Goal: Task Accomplishment & Management: Manage account settings

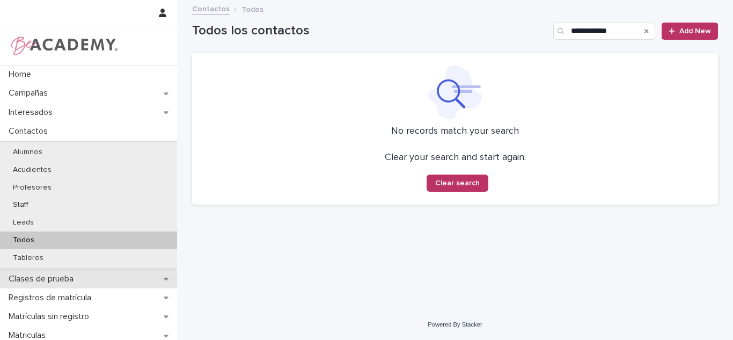
click at [55, 281] on p "Clases de prueba" at bounding box center [43, 279] width 78 height 10
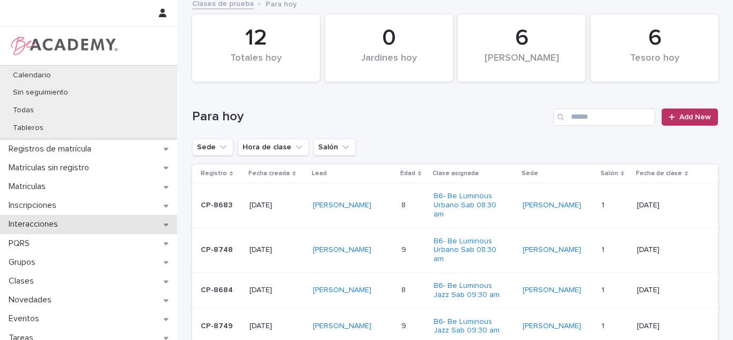
scroll to position [150, 0]
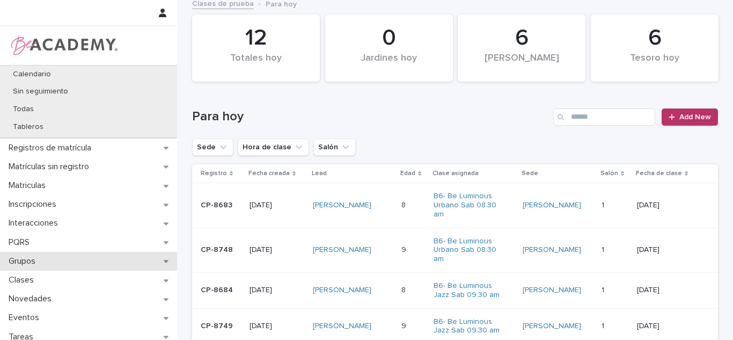
click at [23, 264] on p "Grupos" at bounding box center [24, 261] width 40 height 10
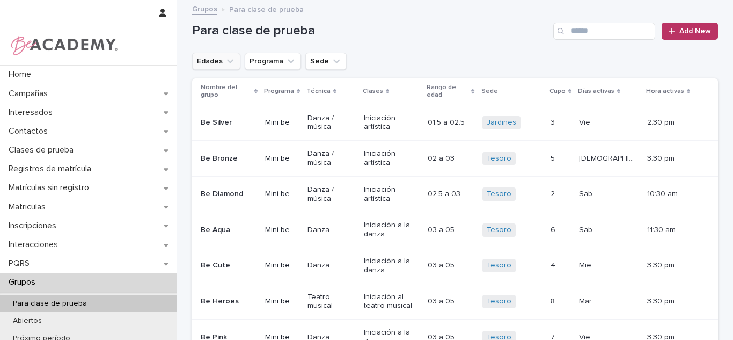
click at [209, 68] on button "Edades" at bounding box center [216, 61] width 48 height 17
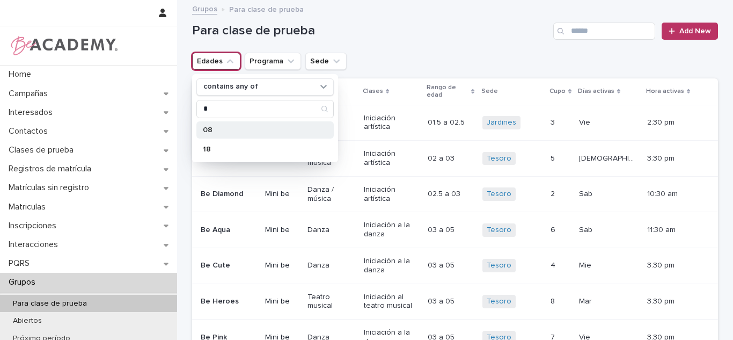
type input "*"
click at [273, 135] on div "08" at bounding box center [264, 129] width 137 height 17
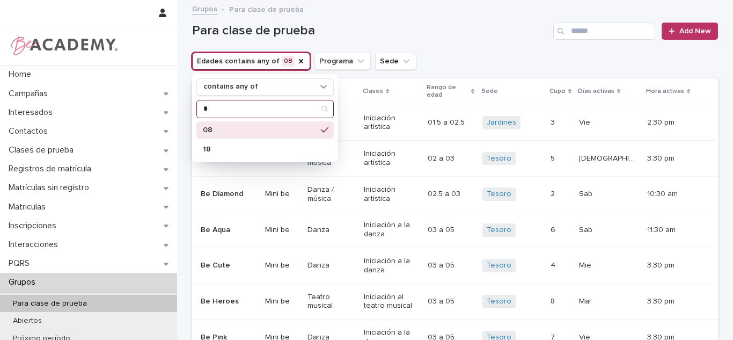
click at [232, 104] on input "*" at bounding box center [265, 108] width 136 height 17
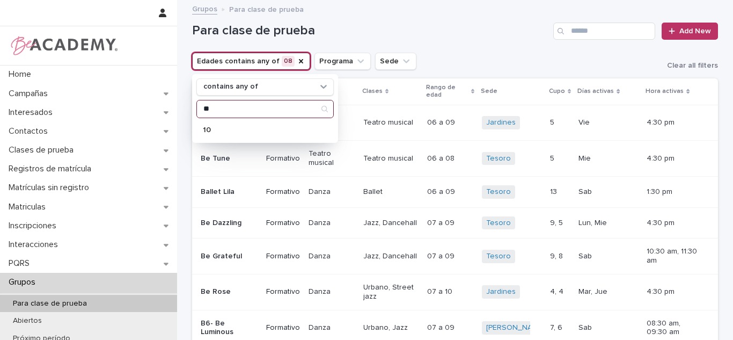
type input "**"
click at [213, 142] on div "contains any of ** 10" at bounding box center [265, 108] width 146 height 69
click at [218, 135] on div "10" at bounding box center [264, 129] width 137 height 17
click at [396, 61] on button "Sede" at bounding box center [407, 61] width 41 height 17
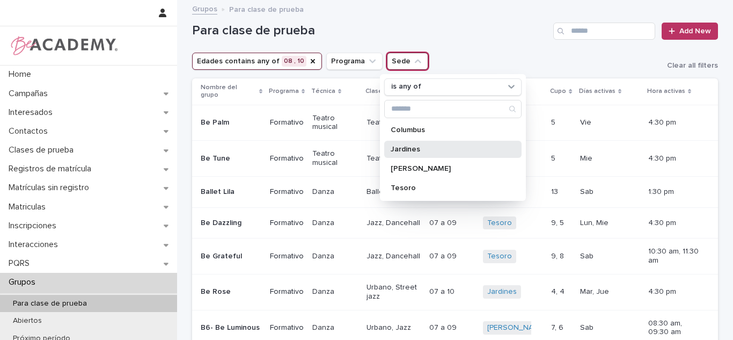
click at [391, 154] on div "Jardines" at bounding box center [452, 149] width 137 height 17
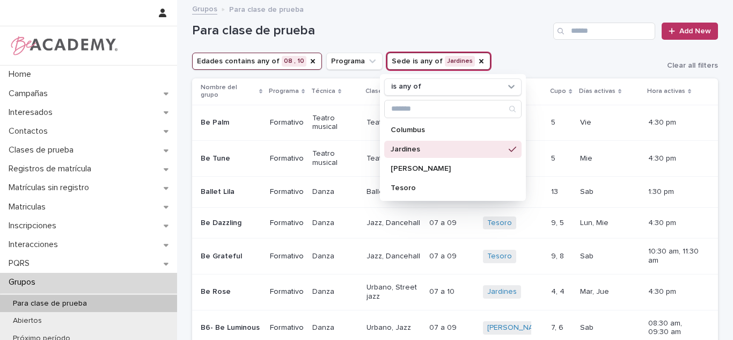
click at [482, 46] on div "Para clase de prueba Add New" at bounding box center [455, 27] width 526 height 52
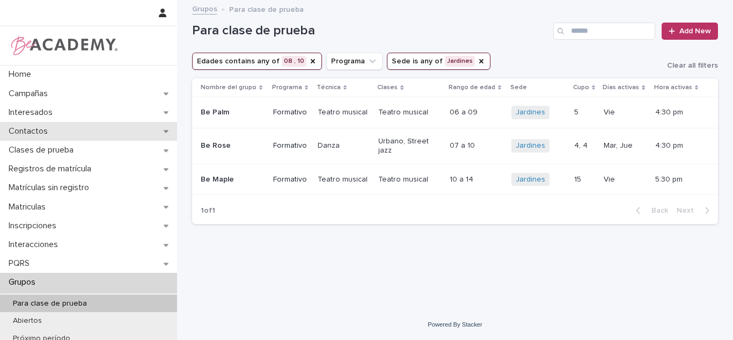
click at [74, 132] on div "Contactos" at bounding box center [88, 131] width 177 height 19
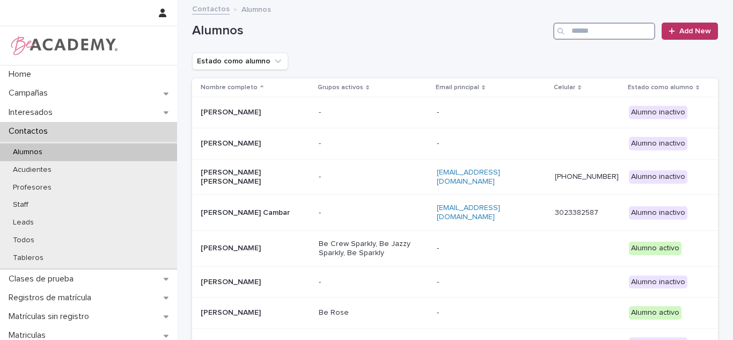
click at [628, 33] on input "Search" at bounding box center [604, 31] width 102 height 17
type input "********"
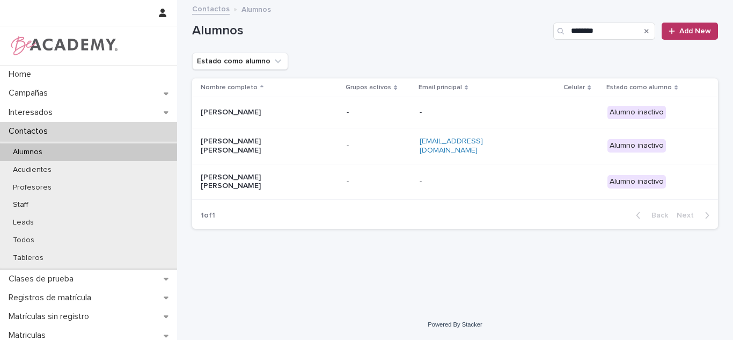
click at [297, 145] on p "Sofia Arenas Ramirez" at bounding box center [254, 146] width 107 height 18
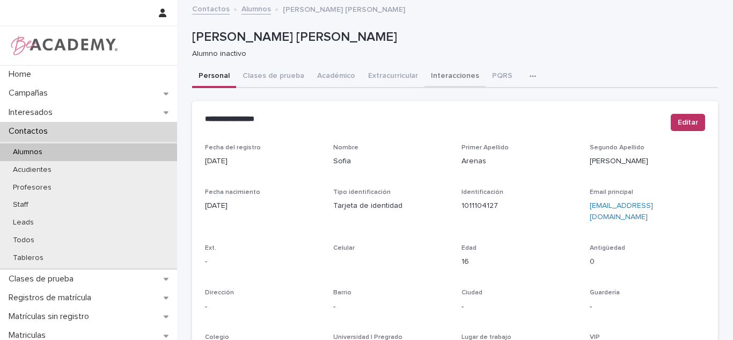
click at [331, 84] on button "Académico" at bounding box center [336, 76] width 51 height 23
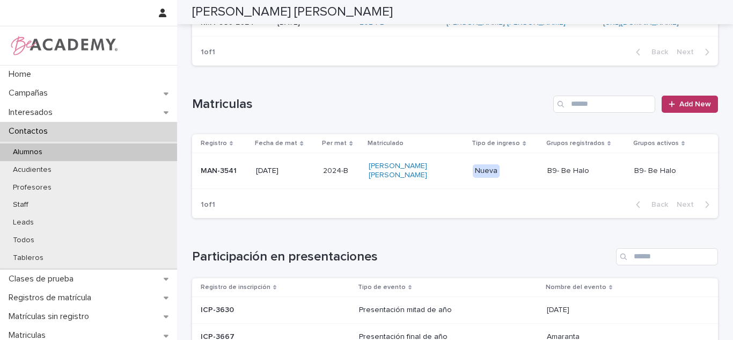
scroll to position [81, 0]
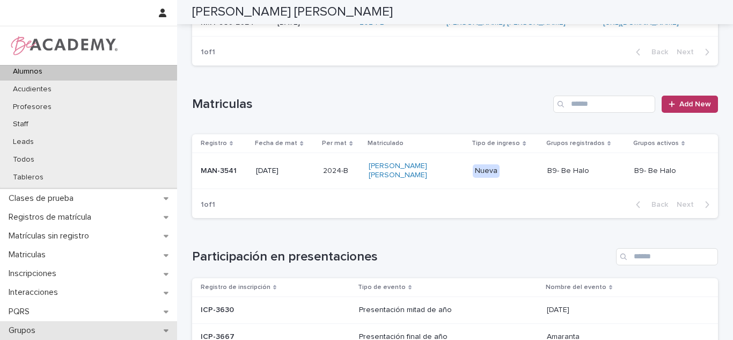
click at [26, 325] on p "Grupos" at bounding box center [24, 330] width 40 height 10
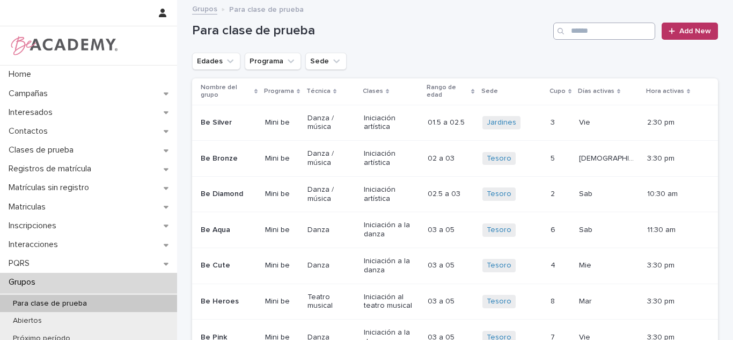
click at [632, 40] on div "Para clase de prueba Add New" at bounding box center [455, 27] width 526 height 52
drag, startPoint x: 628, startPoint y: 37, endPoint x: 630, endPoint y: 43, distance: 6.8
click at [630, 43] on div "Para clase de prueba ****** Add New" at bounding box center [455, 27] width 526 height 52
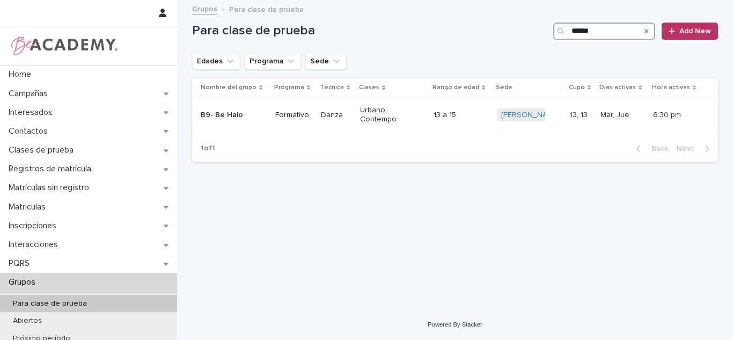
scroll to position [141, 0]
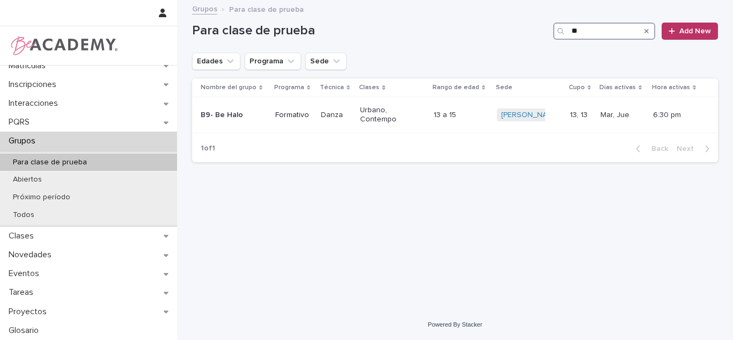
type input "*"
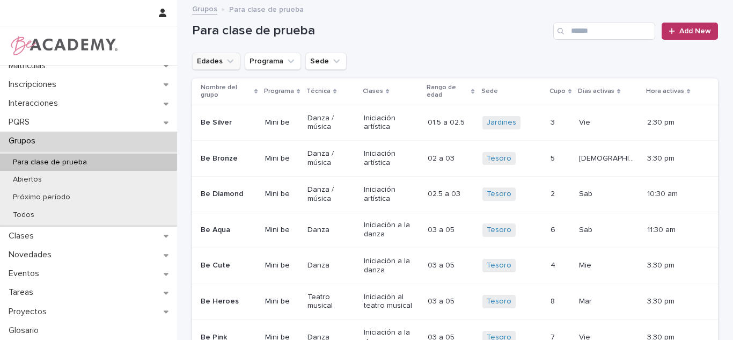
click at [225, 61] on icon "Edades" at bounding box center [230, 61] width 11 height 11
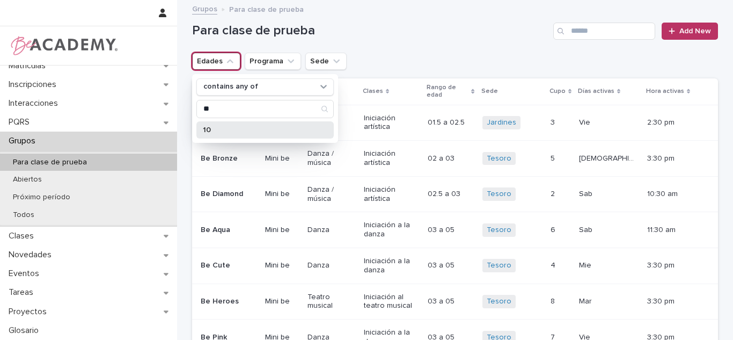
click at [215, 134] on div "10" at bounding box center [264, 129] width 137 height 17
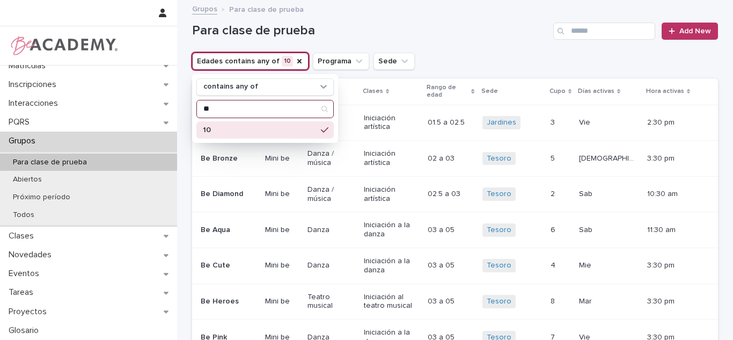
click at [236, 105] on input "**" at bounding box center [265, 108] width 136 height 17
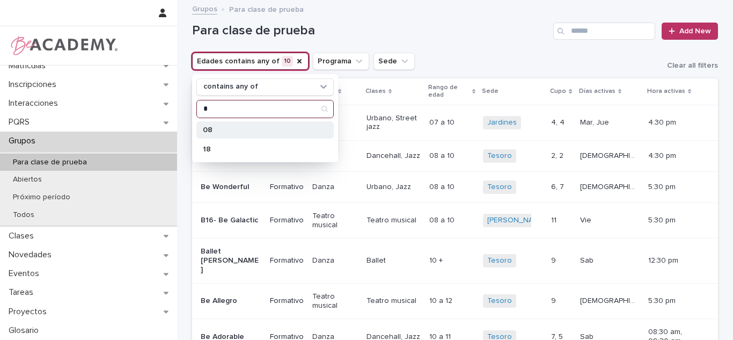
type input "*"
click at [229, 130] on p "08" at bounding box center [260, 130] width 114 height 8
click at [413, 66] on icon "Sede" at bounding box center [418, 61] width 11 height 11
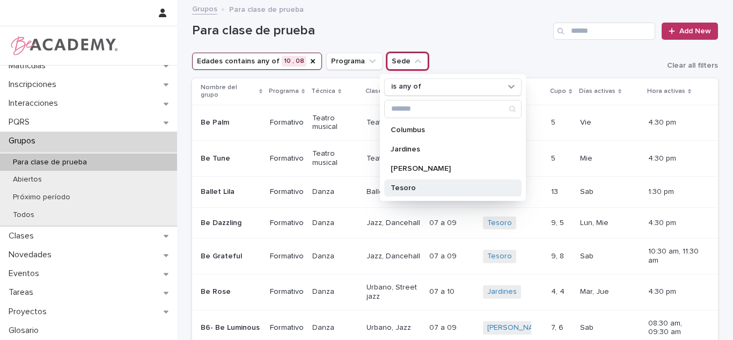
click at [404, 192] on div "Tesoro" at bounding box center [452, 187] width 137 height 17
click at [490, 55] on div "Edades contains any of 10 , 08 Programa Sede is any of Tesoro is any of Columbu…" at bounding box center [455, 61] width 526 height 17
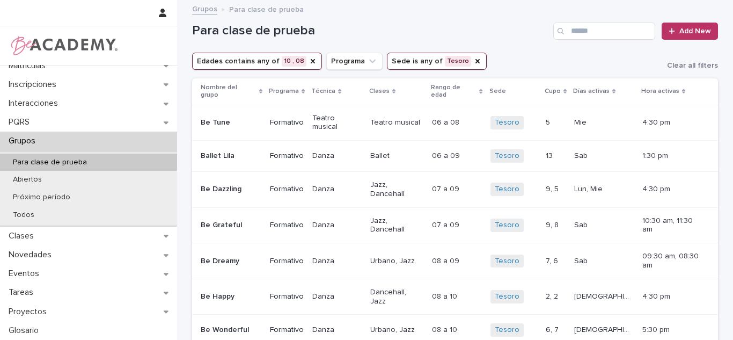
click at [706, 157] on td "1:30 pm" at bounding box center [678, 156] width 80 height 31
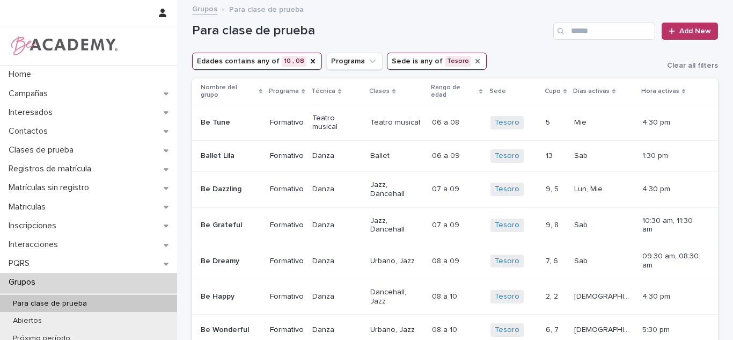
click at [473, 61] on icon "Sede" at bounding box center [477, 61] width 9 height 9
click at [413, 58] on icon "Sede" at bounding box center [418, 61] width 11 height 11
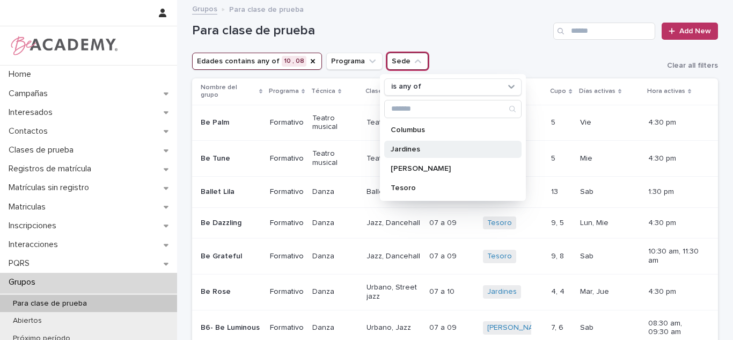
click at [425, 154] on div "Jardines" at bounding box center [452, 149] width 137 height 17
click at [491, 30] on h1 "Para clase de prueba" at bounding box center [370, 31] width 357 height 16
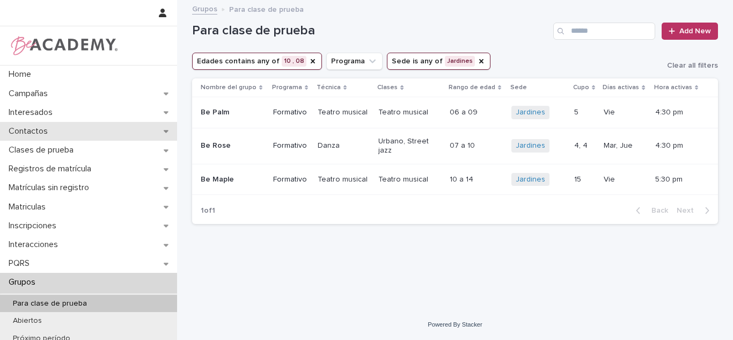
click at [47, 135] on p "Contactos" at bounding box center [30, 131] width 52 height 10
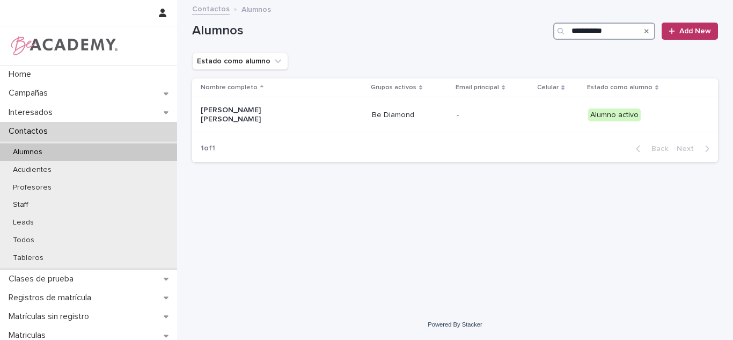
drag, startPoint x: 599, startPoint y: 39, endPoint x: 489, endPoint y: 318, distance: 299.6
click at [595, 32] on input "**********" at bounding box center [604, 31] width 102 height 17
type input "**********"
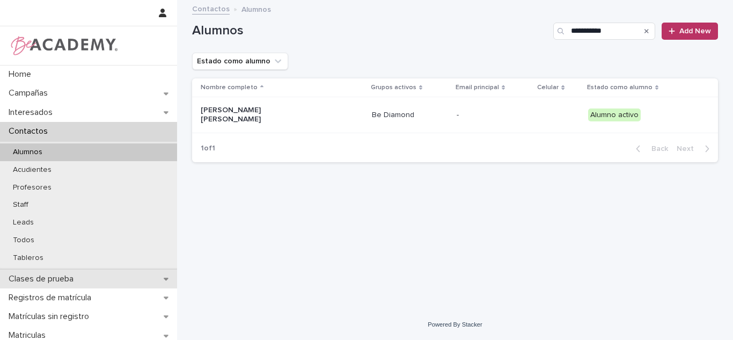
click at [120, 279] on div "Clases de prueba" at bounding box center [88, 278] width 177 height 19
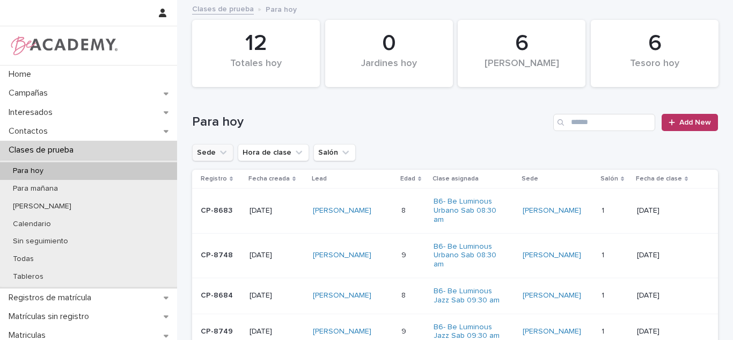
click at [211, 150] on button "Sede" at bounding box center [212, 152] width 41 height 17
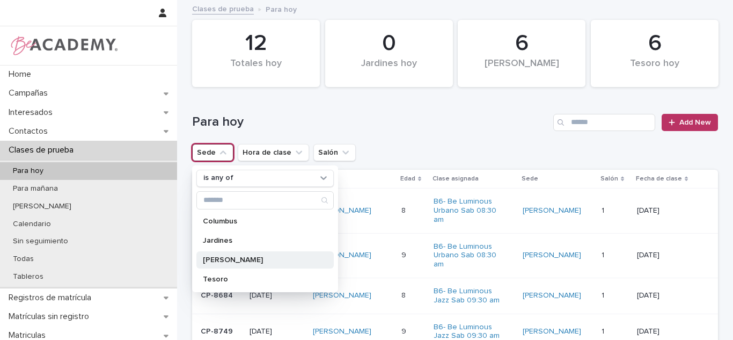
click at [220, 262] on p "Rosales" at bounding box center [260, 260] width 114 height 8
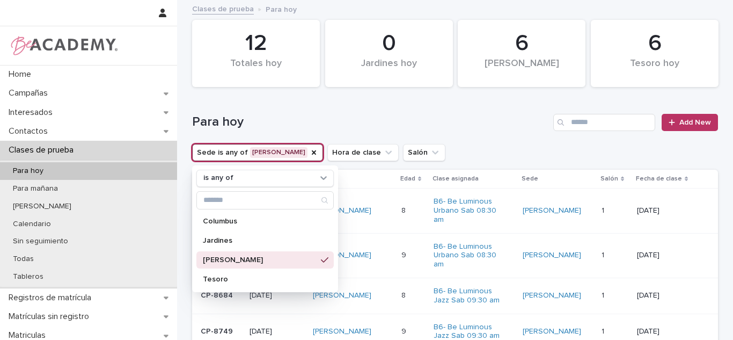
click at [465, 145] on div "Sede is any of Rosales is any of Columbus Jardines Rosales Tesoro Hora de clase…" at bounding box center [455, 152] width 526 height 17
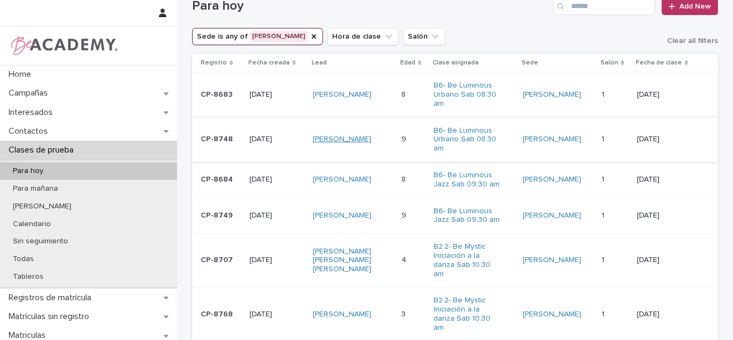
scroll to position [119, 0]
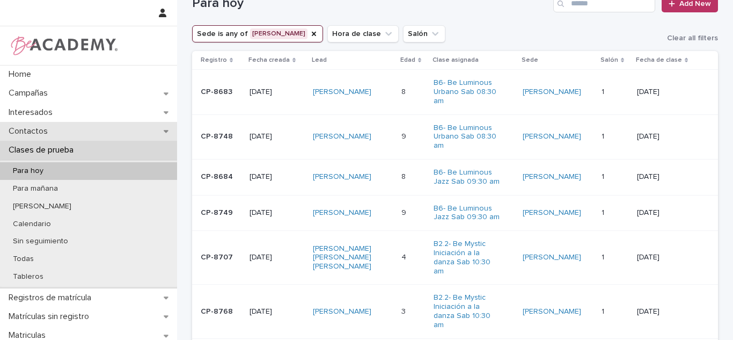
click at [61, 138] on div "Contactos" at bounding box center [88, 131] width 177 height 19
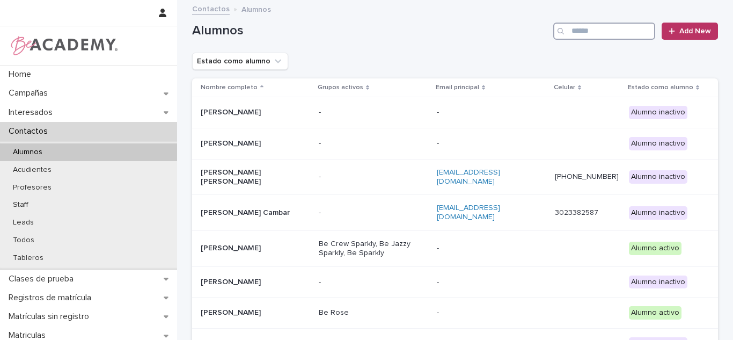
click at [606, 27] on input "Search" at bounding box center [604, 31] width 102 height 17
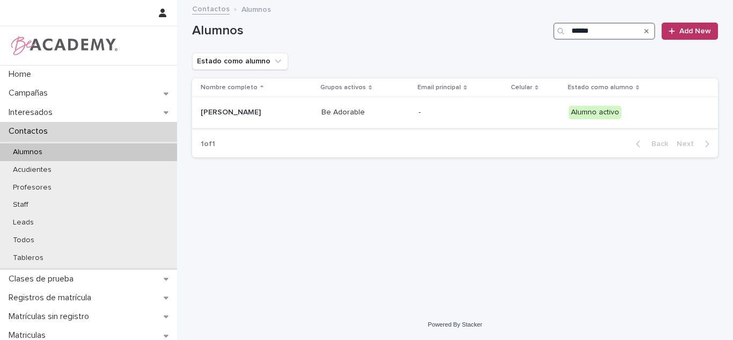
type input "******"
click at [236, 112] on p "Paz Villareal Lozano" at bounding box center [254, 112] width 107 height 9
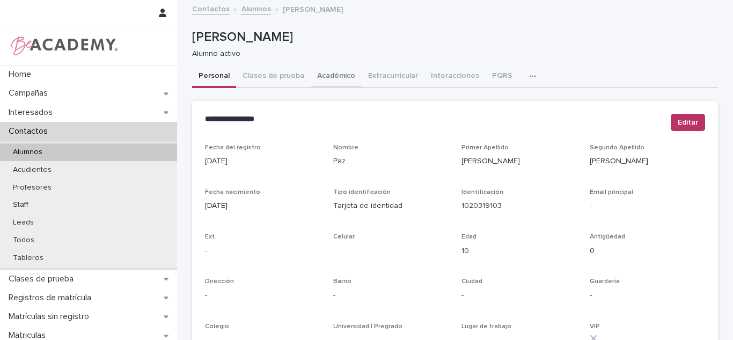
click at [339, 78] on button "Académico" at bounding box center [336, 76] width 51 height 23
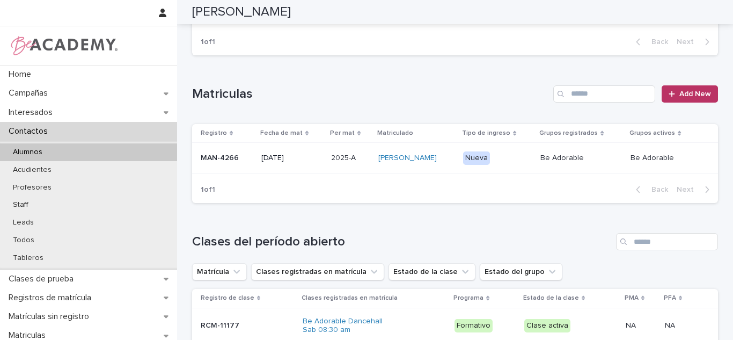
scroll to position [196, 0]
click at [327, 165] on td "2025-A 2025-A" at bounding box center [350, 159] width 47 height 31
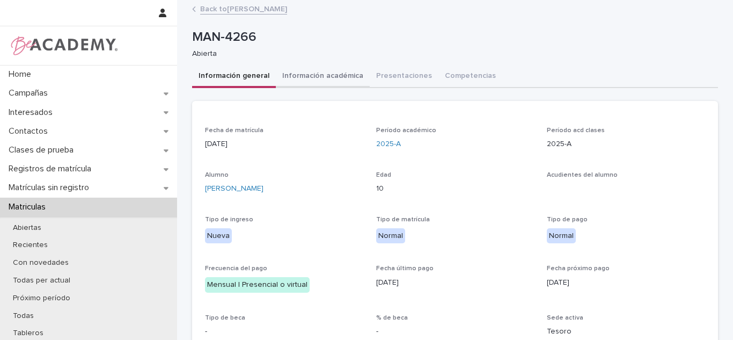
click at [330, 82] on button "Información académica" at bounding box center [323, 76] width 94 height 23
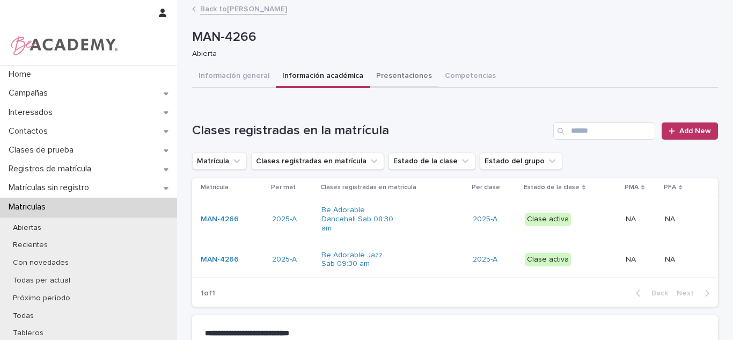
click at [409, 76] on button "Presentaciones" at bounding box center [404, 76] width 69 height 23
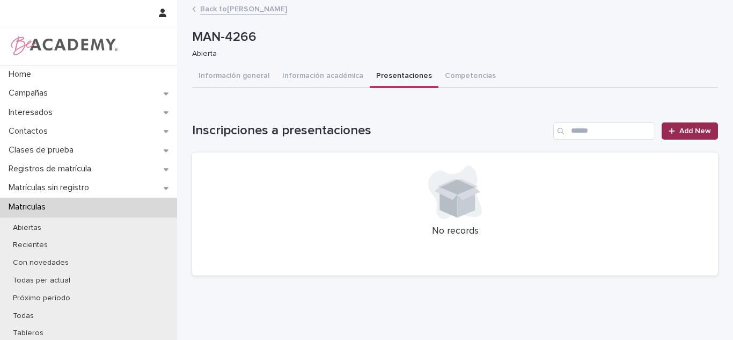
click at [674, 126] on link "Add New" at bounding box center [690, 130] width 56 height 17
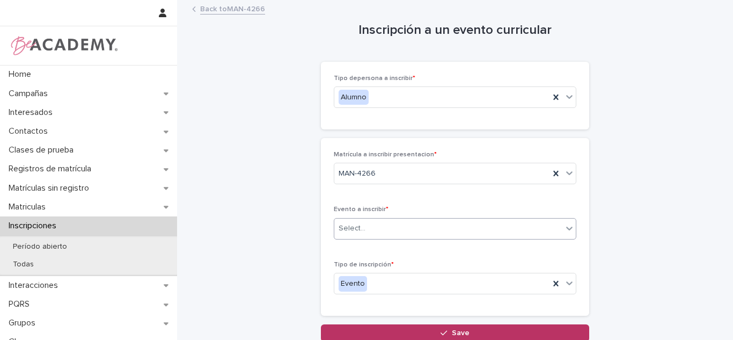
click at [363, 230] on div "Select..." at bounding box center [448, 229] width 228 height 18
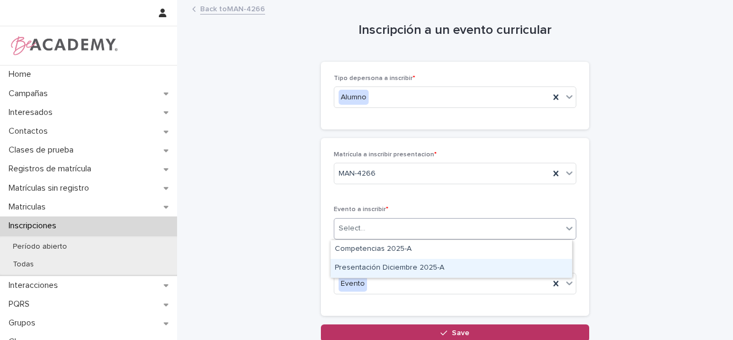
click at [357, 265] on div "Presentación Diciembre 2025-A" at bounding box center [452, 268] width 242 height 19
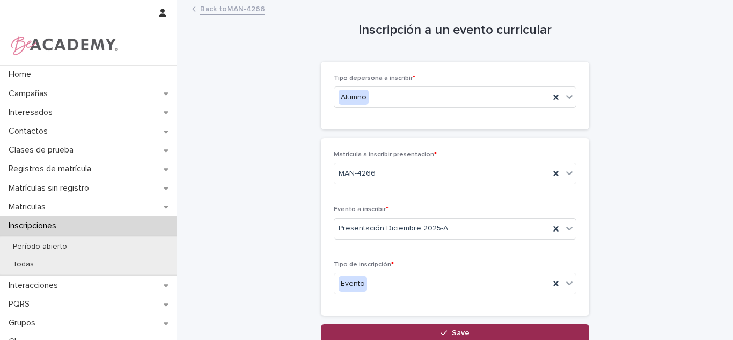
click at [417, 327] on button "Save" at bounding box center [455, 332] width 268 height 17
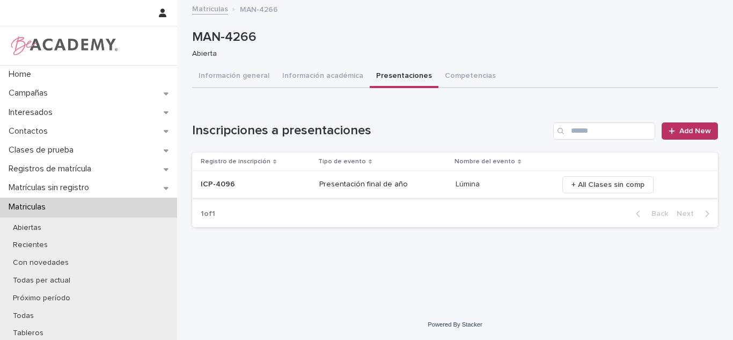
click at [630, 188] on span "+ All Clases sin comp" at bounding box center [608, 184] width 73 height 11
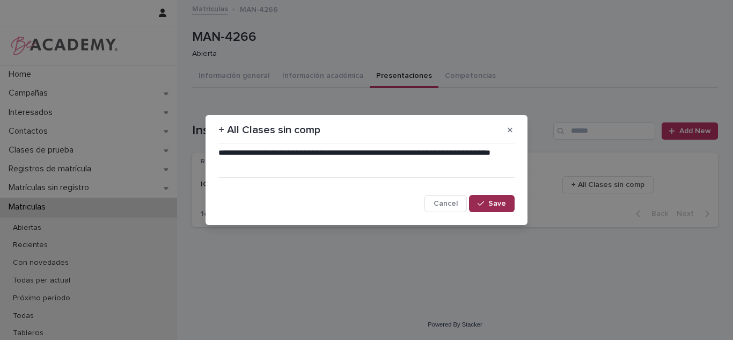
click at [484, 206] on icon "button" at bounding box center [481, 204] width 6 height 8
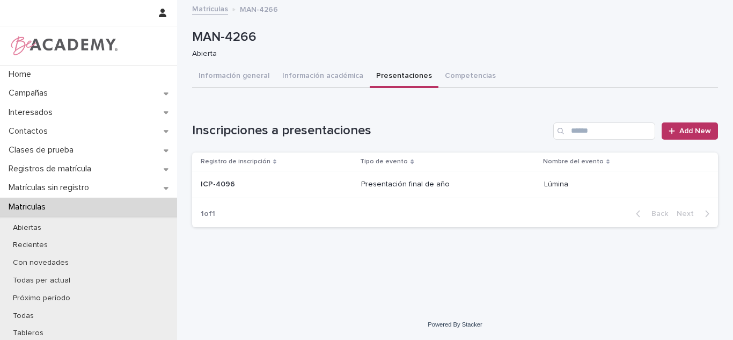
click at [309, 74] on button "Información académica" at bounding box center [323, 76] width 94 height 23
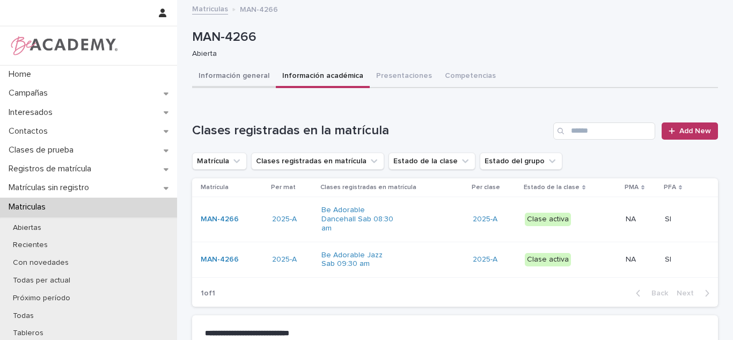
click at [230, 69] on button "Información general" at bounding box center [234, 76] width 84 height 23
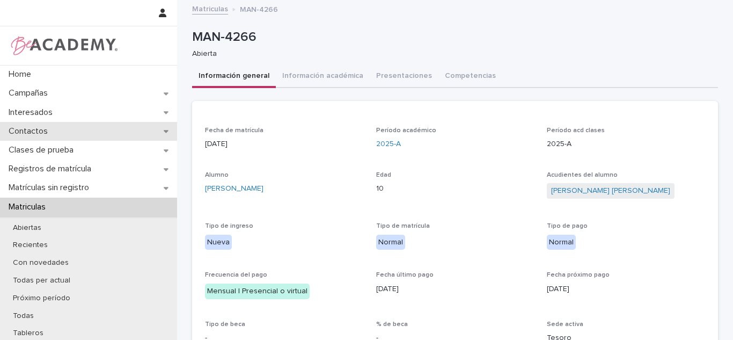
click at [67, 136] on div "Contactos" at bounding box center [88, 131] width 177 height 19
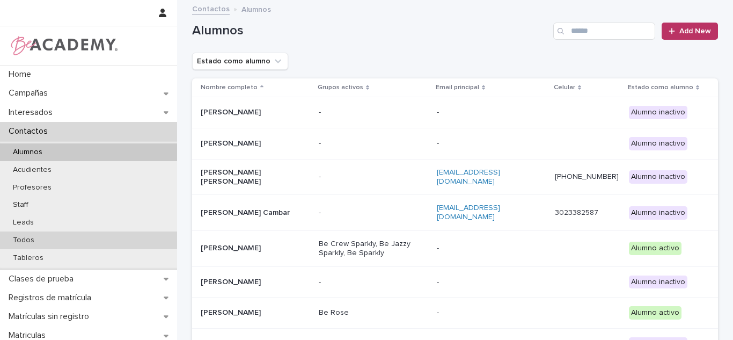
click at [8, 240] on p "Todos" at bounding box center [23, 240] width 39 height 9
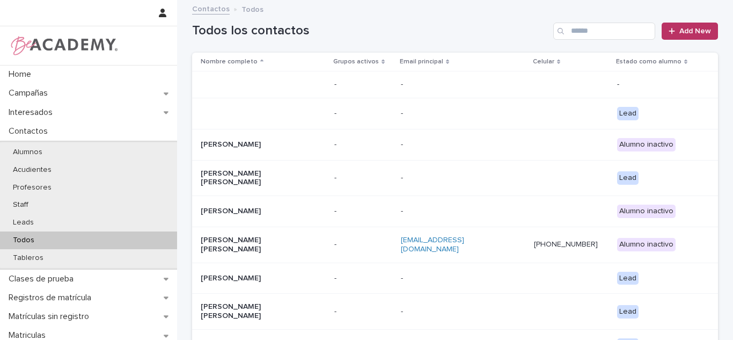
click at [566, 37] on div "Search" at bounding box center [561, 31] width 17 height 17
click at [579, 32] on input "Search" at bounding box center [604, 31] width 102 height 17
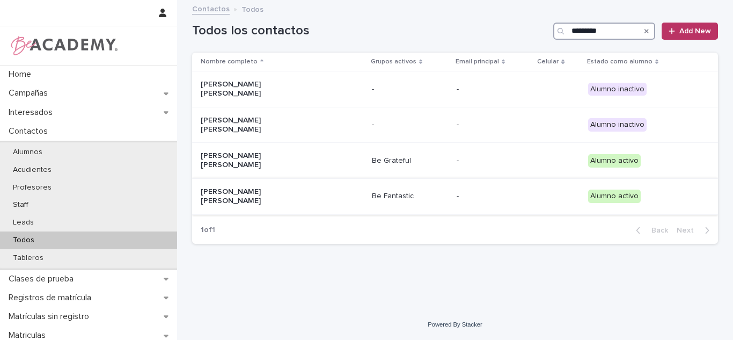
type input "*********"
click at [372, 192] on p "Be Fantastic" at bounding box center [410, 196] width 76 height 9
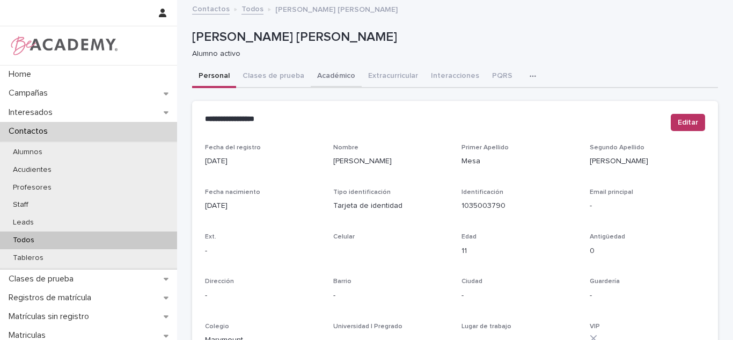
click at [315, 86] on button "Académico" at bounding box center [336, 76] width 51 height 23
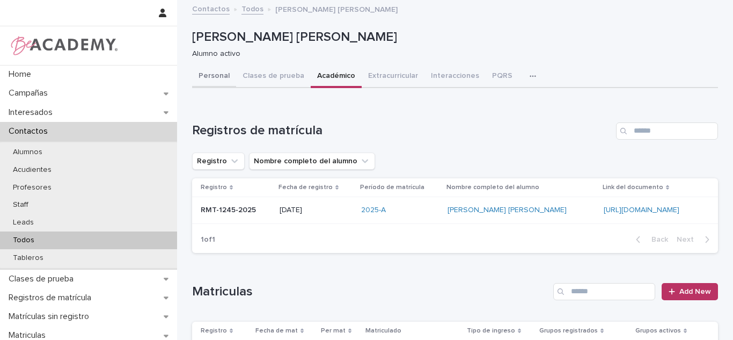
click at [212, 68] on button "Personal" at bounding box center [214, 76] width 44 height 23
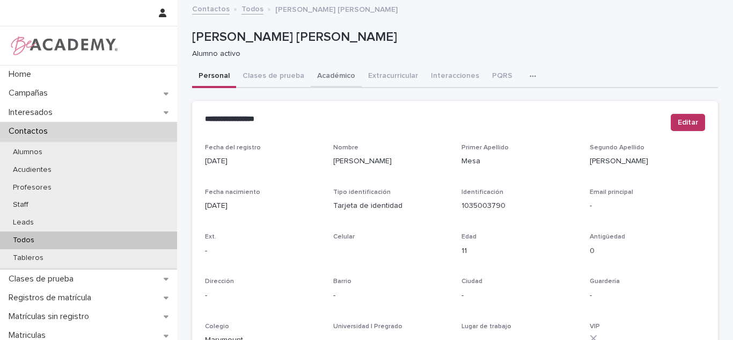
click at [328, 71] on button "Académico" at bounding box center [336, 76] width 51 height 23
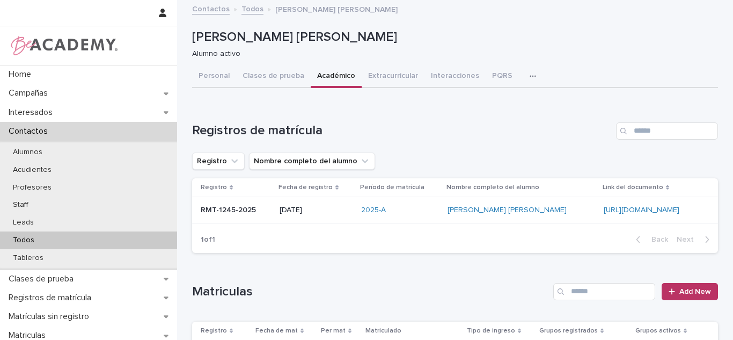
click at [148, 239] on div "Todos" at bounding box center [88, 240] width 177 height 18
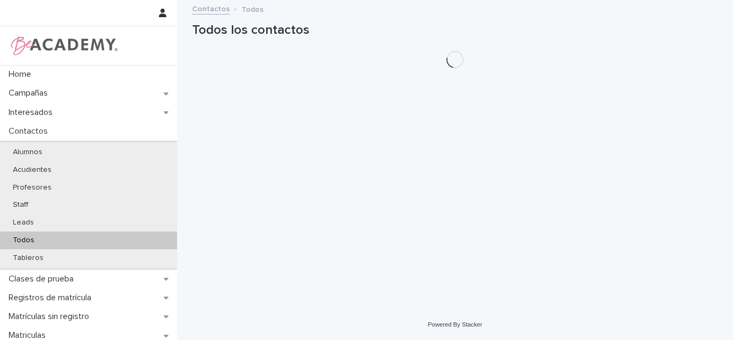
click at [148, 239] on div "Todos" at bounding box center [88, 240] width 177 height 18
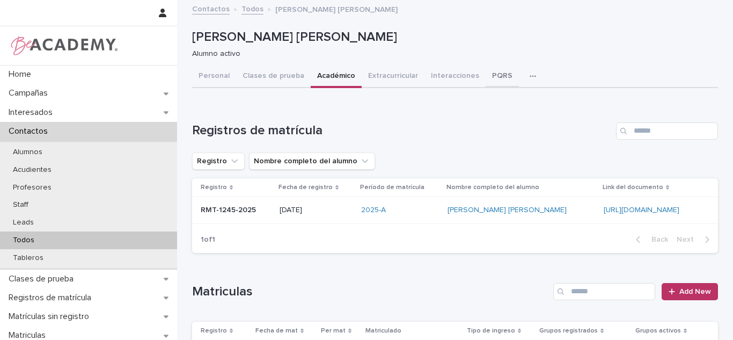
scroll to position [54, 0]
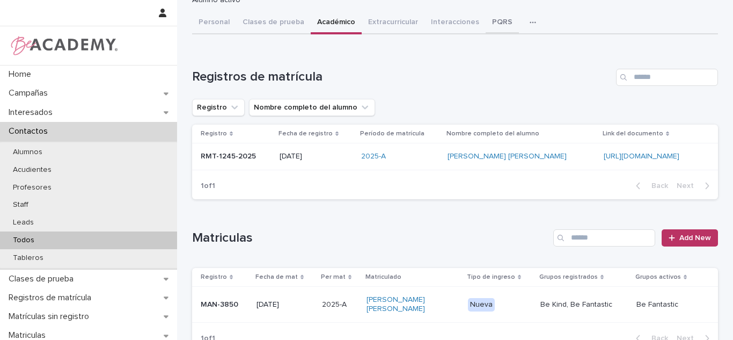
click at [492, 25] on div "Susana Mesa Jaramillo Susana Mesa Jaramillo Alumno activo Sorry, there was an e…" at bounding box center [455, 321] width 526 height 748
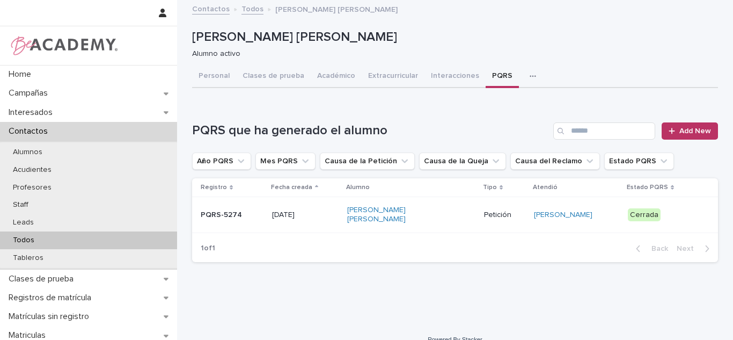
click at [667, 216] on p "Cerrada" at bounding box center [664, 214] width 73 height 13
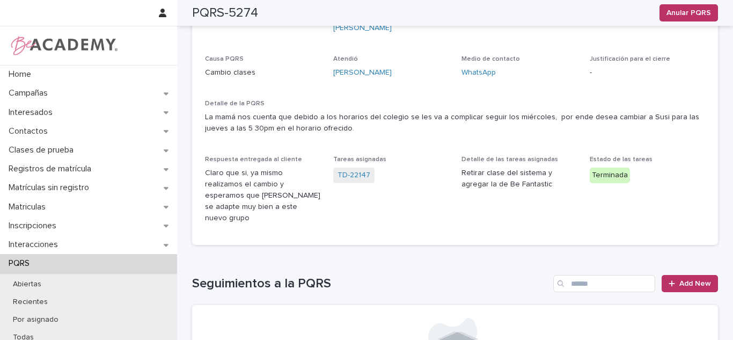
scroll to position [75, 0]
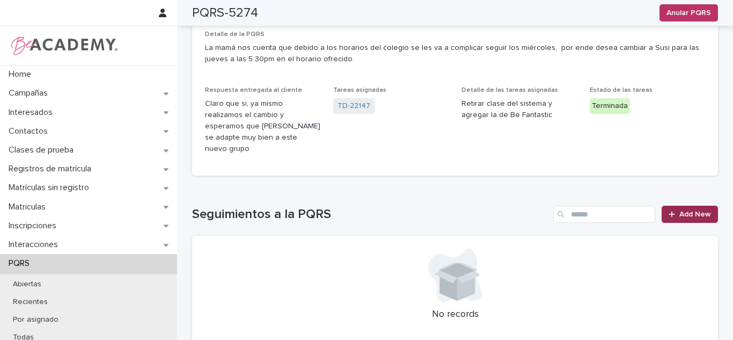
click at [694, 210] on span "Add New" at bounding box center [696, 214] width 32 height 8
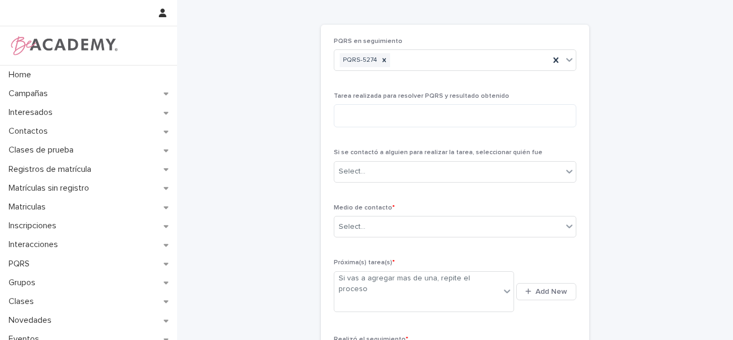
scroll to position [14, 0]
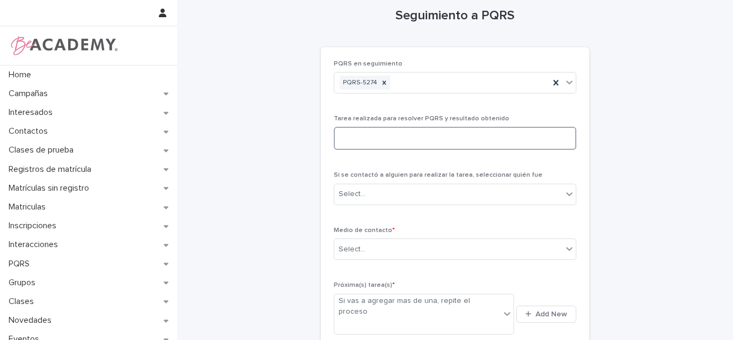
click at [465, 133] on textarea at bounding box center [455, 138] width 243 height 23
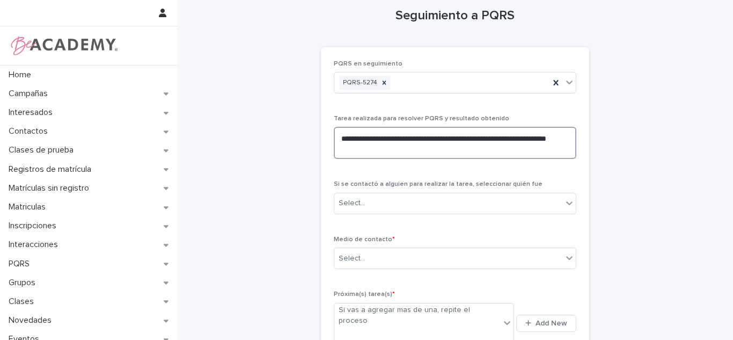
click at [466, 149] on textarea "**********" at bounding box center [455, 143] width 243 height 32
click at [435, 147] on textarea "**********" at bounding box center [455, 143] width 243 height 32
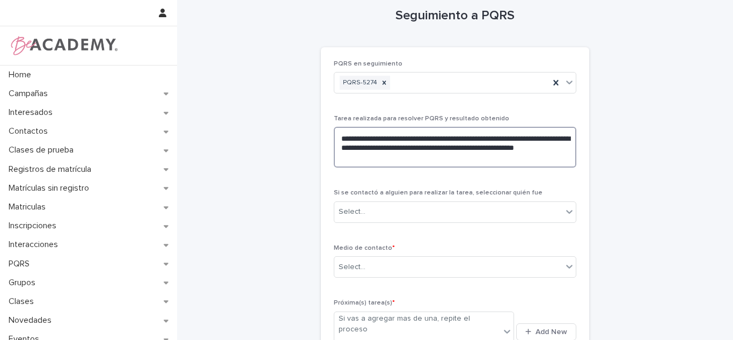
drag, startPoint x: 383, startPoint y: 151, endPoint x: 363, endPoint y: 158, distance: 21.4
type textarea "**********"
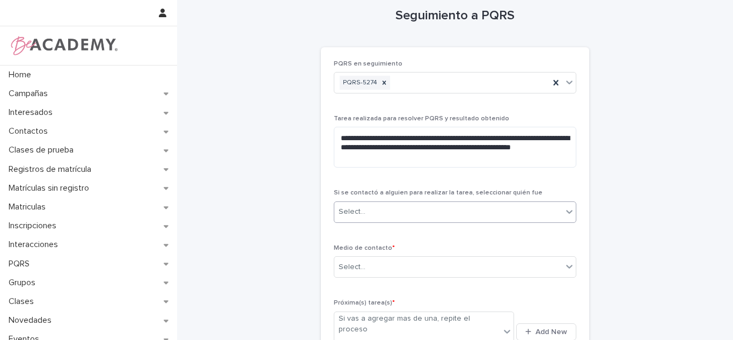
click at [370, 213] on div "Select..." at bounding box center [448, 212] width 228 height 18
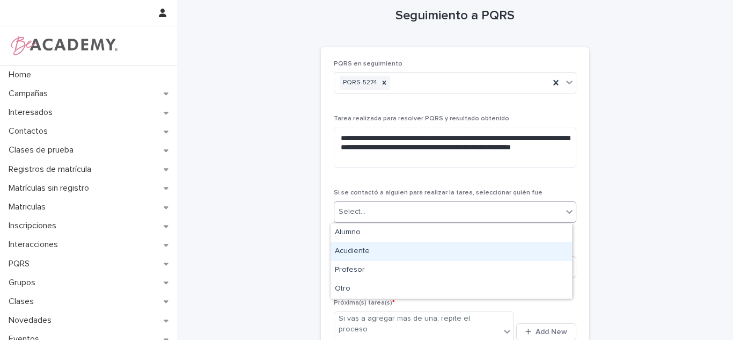
click at [367, 253] on div "Acudiente" at bounding box center [452, 251] width 242 height 19
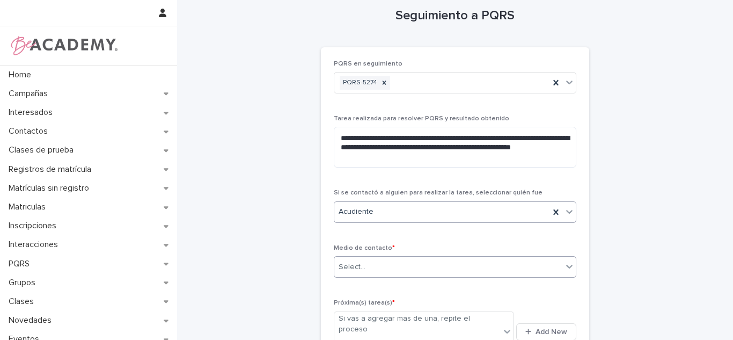
click at [358, 268] on div "Select..." at bounding box center [352, 266] width 27 height 11
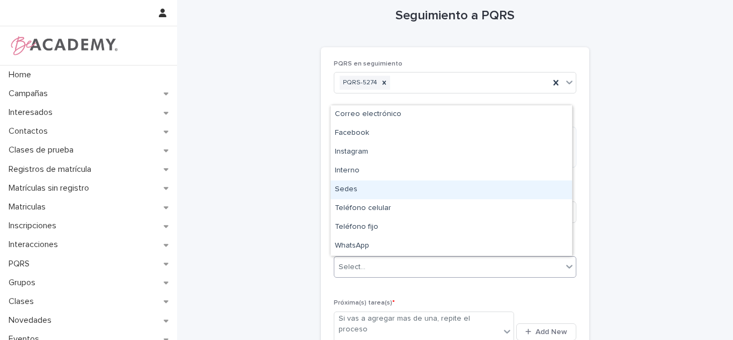
click at [384, 181] on div "Sedes" at bounding box center [452, 189] width 242 height 19
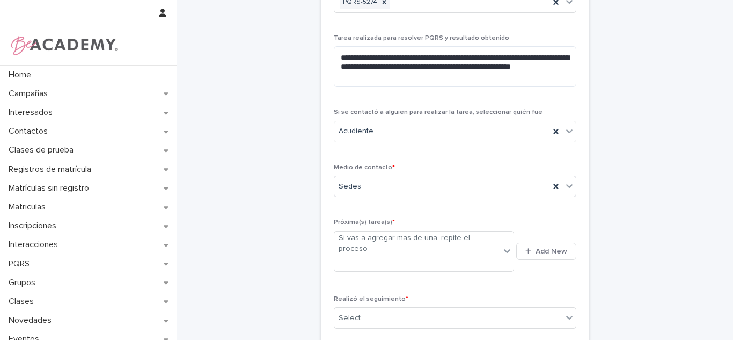
scroll to position [122, 0]
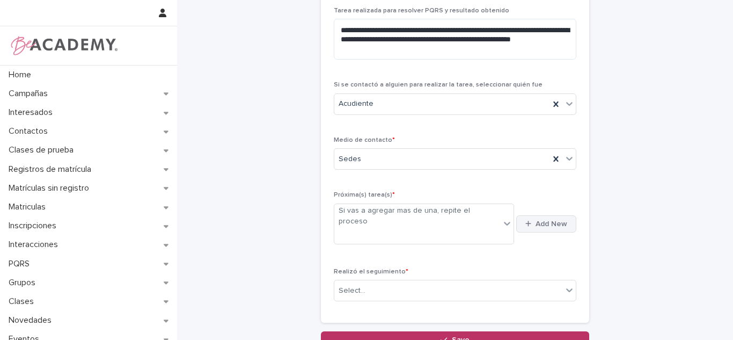
click at [519, 221] on button "Add New" at bounding box center [546, 223] width 60 height 17
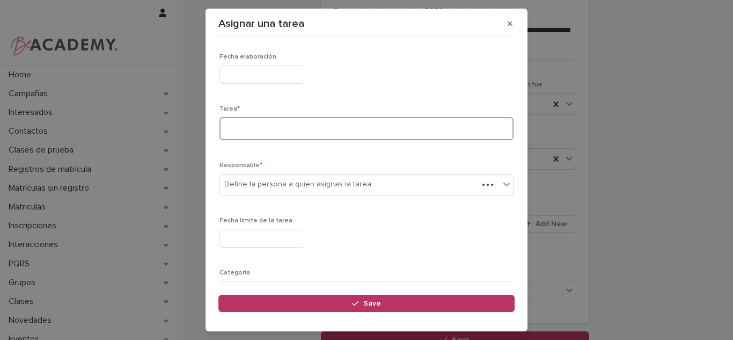
click at [270, 132] on textarea at bounding box center [367, 128] width 294 height 23
type textarea "*"
type textarea "**********"
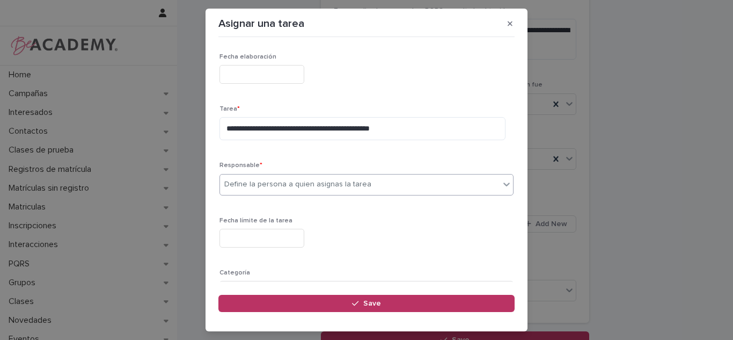
click at [291, 178] on div "Define la persona a quien asignas la tarea" at bounding box center [360, 185] width 280 height 18
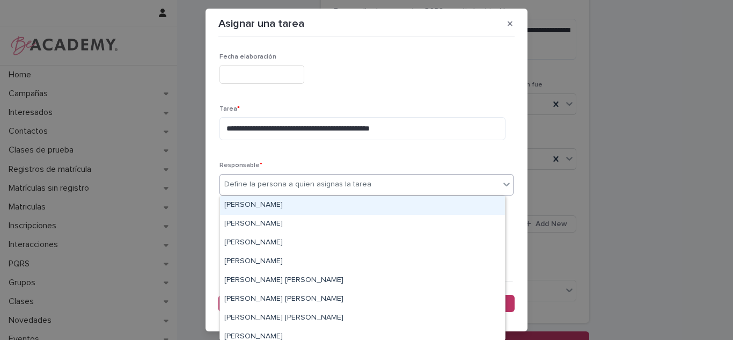
click at [267, 207] on div "Carolina Castillo Cuadrado" at bounding box center [362, 205] width 285 height 19
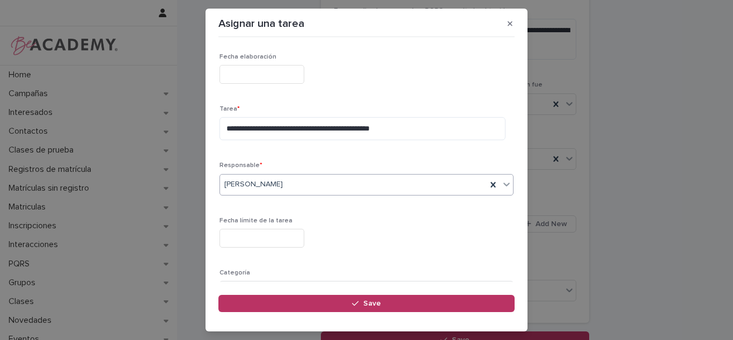
click at [256, 240] on input "text" at bounding box center [262, 238] width 85 height 19
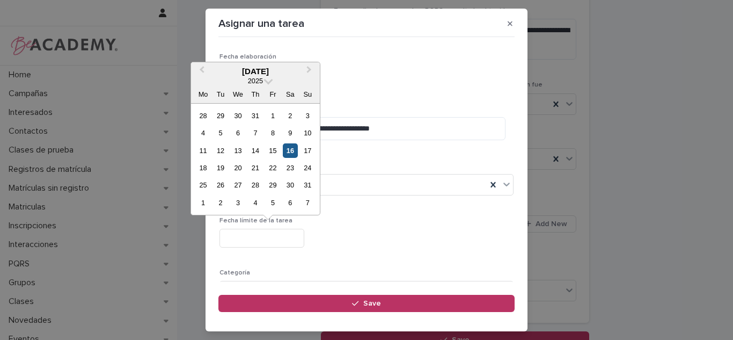
click at [291, 154] on div "16" at bounding box center [290, 150] width 14 height 14
type input "**********"
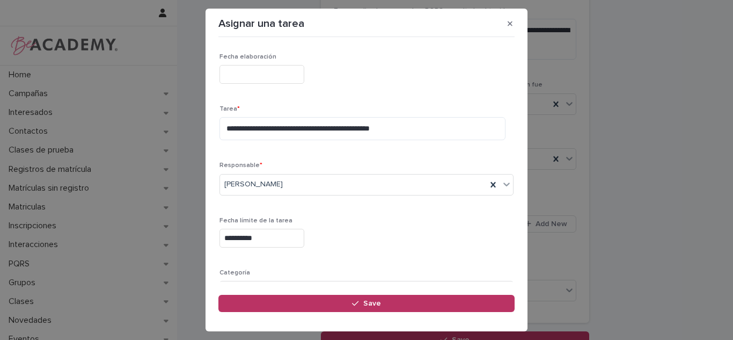
scroll to position [109, 0]
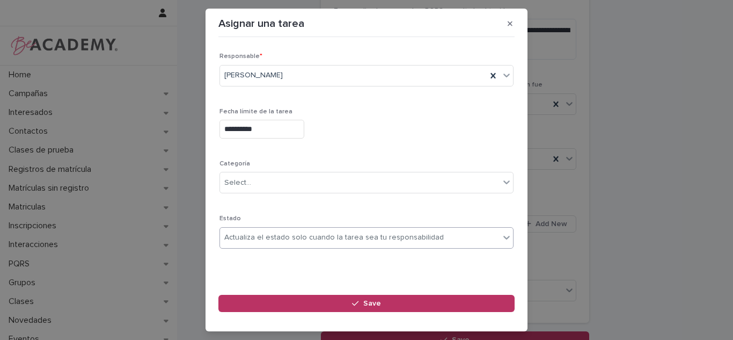
click at [265, 237] on div "Actualiza el estado solo cuando la tarea sea tu responsabilidad" at bounding box center [334, 237] width 220 height 11
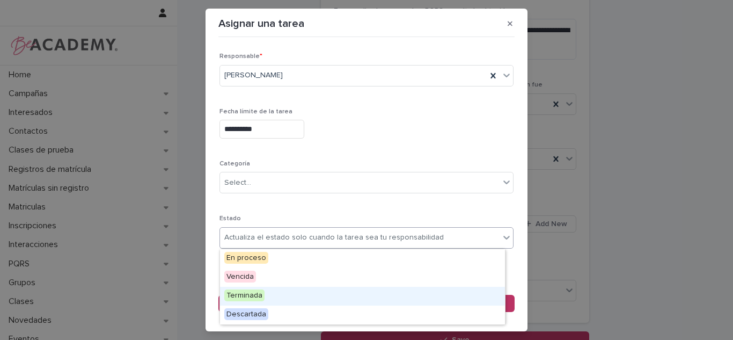
click at [251, 291] on span "Terminada" at bounding box center [244, 295] width 40 height 12
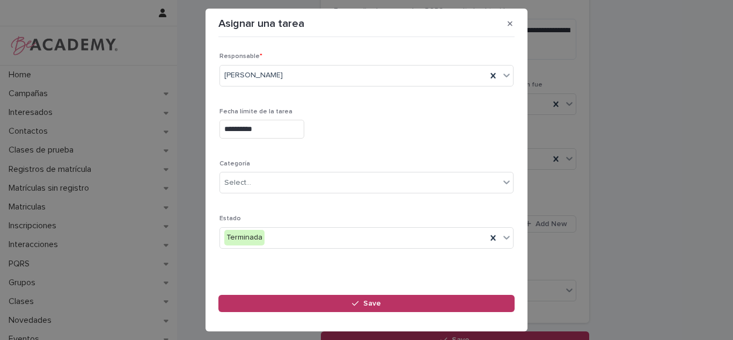
scroll to position [0, 0]
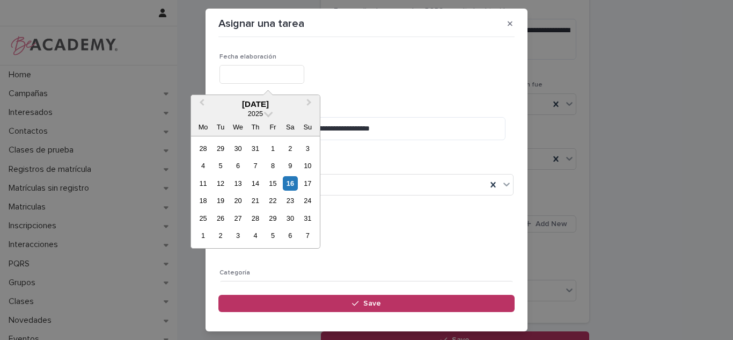
click at [294, 76] on input "text" at bounding box center [262, 74] width 85 height 19
click at [288, 185] on div "16" at bounding box center [290, 183] width 14 height 14
type input "**********"
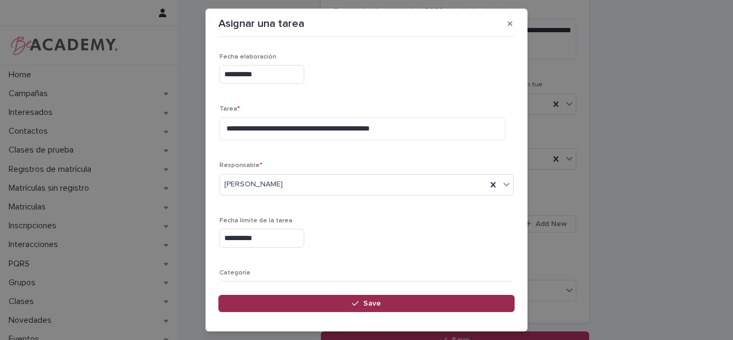
click at [312, 299] on button "Save" at bounding box center [366, 303] width 296 height 17
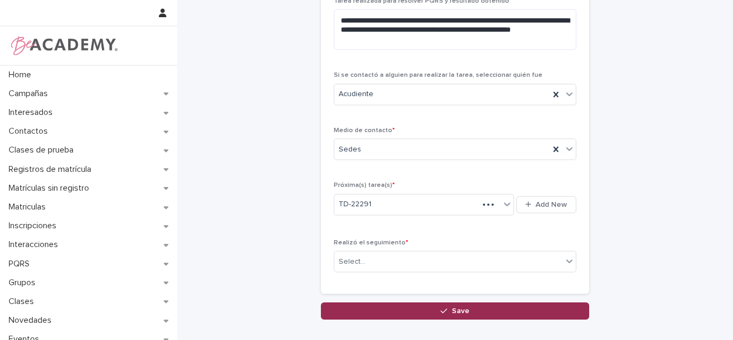
scroll to position [122, 0]
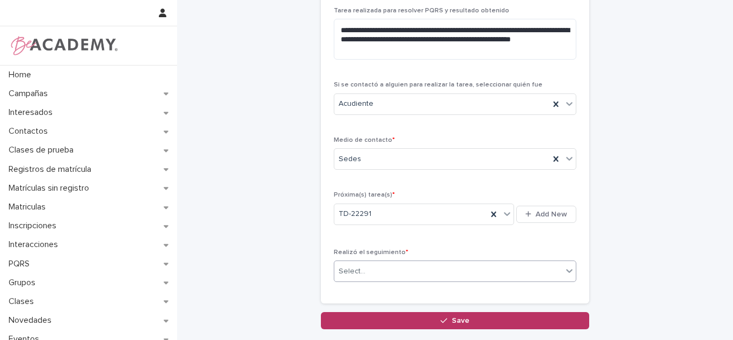
click at [390, 273] on div "Select..." at bounding box center [448, 272] width 228 height 18
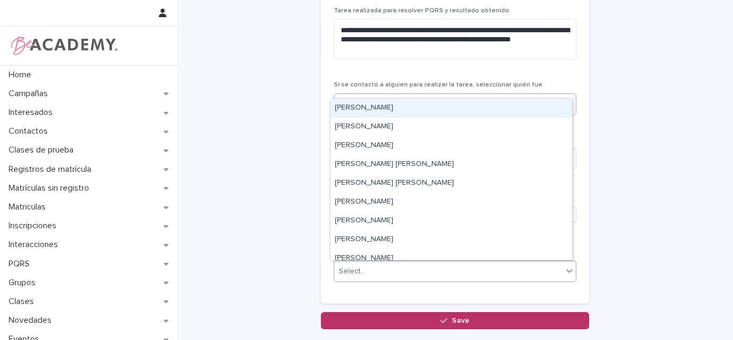
click at [364, 110] on div "Carolina Castillo Cuadrado" at bounding box center [452, 108] width 242 height 19
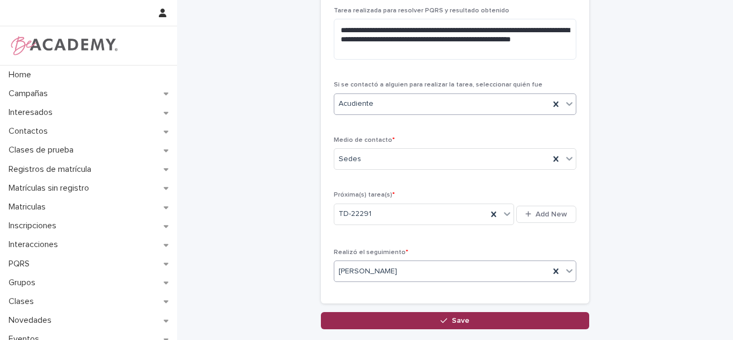
click at [390, 312] on button "Save" at bounding box center [455, 320] width 268 height 17
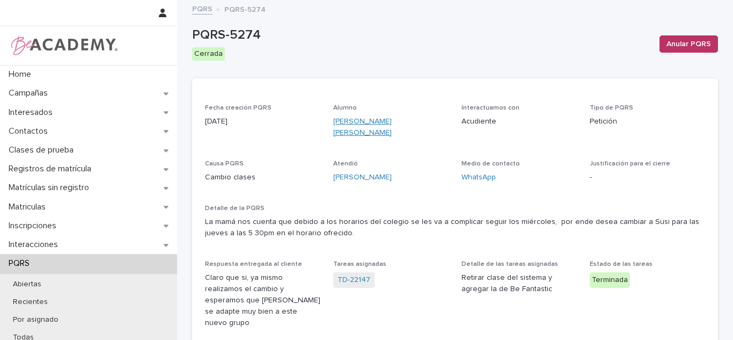
click at [362, 121] on link "Susana Mesa Jaramillo" at bounding box center [390, 127] width 115 height 23
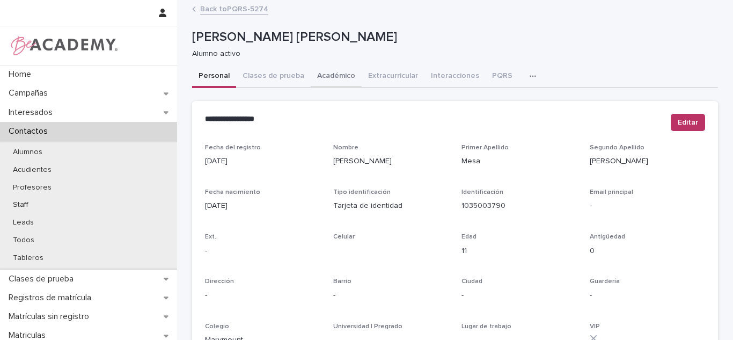
click at [332, 82] on button "Académico" at bounding box center [336, 76] width 51 height 23
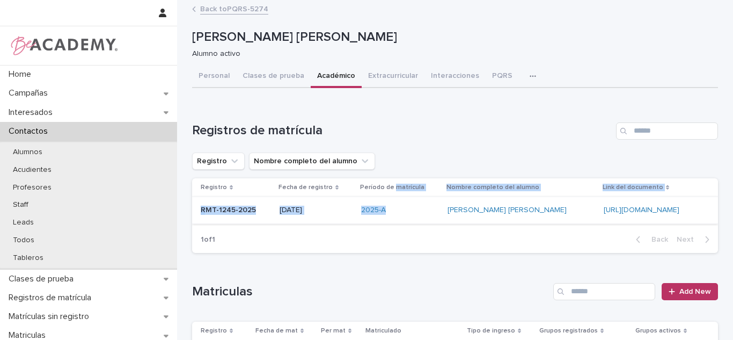
drag, startPoint x: 363, startPoint y: 194, endPoint x: 368, endPoint y: 199, distance: 7.2
click at [368, 199] on table "Registro Fecha de registro Período de matrícula Nombre completo del alumno Link…" at bounding box center [455, 201] width 526 height 46
click at [373, 206] on div "2025-A" at bounding box center [400, 210] width 78 height 9
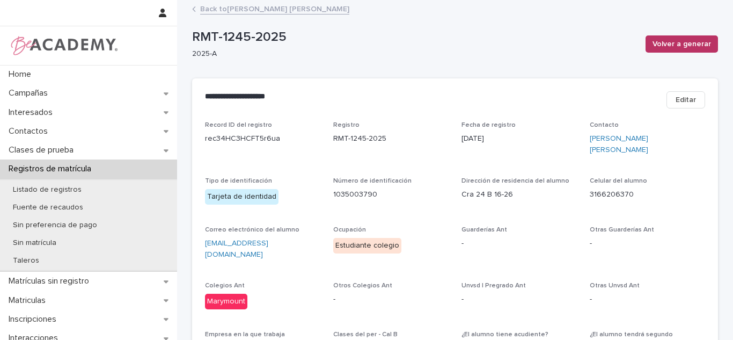
click at [201, 6] on link "Back to Susana Mesa Jaramillo" at bounding box center [274, 8] width 149 height 12
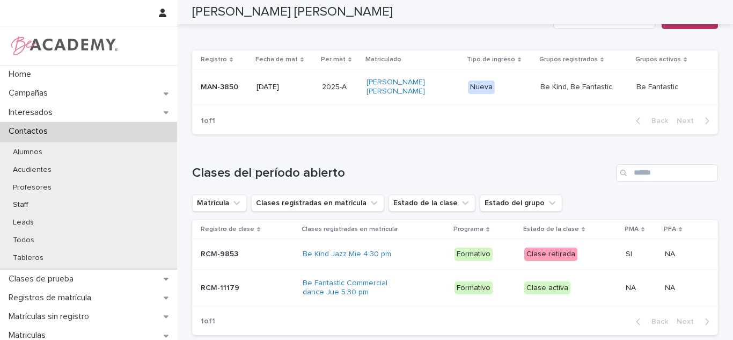
scroll to position [181, 0]
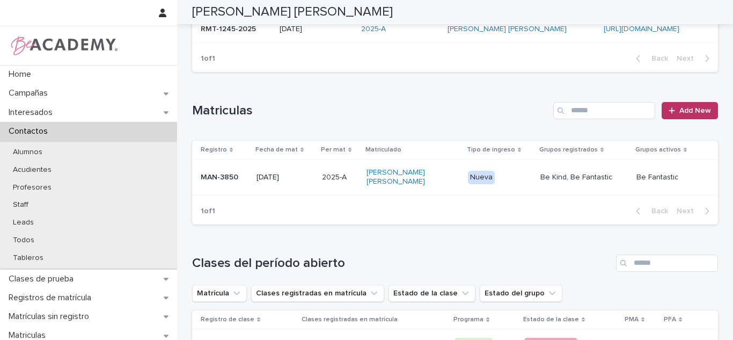
click at [333, 181] on div "2025-A 2025-A" at bounding box center [340, 178] width 36 height 18
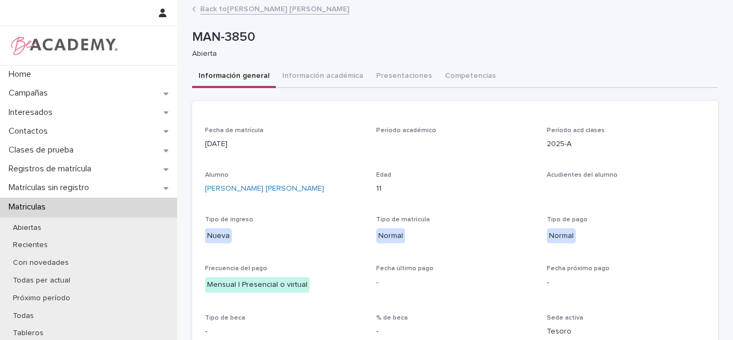
click at [328, 82] on button "Información académica" at bounding box center [323, 76] width 94 height 23
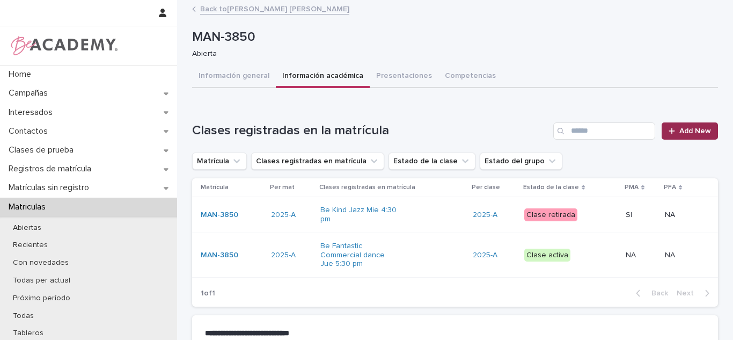
click at [692, 132] on span "Add New" at bounding box center [696, 131] width 32 height 8
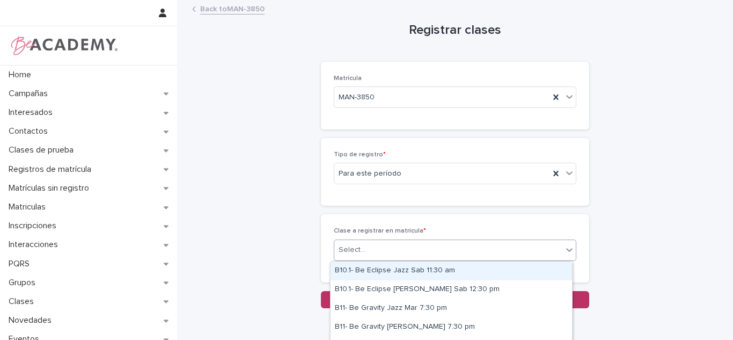
click at [339, 254] on div "Select..." at bounding box center [352, 249] width 27 height 11
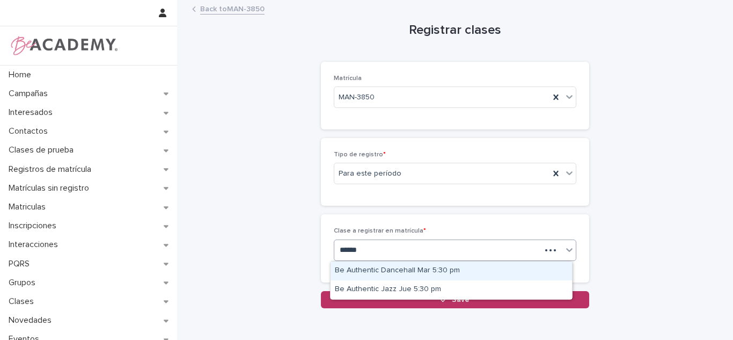
type input "*******"
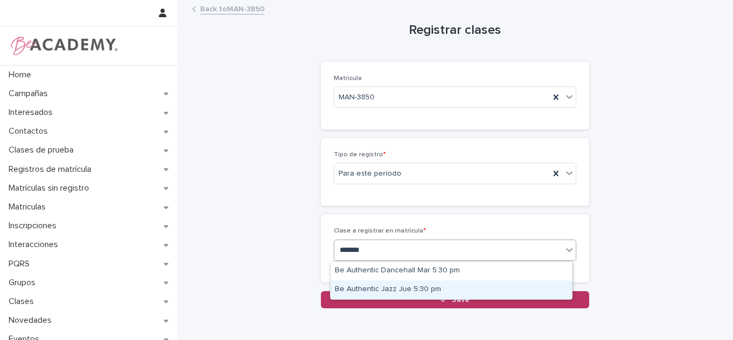
click at [365, 283] on div "Be Authentic Jazz Jue 5:30 pm" at bounding box center [452, 289] width 242 height 19
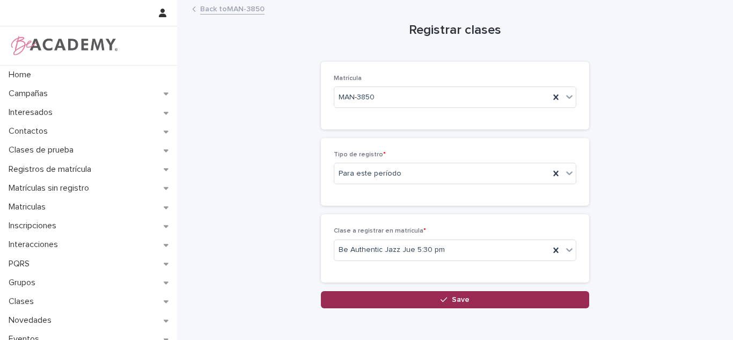
click at [367, 303] on div "Loading... Saving… Loading... Saving… Registrar clases Loading... Saving… Loadi…" at bounding box center [455, 168] width 537 height 334
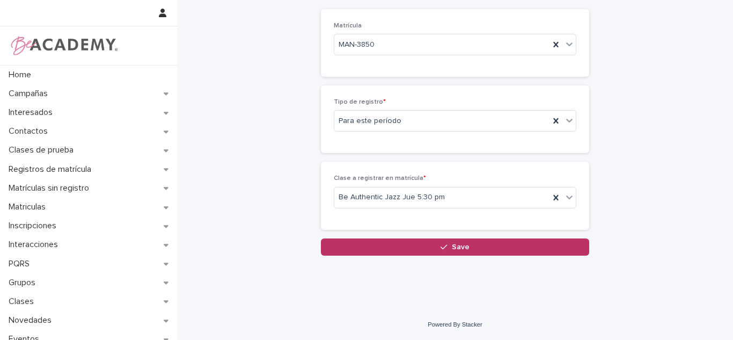
click at [370, 235] on div "Loading... Saving… Clase a registrar en matrícula * Be Authentic Jazz Jue 5:30 …" at bounding box center [455, 200] width 268 height 76
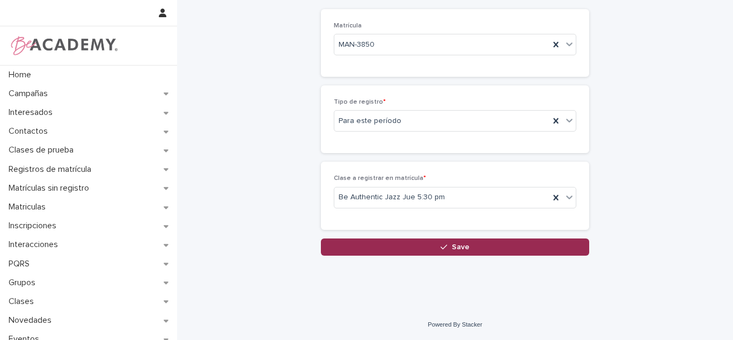
click at [366, 251] on button "Save" at bounding box center [455, 246] width 268 height 17
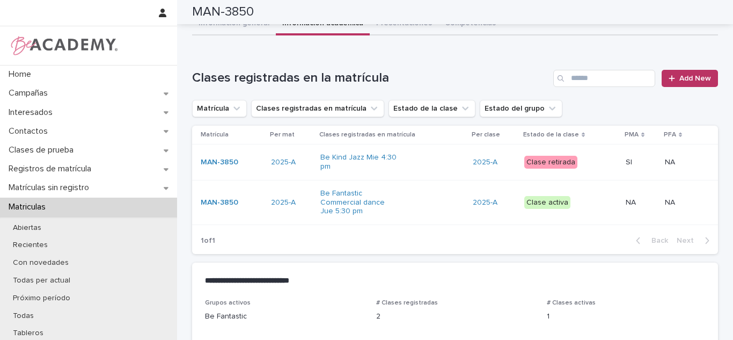
scroll to position [54, 0]
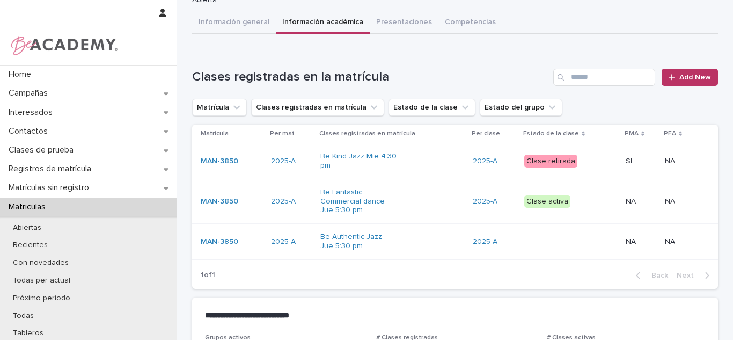
click at [438, 199] on div "Be Fantastic Commercial dance Jue 5:30 pm" at bounding box center [391, 201] width 143 height 35
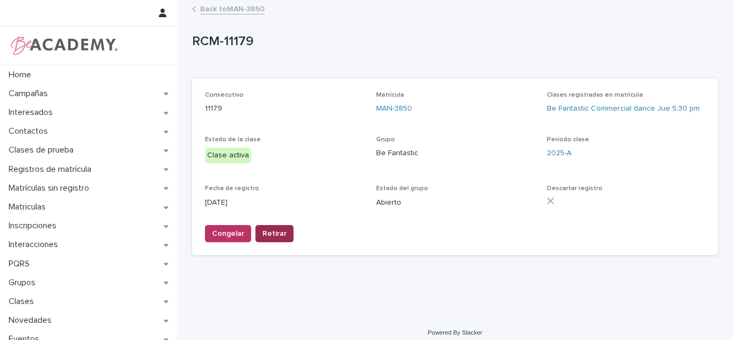
click at [273, 234] on span "Retirar" at bounding box center [275, 233] width 24 height 11
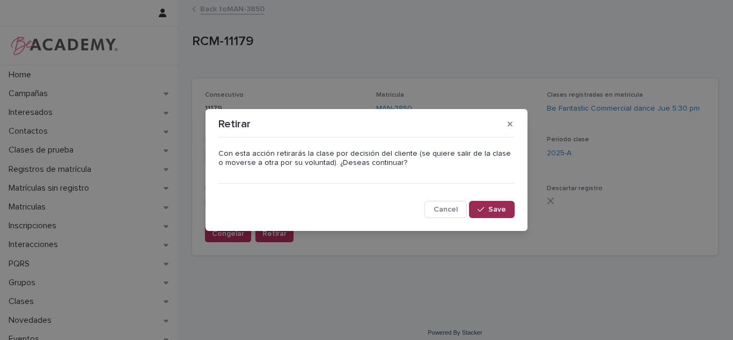
click at [484, 213] on icon "button" at bounding box center [481, 210] width 6 height 8
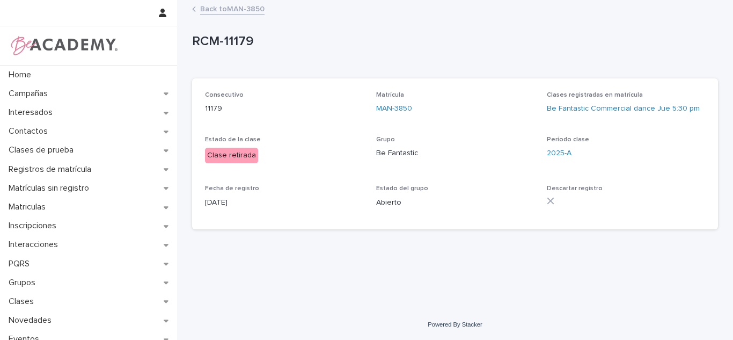
click at [222, 8] on link "Back to MAN-3850" at bounding box center [232, 8] width 64 height 12
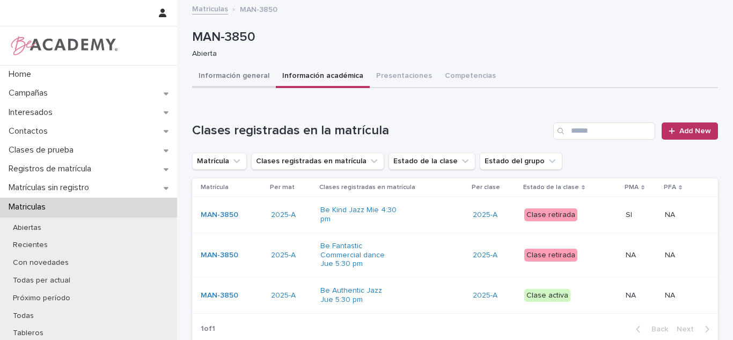
click at [240, 80] on button "Información general" at bounding box center [234, 76] width 84 height 23
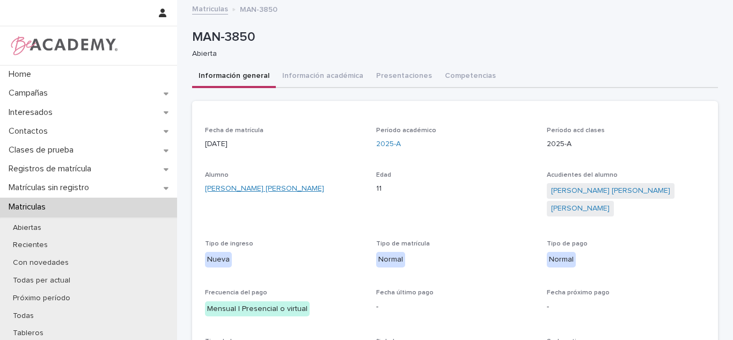
click at [259, 185] on link "Susana Mesa Jaramillo" at bounding box center [264, 188] width 119 height 11
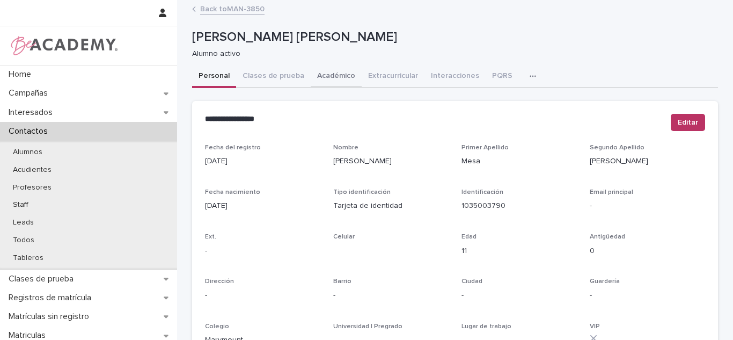
click at [322, 82] on button "Académico" at bounding box center [336, 76] width 51 height 23
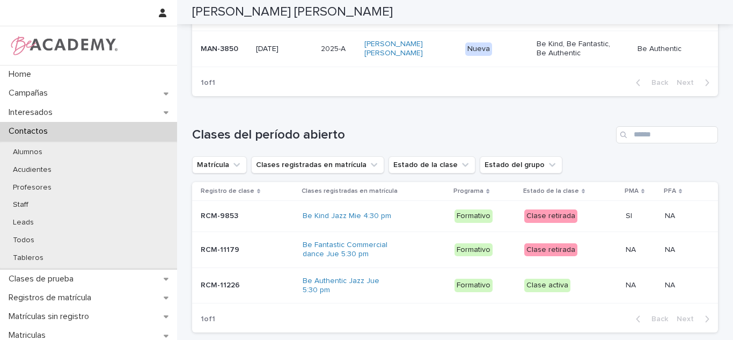
scroll to position [314, 0]
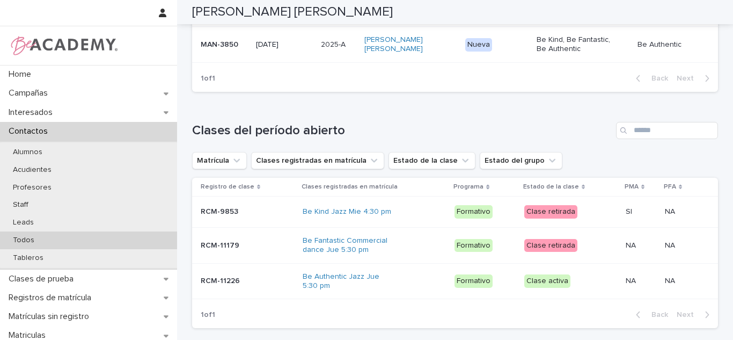
click at [25, 245] on div "Todos" at bounding box center [88, 240] width 177 height 18
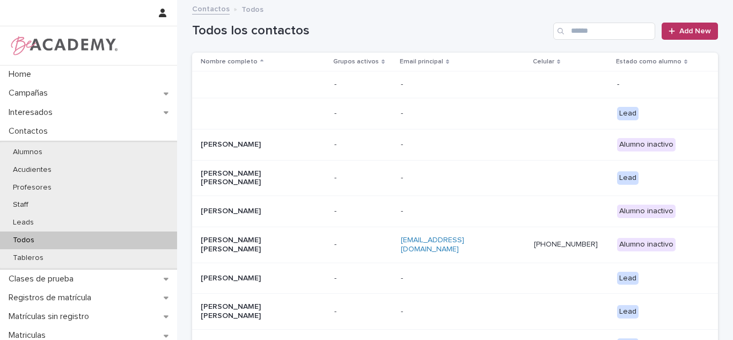
scroll to position [194, 0]
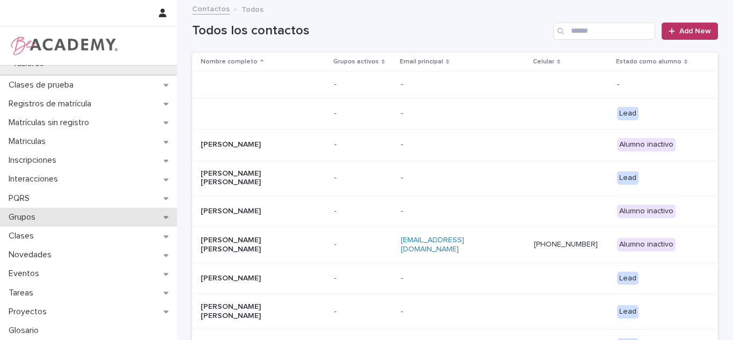
click at [47, 211] on div "Grupos" at bounding box center [88, 217] width 177 height 19
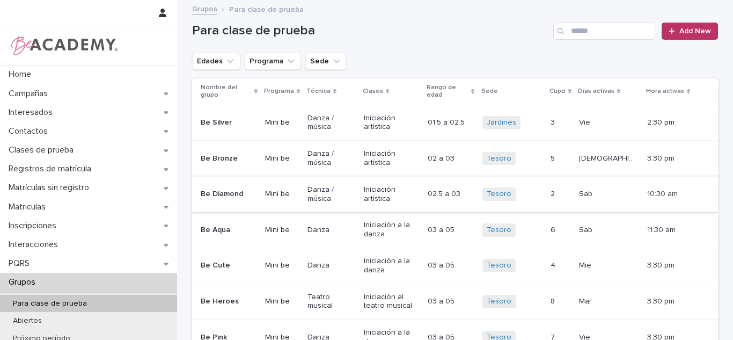
drag, startPoint x: 218, startPoint y: 65, endPoint x: 259, endPoint y: 185, distance: 126.6
click at [217, 62] on button "Edades" at bounding box center [216, 61] width 48 height 17
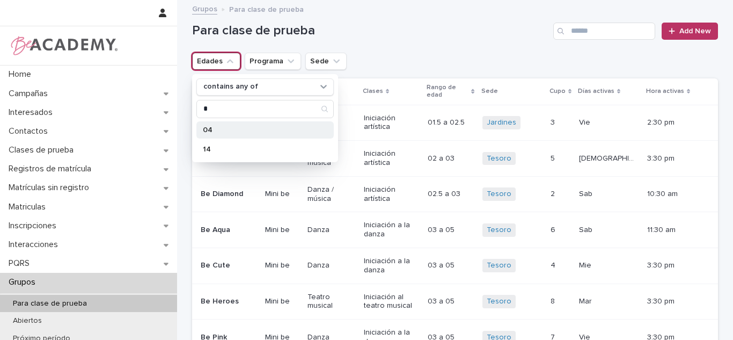
type input "*"
click at [222, 125] on div "04" at bounding box center [264, 129] width 137 height 17
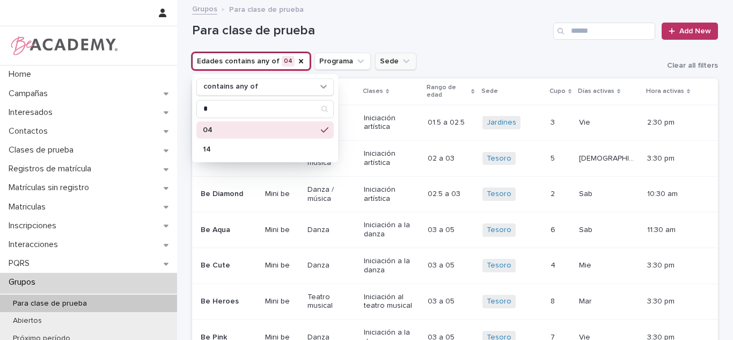
click at [388, 68] on button "Sede" at bounding box center [395, 61] width 41 height 17
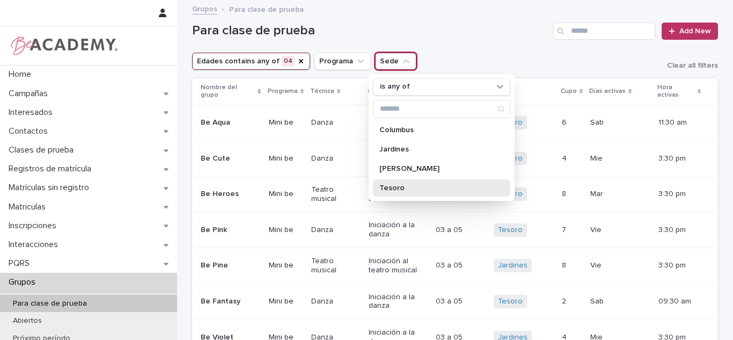
click at [396, 192] on div "Tesoro" at bounding box center [441, 187] width 137 height 17
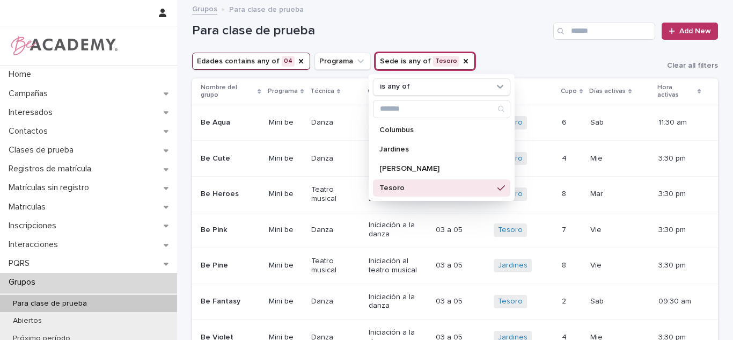
click at [471, 48] on div "Para clase de prueba Add New" at bounding box center [455, 27] width 526 height 52
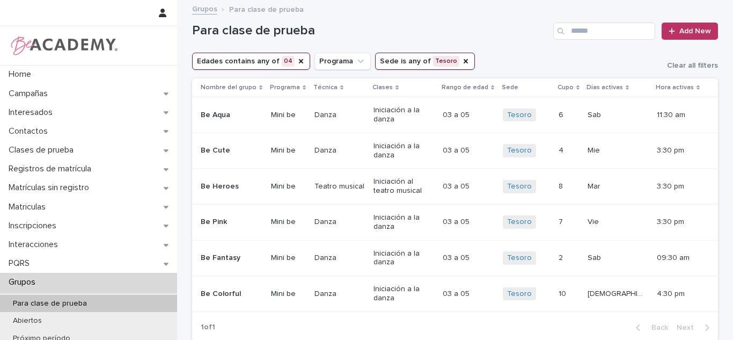
scroll to position [94, 0]
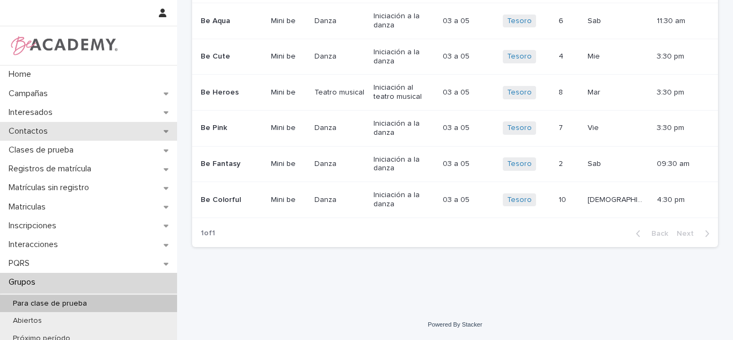
click at [81, 132] on div "Contactos" at bounding box center [88, 131] width 177 height 19
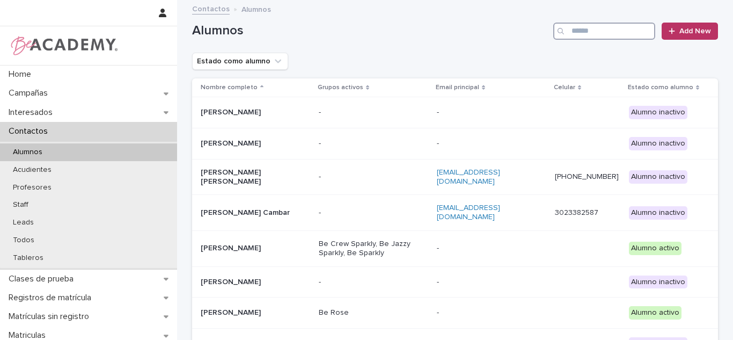
click at [590, 36] on input "Search" at bounding box center [604, 31] width 102 height 17
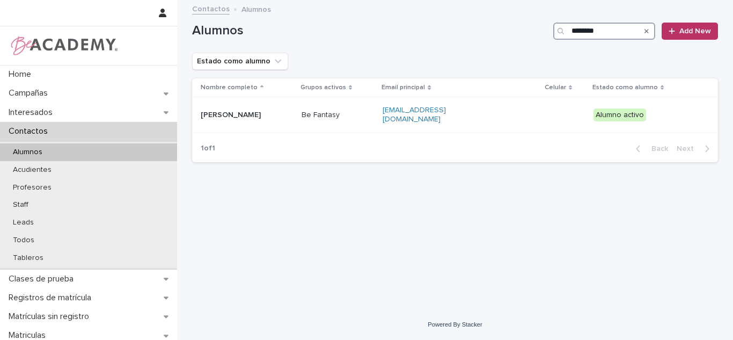
click at [571, 30] on input "********" at bounding box center [604, 31] width 102 height 17
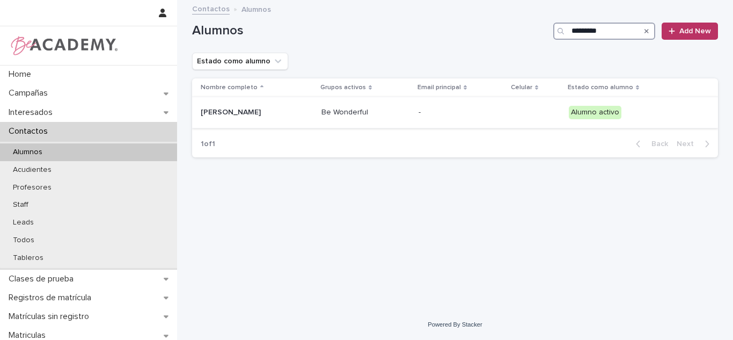
type input "*********"
click at [288, 120] on div "Aurora Martinez Londoño" at bounding box center [257, 113] width 112 height 18
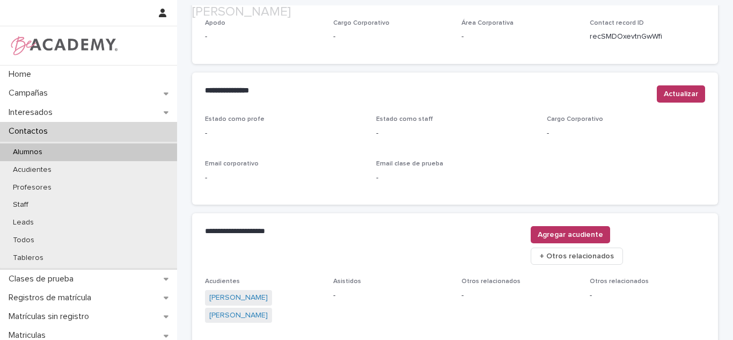
scroll to position [419, 0]
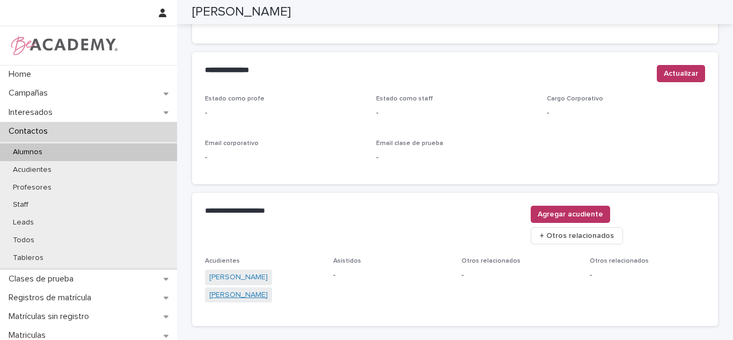
click at [268, 289] on link "Salome Londoño Ochoa" at bounding box center [238, 294] width 59 height 11
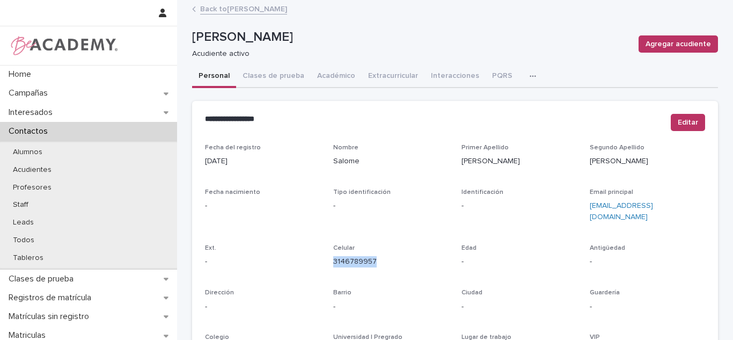
drag, startPoint x: 378, startPoint y: 246, endPoint x: 329, endPoint y: 253, distance: 50.0
click at [333, 256] on p "3146789957" at bounding box center [390, 261] width 115 height 11
copy link "3146789957"
click at [347, 143] on section "**********" at bounding box center [455, 287] width 526 height 373
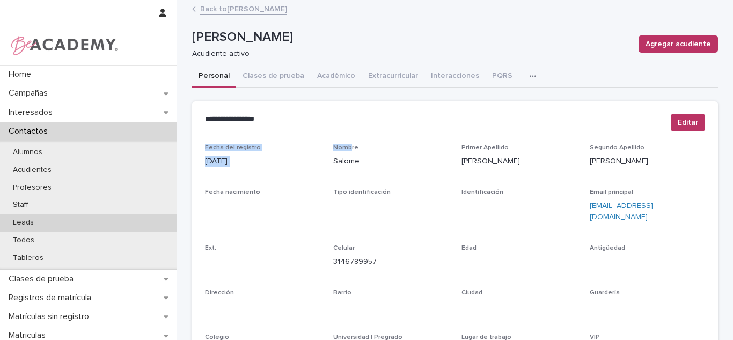
click at [78, 229] on div "Leads" at bounding box center [88, 223] width 177 height 18
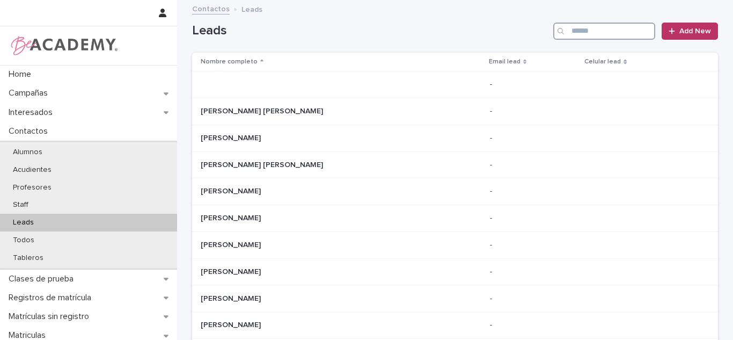
click at [584, 28] on input "Search" at bounding box center [604, 31] width 102 height 17
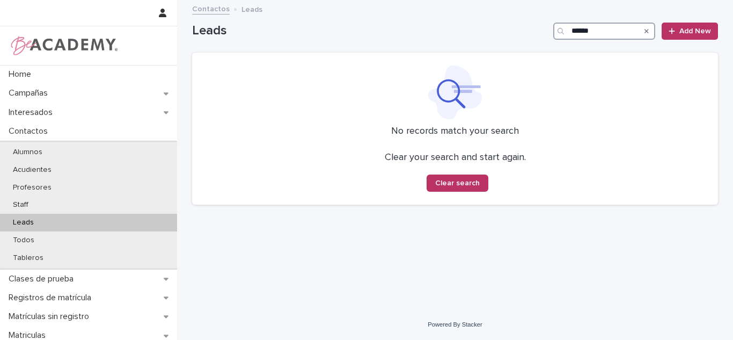
type input "******"
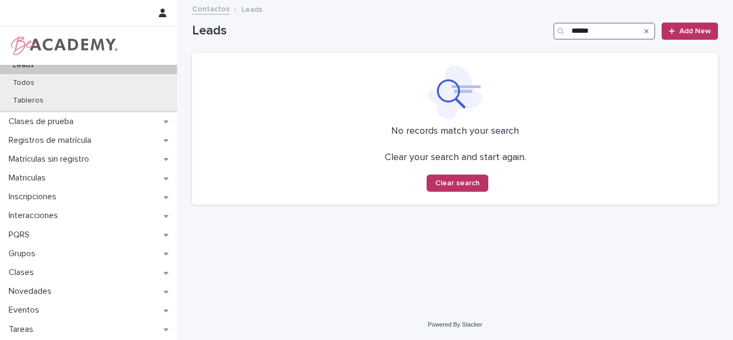
scroll to position [183, 0]
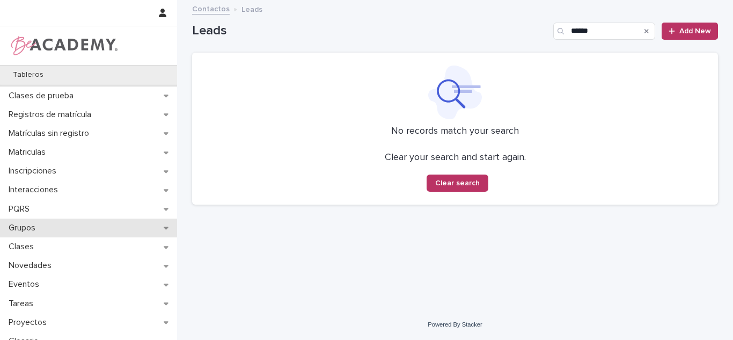
click at [54, 224] on div "Grupos" at bounding box center [88, 227] width 177 height 19
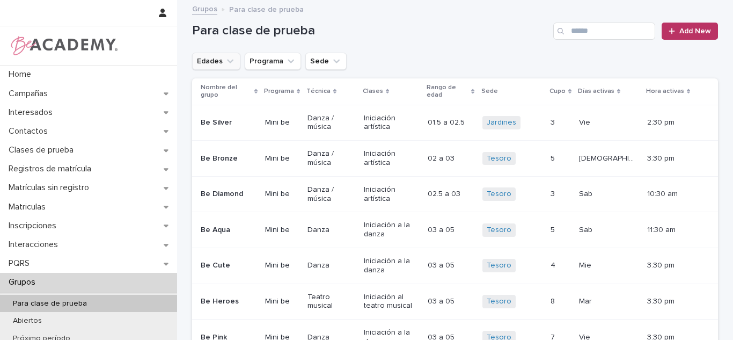
click at [212, 60] on button "Edades" at bounding box center [216, 61] width 48 height 17
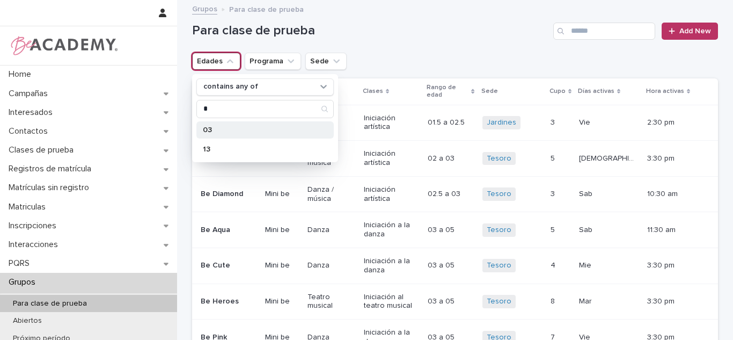
type input "*"
click at [253, 132] on p "03" at bounding box center [260, 130] width 114 height 8
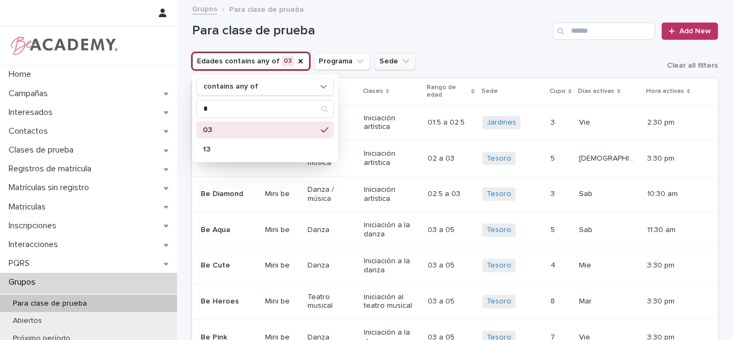
click at [375, 53] on button "Sede" at bounding box center [395, 61] width 41 height 17
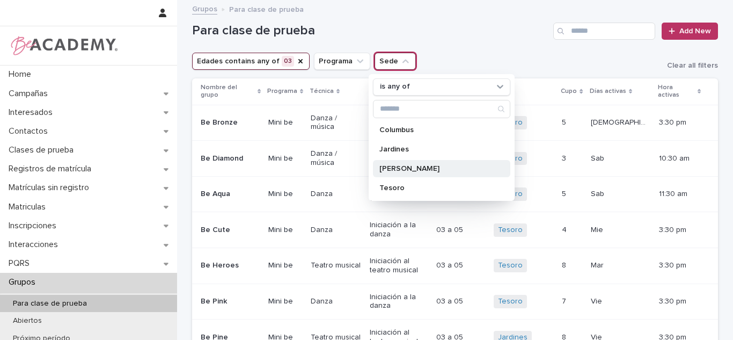
click at [391, 173] on div "Rosales" at bounding box center [441, 168] width 137 height 17
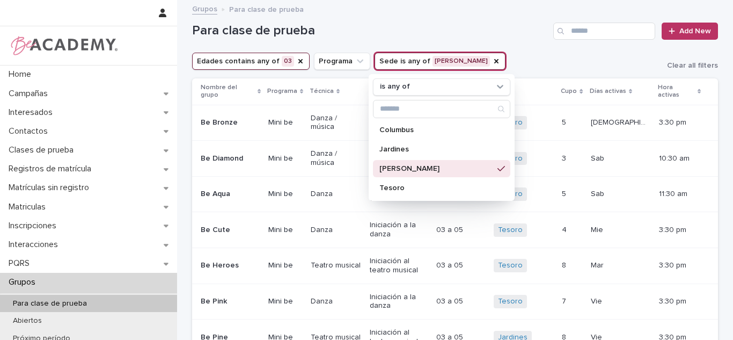
click at [517, 27] on h1 "Para clase de prueba" at bounding box center [370, 31] width 357 height 16
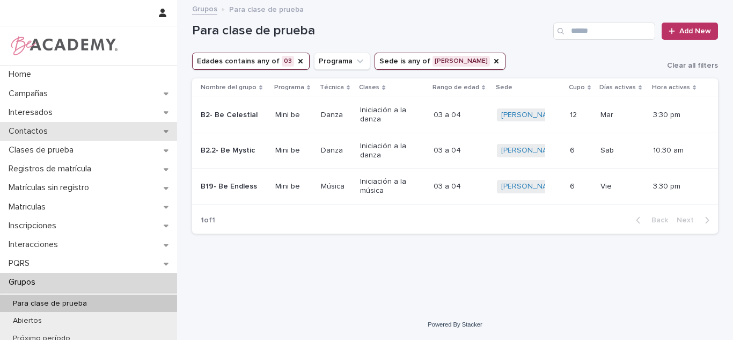
click at [113, 134] on div "Contactos" at bounding box center [88, 131] width 177 height 19
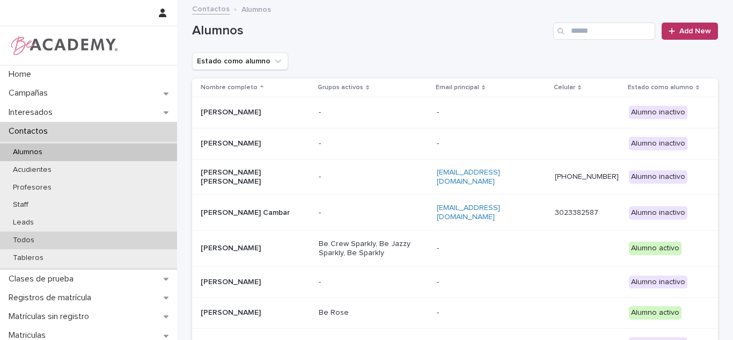
click at [94, 243] on div "Todos" at bounding box center [88, 240] width 177 height 18
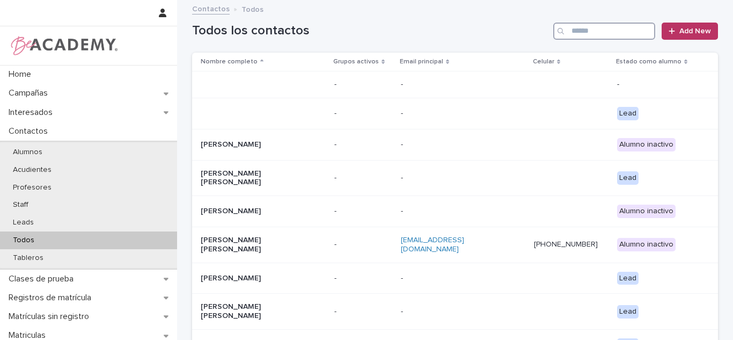
click at [603, 32] on input "Search" at bounding box center [604, 31] width 102 height 17
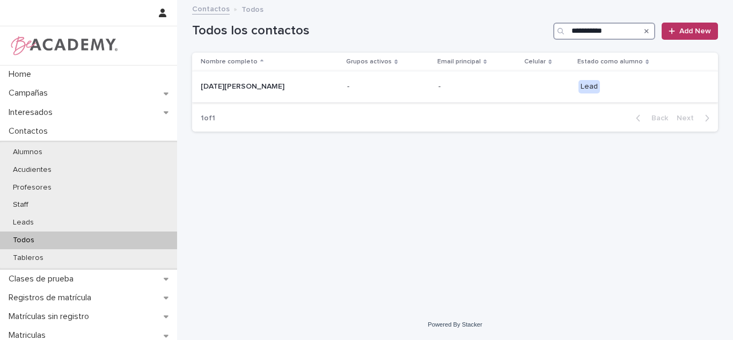
type input "**********"
click at [289, 98] on td "Lucia Velasquez Mendoza" at bounding box center [267, 86] width 151 height 31
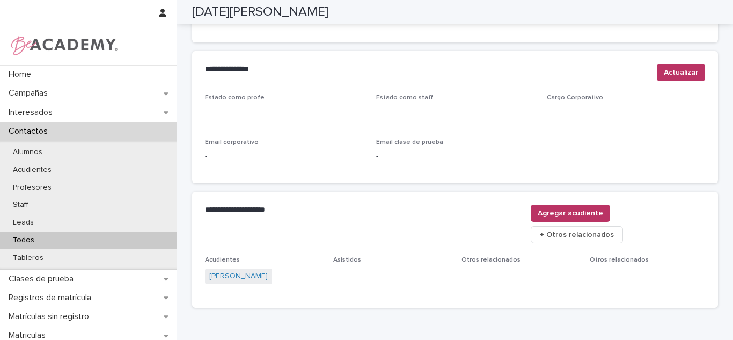
scroll to position [459, 0]
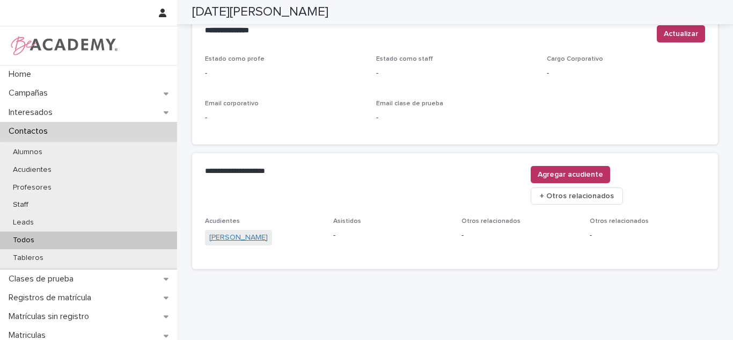
click at [268, 232] on link "Natalia Mendoza Plata" at bounding box center [238, 237] width 59 height 11
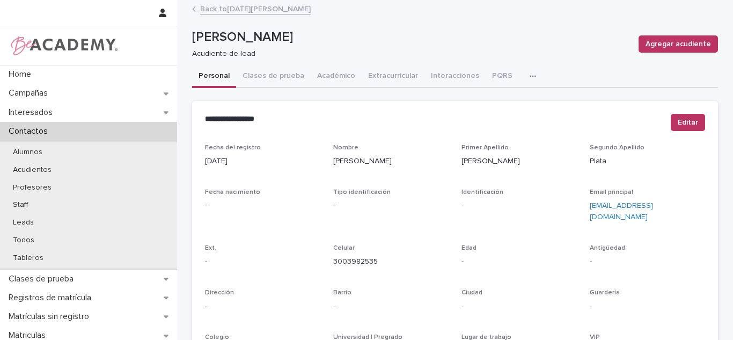
click at [220, 6] on link "Back to Lucia Velasquez Mendoza" at bounding box center [255, 8] width 111 height 12
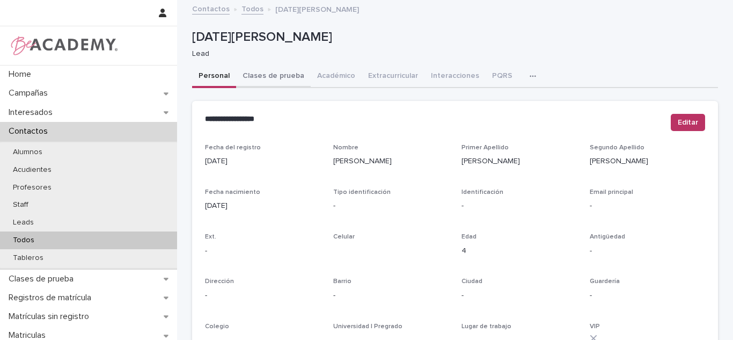
click at [257, 76] on button "Clases de prueba" at bounding box center [273, 76] width 75 height 23
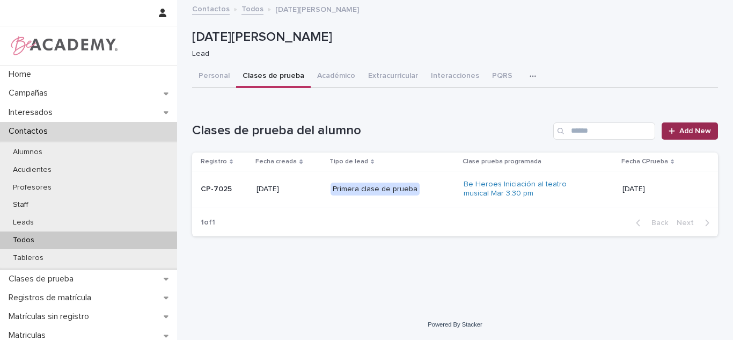
click at [694, 132] on span "Add New" at bounding box center [696, 131] width 32 height 8
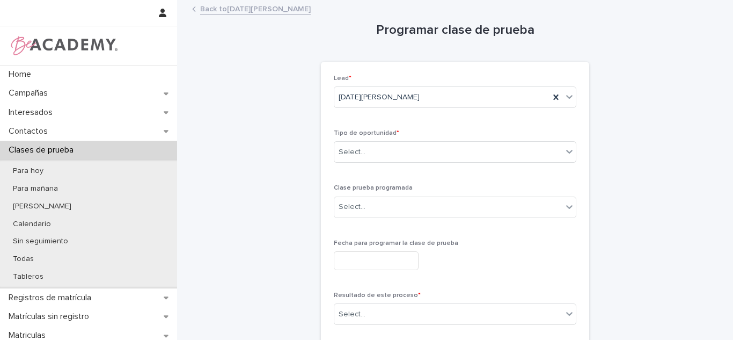
click at [387, 164] on div "Tipo de oportunidad * Select..." at bounding box center [455, 150] width 243 height 42
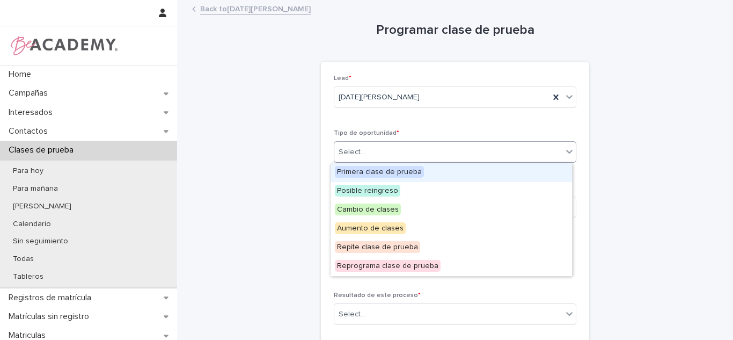
click at [364, 147] on div "Select..." at bounding box center [448, 152] width 228 height 18
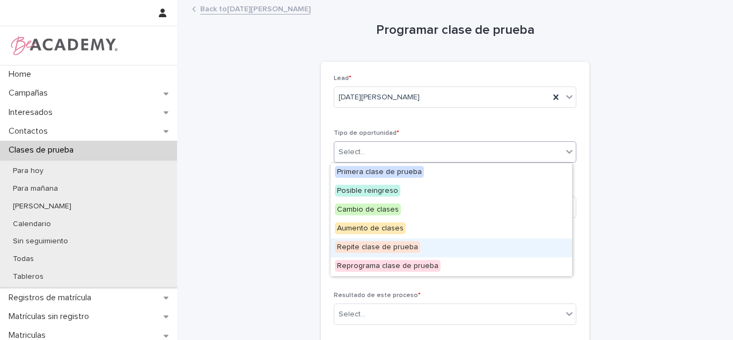
click at [370, 247] on span "Repite clase de prueba" at bounding box center [377, 247] width 85 height 12
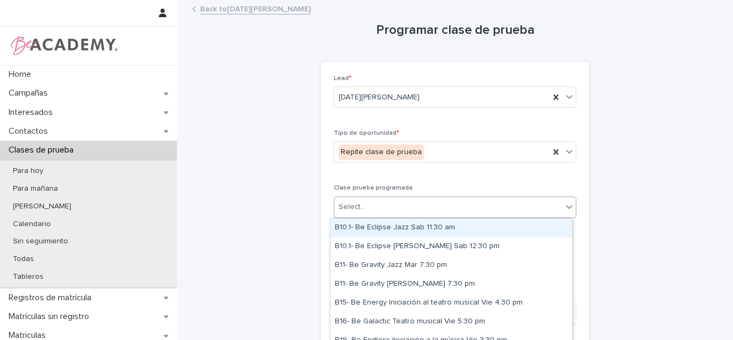
click at [371, 213] on div "Select..." at bounding box center [448, 207] width 228 height 18
type input "******"
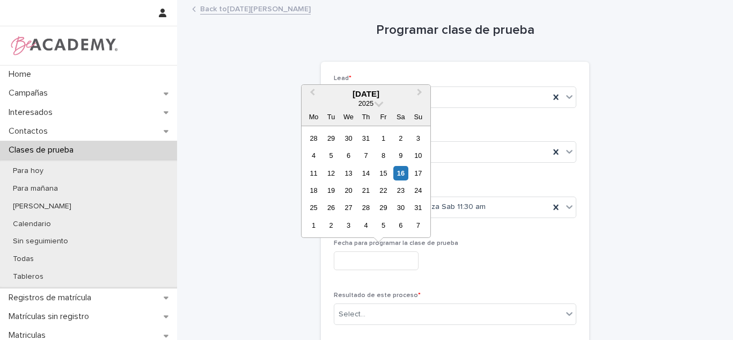
click at [356, 258] on input "text" at bounding box center [376, 260] width 85 height 19
click at [397, 177] on div "16" at bounding box center [400, 173] width 14 height 14
type input "**********"
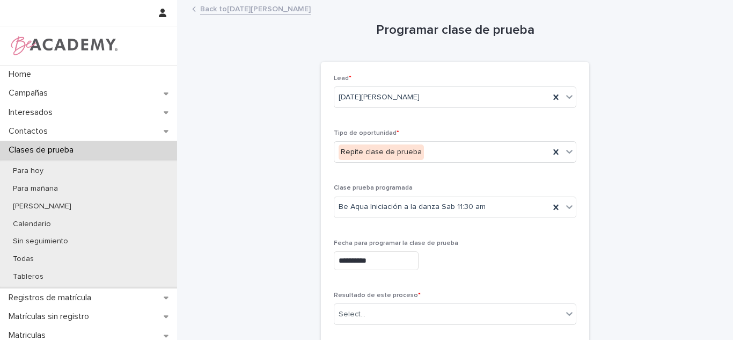
scroll to position [191, 0]
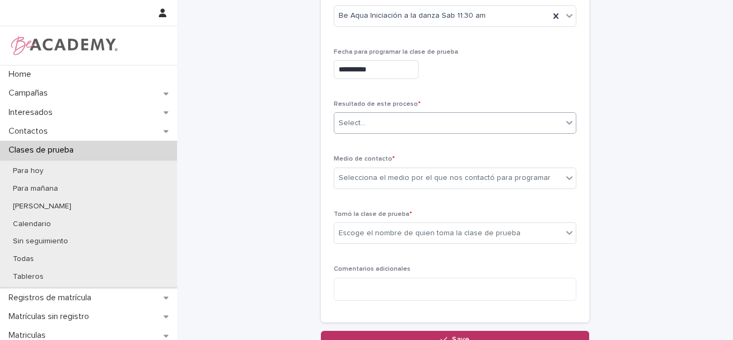
click at [359, 122] on div "Select..." at bounding box center [352, 123] width 27 height 11
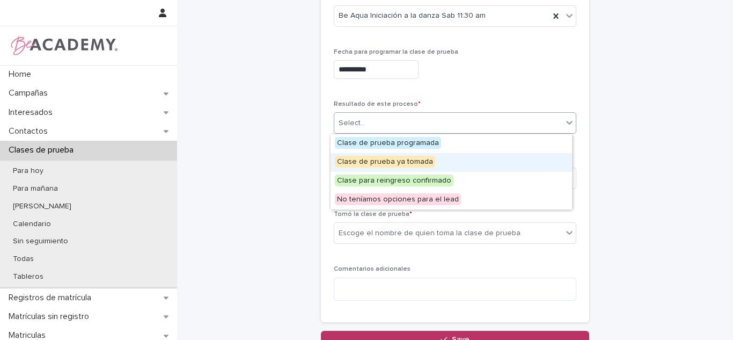
click at [365, 160] on span "Clase de prueba ya tomada" at bounding box center [385, 162] width 100 height 12
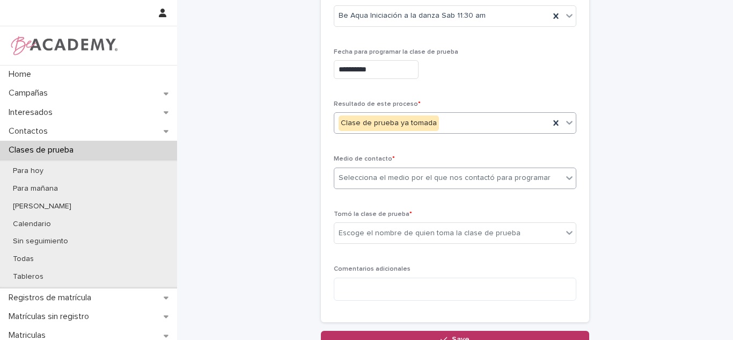
drag, startPoint x: 368, startPoint y: 172, endPoint x: 369, endPoint y: 188, distance: 15.6
click at [368, 173] on div "Selecciona el medio por el que nos contactó para programar" at bounding box center [445, 177] width 212 height 11
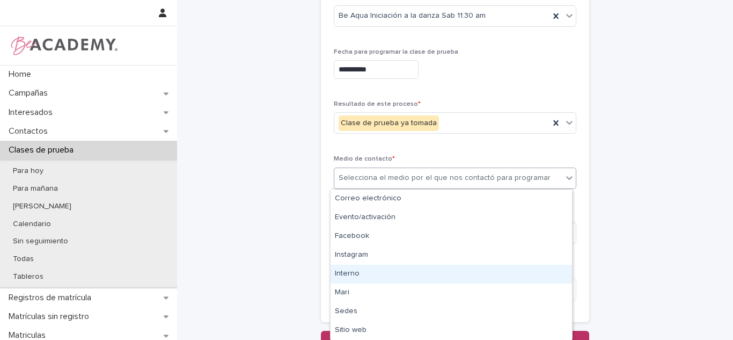
click at [362, 280] on div "Interno" at bounding box center [452, 274] width 242 height 19
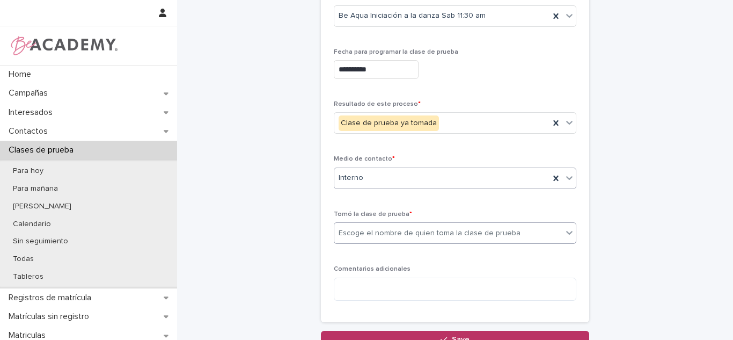
click at [389, 235] on div "Escoge el nombre de quien toma la clase de prueba" at bounding box center [430, 233] width 182 height 11
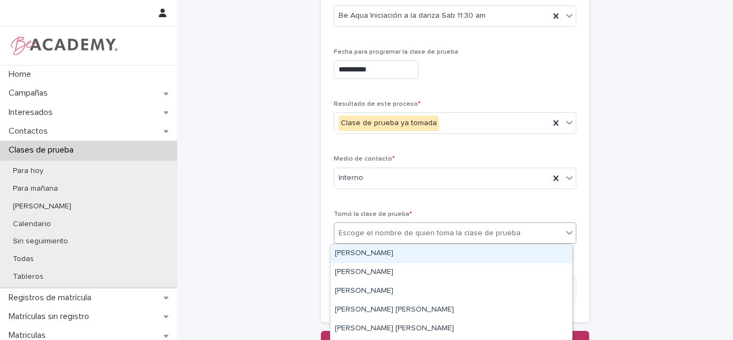
click at [383, 259] on div "Carolina Castillo Cuadrado" at bounding box center [452, 253] width 242 height 19
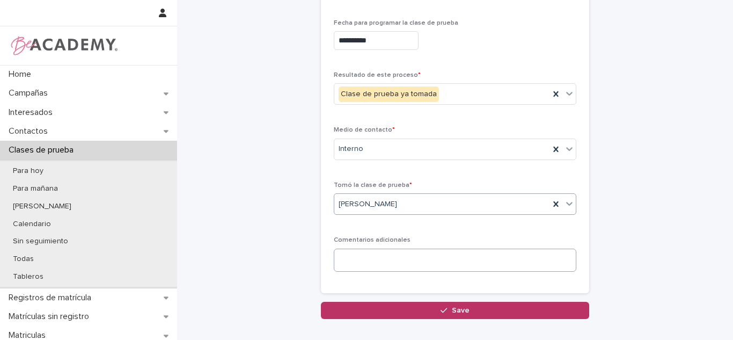
scroll to position [223, 0]
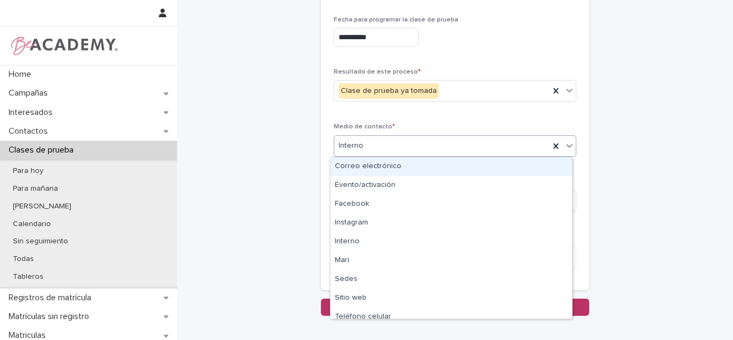
click at [398, 155] on div "Interno" at bounding box center [441, 146] width 215 height 18
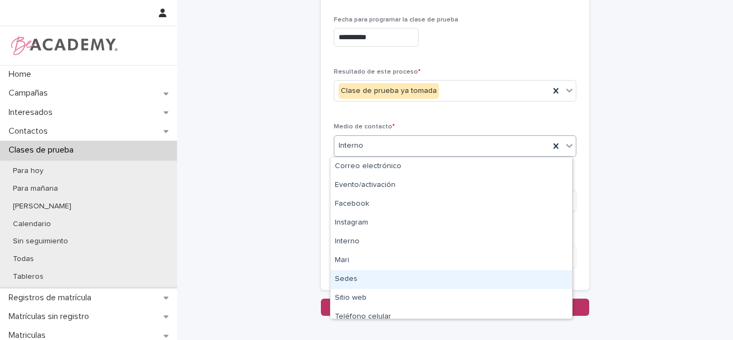
click at [358, 283] on div "Sedes" at bounding box center [452, 279] width 242 height 19
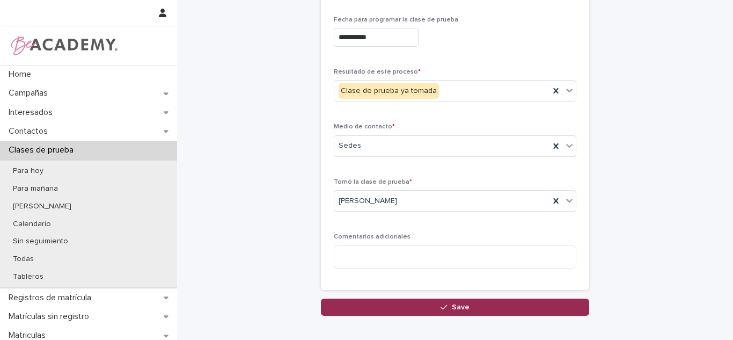
click at [355, 305] on button "Save" at bounding box center [455, 306] width 268 height 17
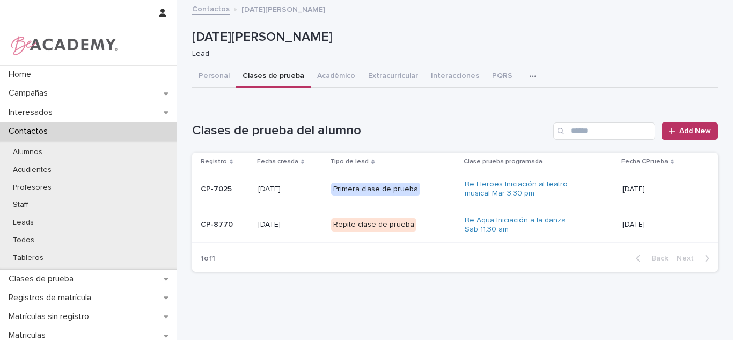
click at [402, 226] on div "Repite clase de prueba" at bounding box center [373, 224] width 85 height 13
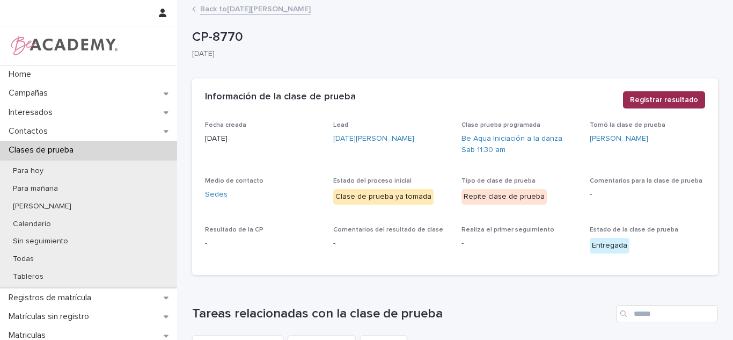
click at [646, 98] on span "Registrar resultado" at bounding box center [664, 99] width 68 height 11
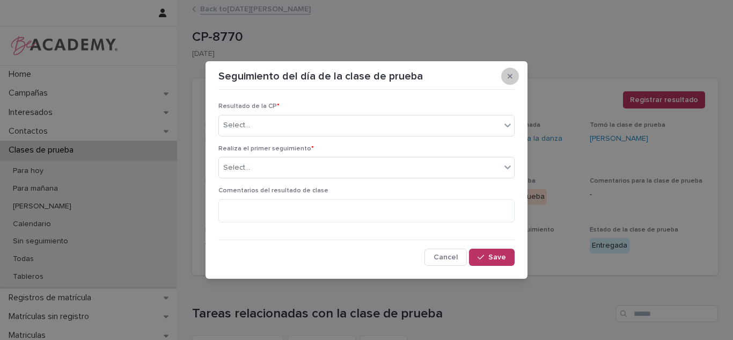
click at [504, 72] on button "button" at bounding box center [510, 76] width 18 height 17
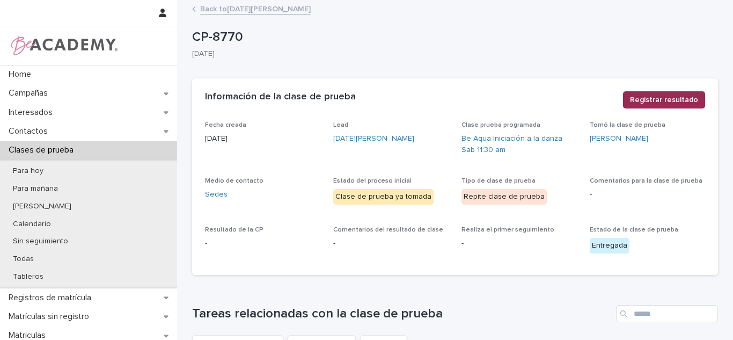
click at [640, 95] on span "Registrar resultado" at bounding box center [664, 99] width 68 height 11
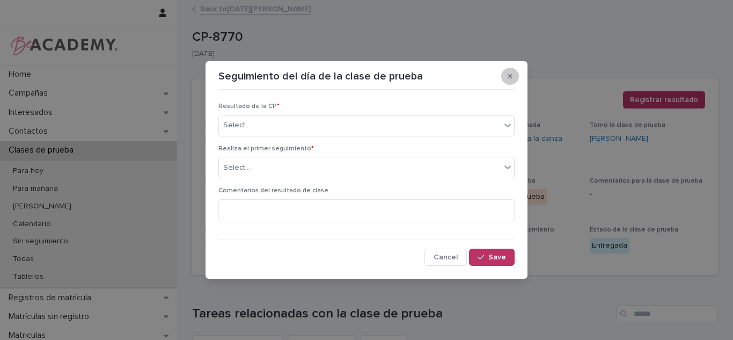
click at [510, 84] on button "button" at bounding box center [510, 76] width 18 height 17
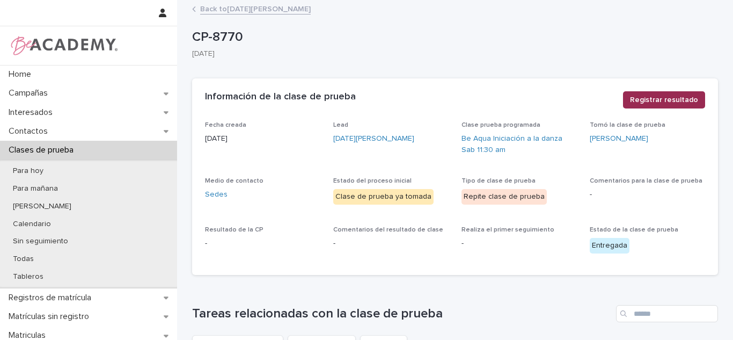
click at [626, 96] on button "Registrar resultado" at bounding box center [664, 99] width 82 height 17
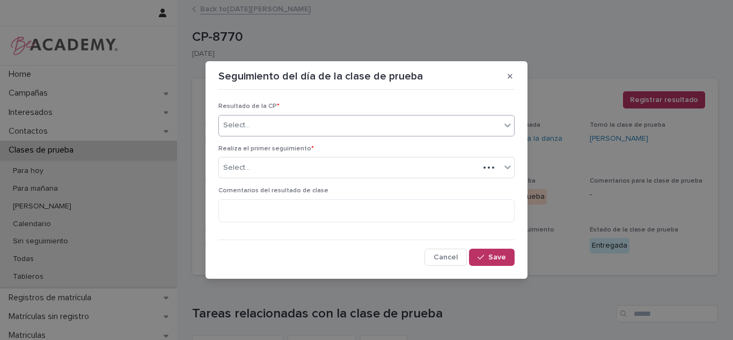
drag, startPoint x: 426, startPoint y: 132, endPoint x: 409, endPoint y: 135, distance: 17.6
click at [426, 131] on div "Select..." at bounding box center [360, 125] width 282 height 18
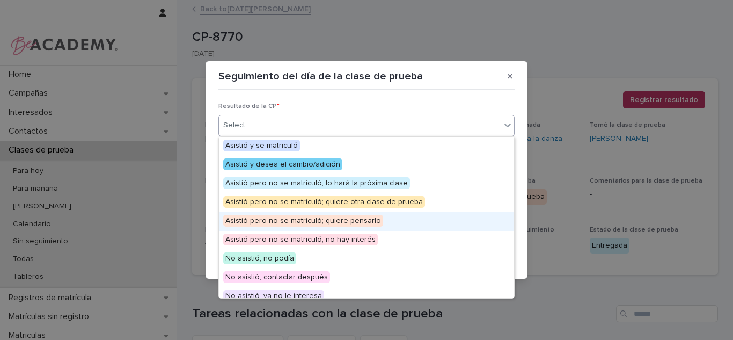
click at [311, 225] on span "Asistió pero no se matriculó; quiere pensarlo" at bounding box center [303, 221] width 160 height 12
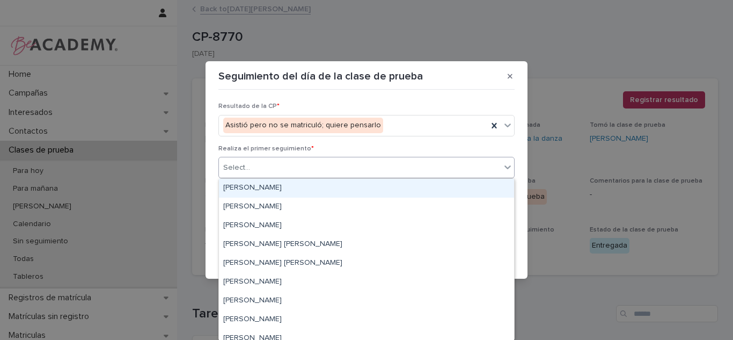
click at [293, 176] on div "Select..." at bounding box center [360, 168] width 282 height 18
click at [282, 188] on div "Carolina Castillo Cuadrado" at bounding box center [366, 188] width 295 height 19
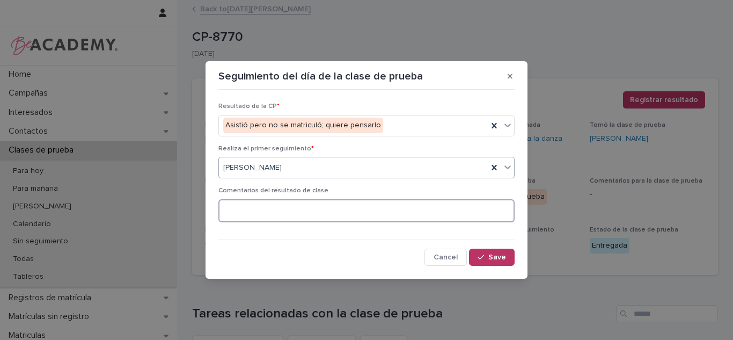
click at [443, 217] on textarea at bounding box center [366, 210] width 296 height 23
type textarea "**********"
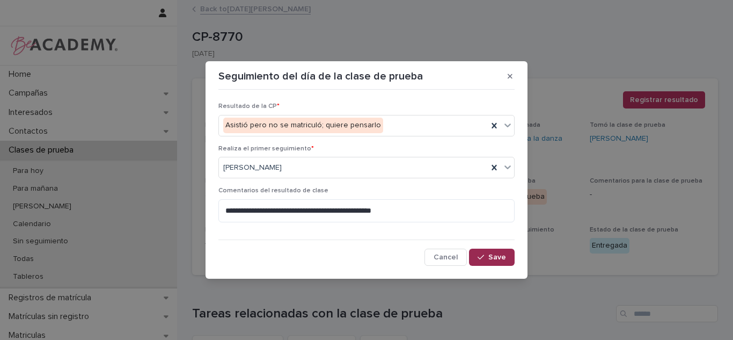
click at [508, 262] on button "Save" at bounding box center [492, 257] width 46 height 17
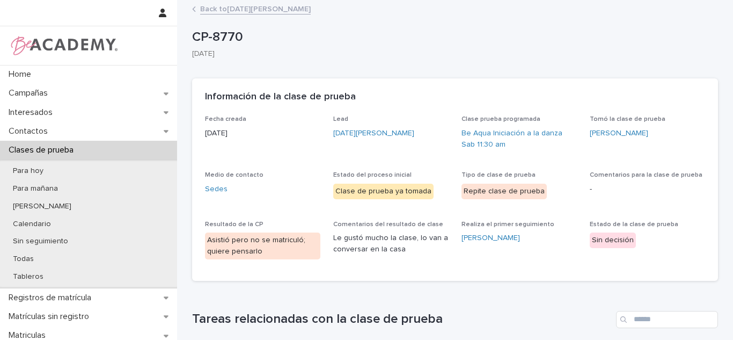
click at [65, 146] on p "Clases de prueba" at bounding box center [43, 150] width 78 height 10
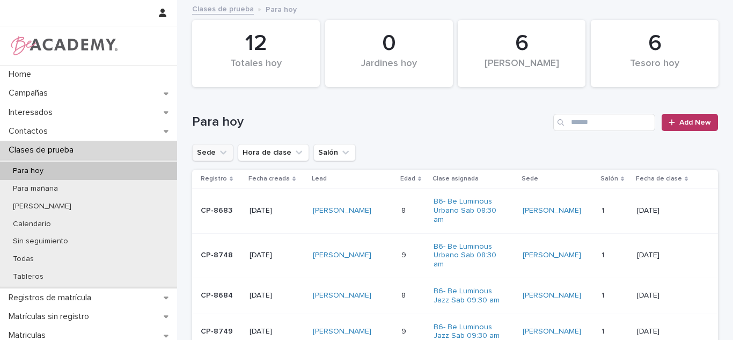
click at [218, 154] on icon "Sede" at bounding box center [223, 152] width 11 height 11
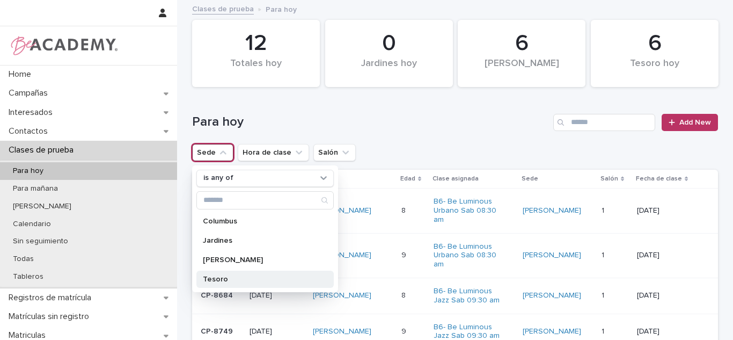
click at [220, 279] on p "Tesoro" at bounding box center [260, 279] width 114 height 8
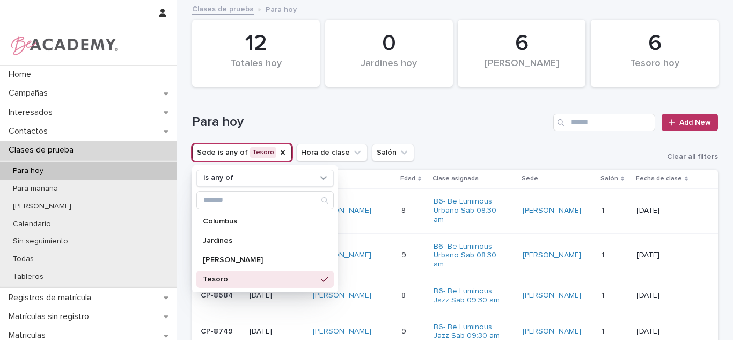
click at [446, 143] on div "Para hoy Add New" at bounding box center [455, 118] width 526 height 52
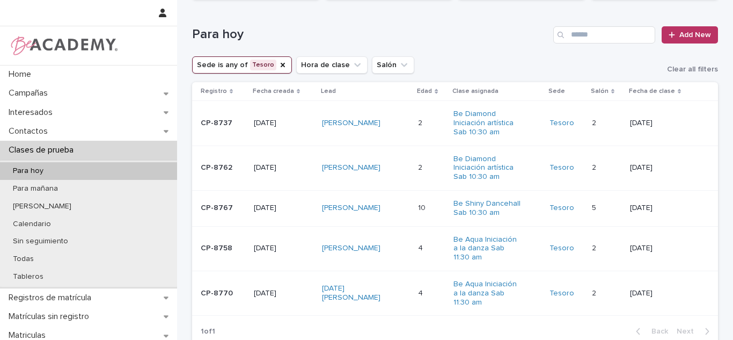
scroll to position [97, 0]
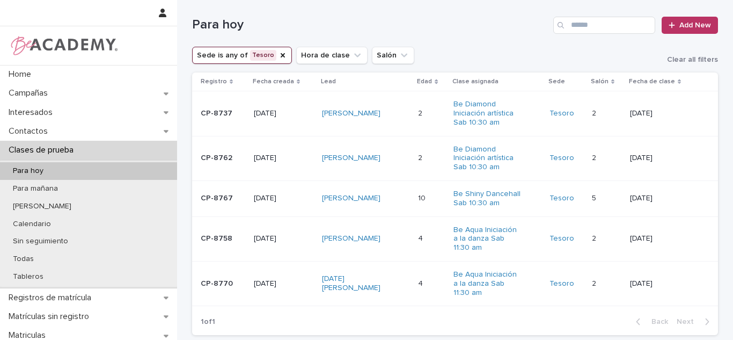
click at [422, 98] on td "2 2" at bounding box center [431, 113] width 35 height 45
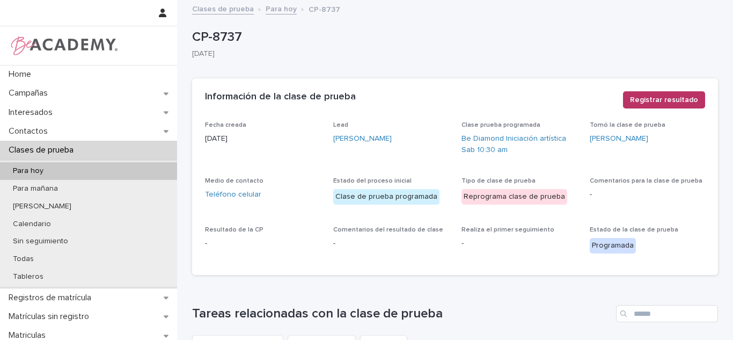
click at [345, 138] on link "Eilenn Valencia Pineda" at bounding box center [362, 138] width 59 height 11
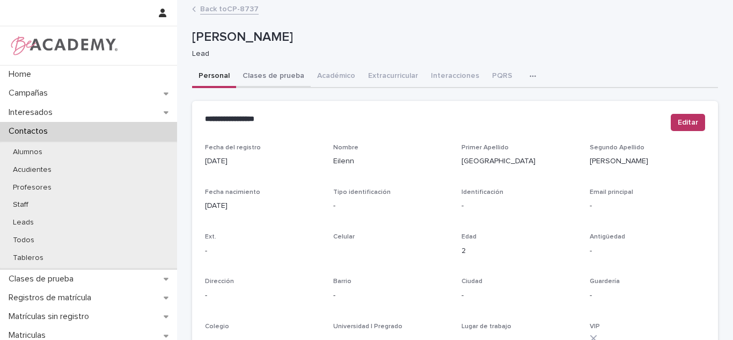
click at [252, 75] on button "Clases de prueba" at bounding box center [273, 76] width 75 height 23
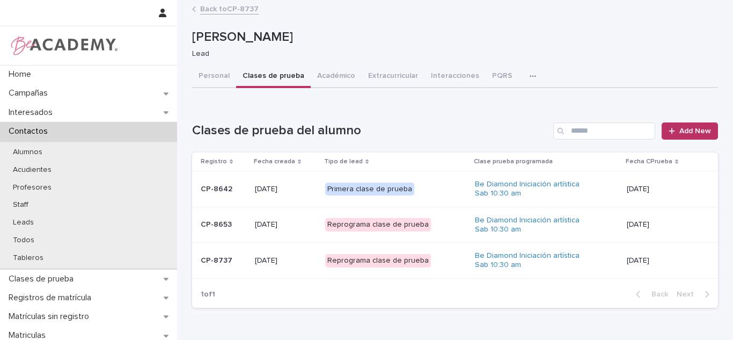
click at [614, 257] on div "Be Diamond Iniciación artística Sab 10:30 am" at bounding box center [546, 260] width 143 height 27
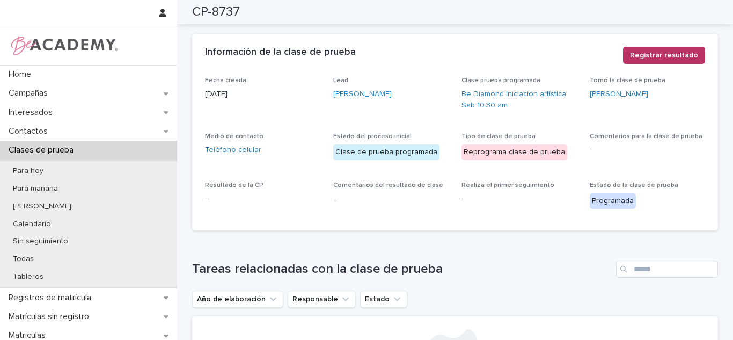
scroll to position [4, 0]
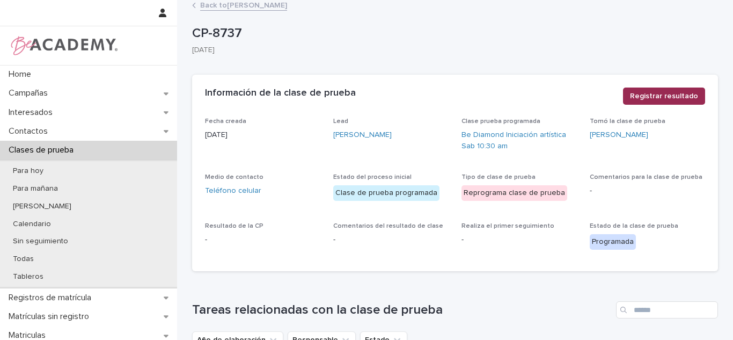
click at [689, 95] on span "Registrar resultado" at bounding box center [664, 96] width 68 height 11
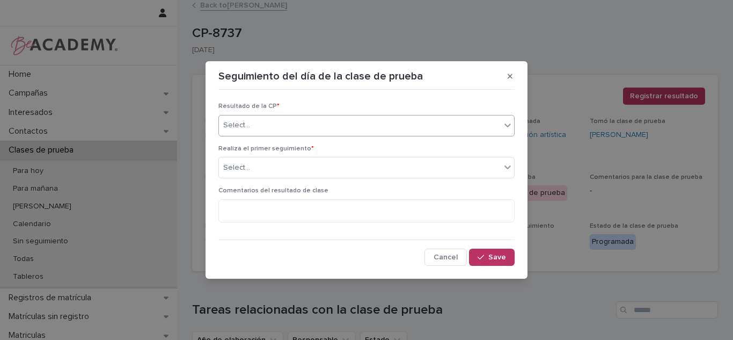
click at [330, 133] on div "Select..." at bounding box center [360, 125] width 282 height 18
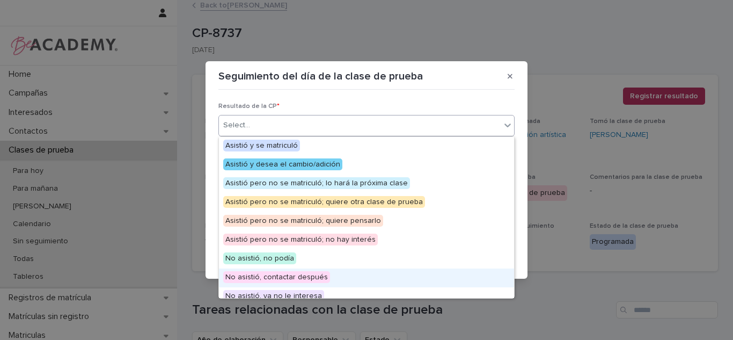
drag, startPoint x: 295, startPoint y: 219, endPoint x: 276, endPoint y: 267, distance: 51.5
click at [251, 280] on span "No asistió, contactar después" at bounding box center [276, 277] width 107 height 12
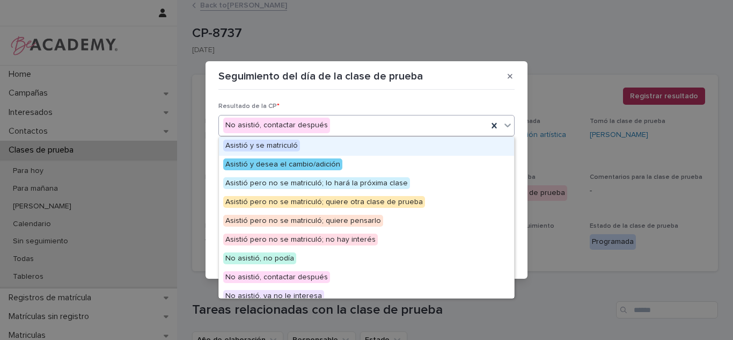
click at [312, 123] on div "No asistió, contactar después" at bounding box center [276, 126] width 107 height 16
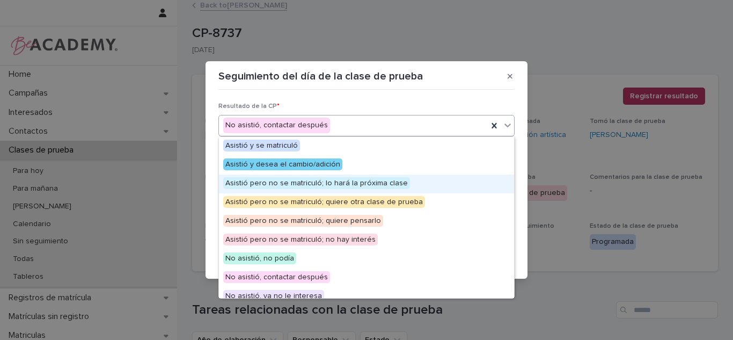
scroll to position [83, 0]
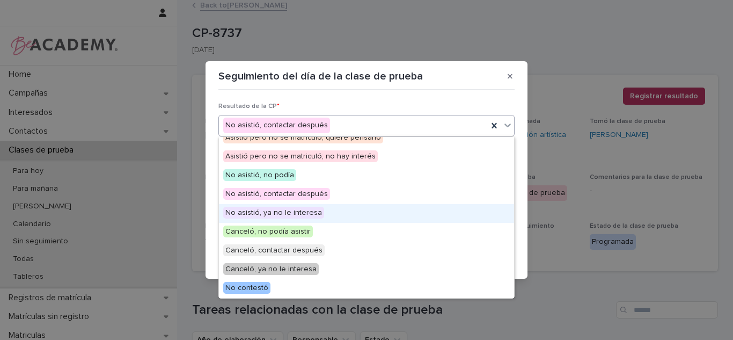
click at [308, 212] on span "No asistió, ya no le interesa" at bounding box center [273, 213] width 101 height 12
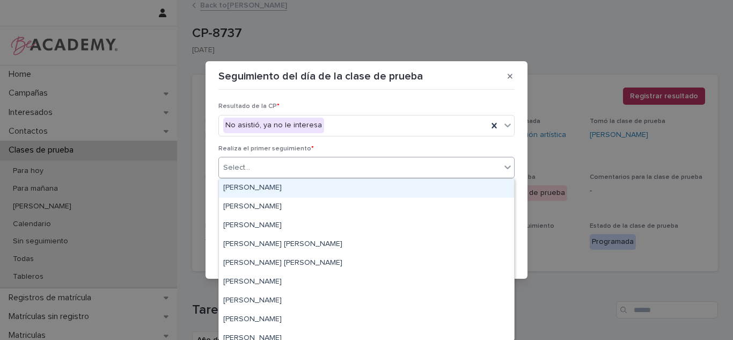
click at [290, 171] on div "Select..." at bounding box center [360, 168] width 282 height 18
click at [276, 189] on div "Carolina Castillo Cuadrado" at bounding box center [366, 188] width 295 height 19
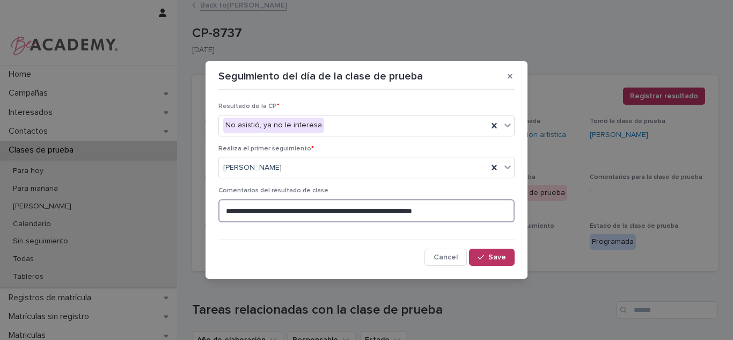
drag, startPoint x: 275, startPoint y: 217, endPoint x: 358, endPoint y: 202, distance: 83.4
click at [466, 210] on textarea "**********" at bounding box center [366, 210] width 296 height 23
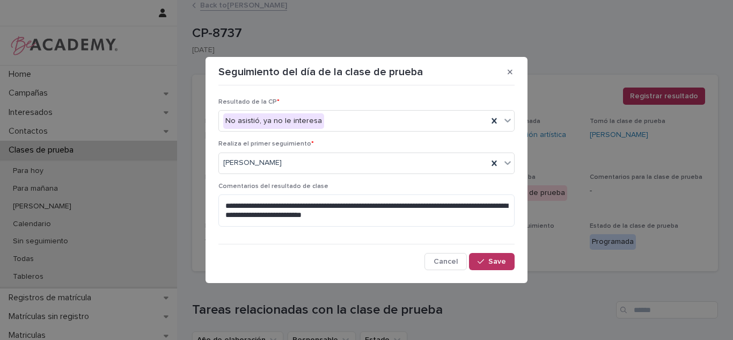
click at [489, 185] on p "Comentarios del resultado de clase" at bounding box center [366, 187] width 296 height 8
click at [440, 216] on textarea "**********" at bounding box center [366, 210] width 296 height 32
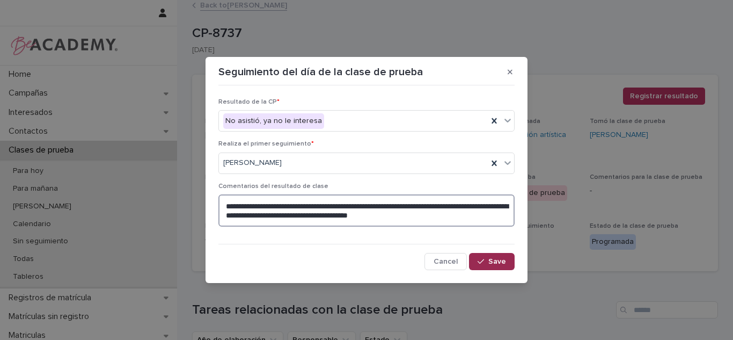
type textarea "**********"
click at [489, 263] on div "button" at bounding box center [483, 262] width 11 height 8
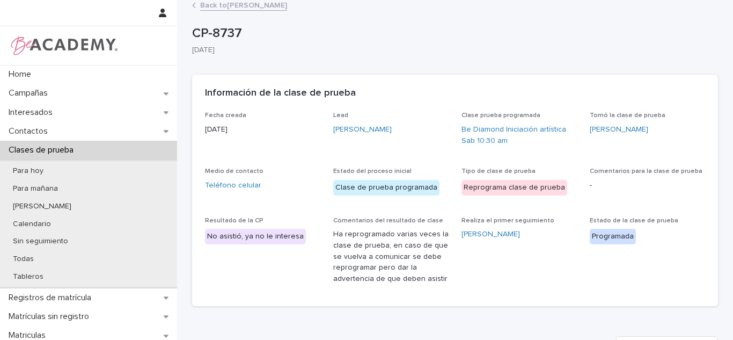
click at [254, 4] on link "Back to Eilenn Valencia Pineda" at bounding box center [243, 4] width 87 height 12
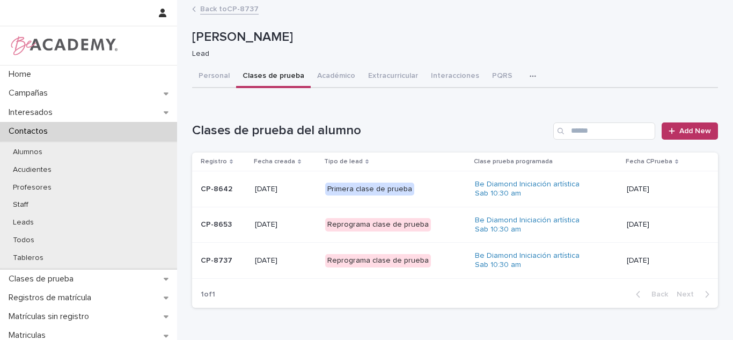
click at [216, 16] on div "Back to CP-8737" at bounding box center [455, 9] width 537 height 15
click at [215, 14] on div "Back to CP-8737" at bounding box center [455, 9] width 537 height 15
click at [210, 10] on link "Back to CP-8737" at bounding box center [229, 8] width 59 height 12
click at [218, 4] on link "Back to CP-8737" at bounding box center [229, 8] width 59 height 12
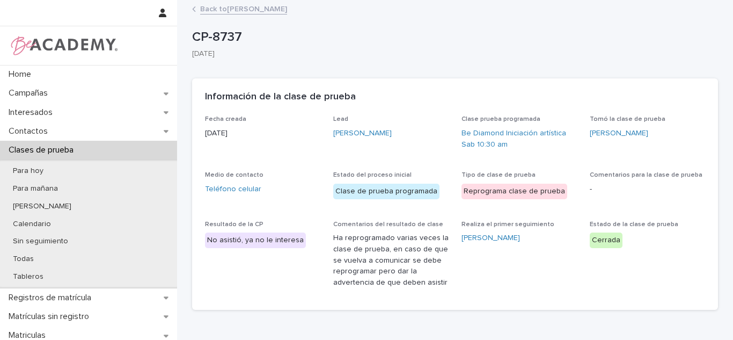
click at [240, 14] on link "Back to Eilenn Valencia Pineda" at bounding box center [243, 8] width 87 height 12
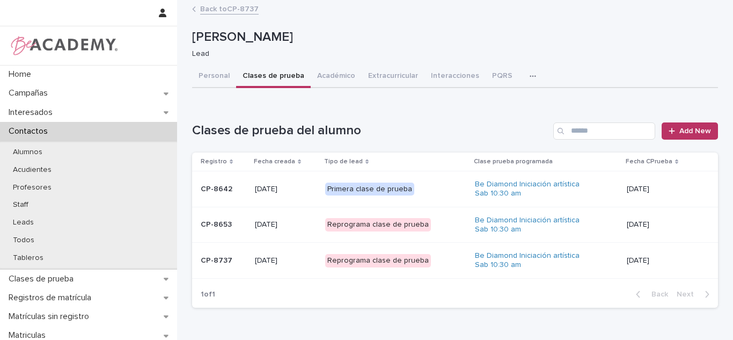
click at [212, 14] on link "Back to CP-8737" at bounding box center [229, 8] width 59 height 12
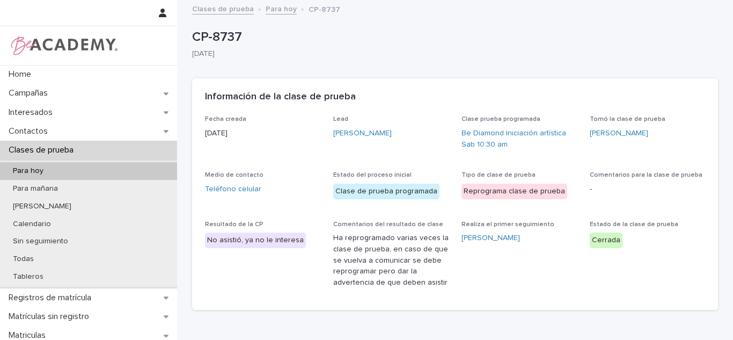
click at [91, 155] on div "Clases de prueba" at bounding box center [88, 150] width 177 height 19
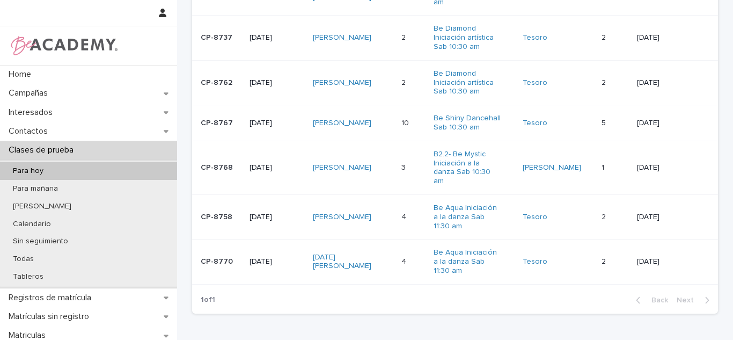
scroll to position [420, 0]
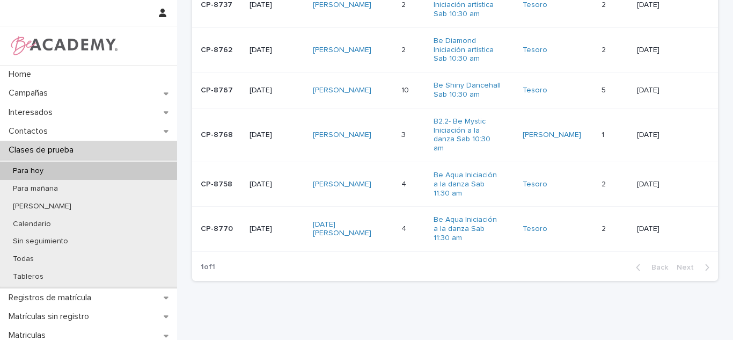
click at [393, 176] on div "Emilia Arango Vasquez" at bounding box center [353, 185] width 81 height 18
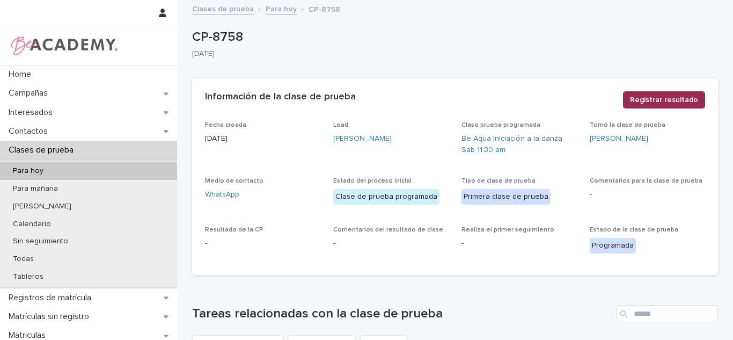
click at [636, 100] on span "Registrar resultado" at bounding box center [664, 99] width 68 height 11
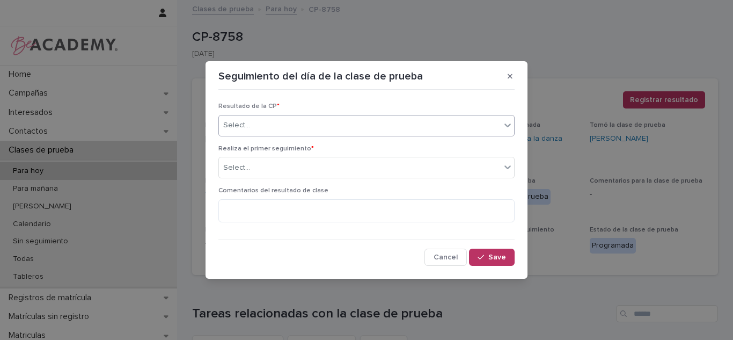
click at [324, 125] on div "Select..." at bounding box center [360, 125] width 282 height 18
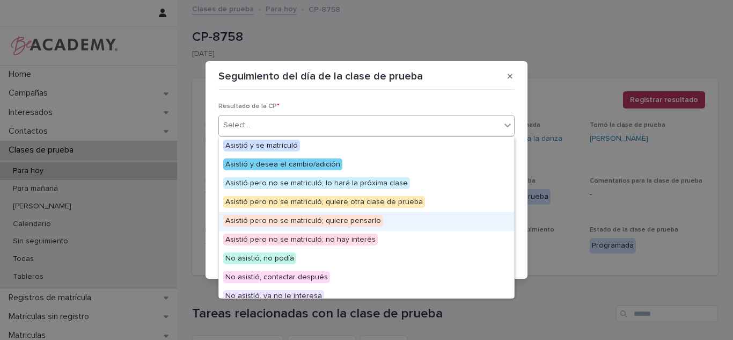
click at [290, 224] on span "Asistió pero no se matriculó; quiere pensarlo" at bounding box center [303, 221] width 160 height 12
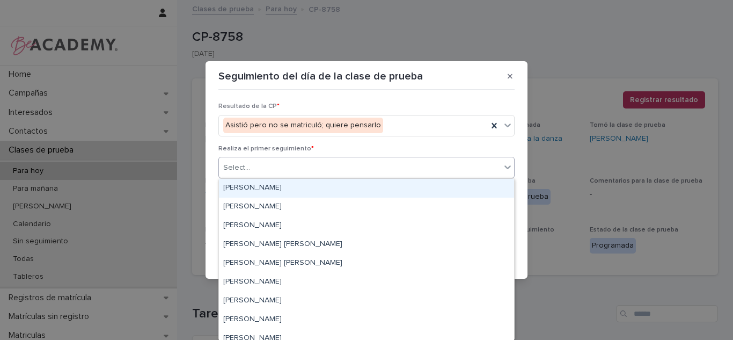
drag, startPoint x: 291, startPoint y: 169, endPoint x: 280, endPoint y: 191, distance: 25.0
click at [291, 168] on div "Select..." at bounding box center [360, 168] width 282 height 18
click at [272, 189] on div "Carolina Castillo Cuadrado" at bounding box center [366, 188] width 295 height 19
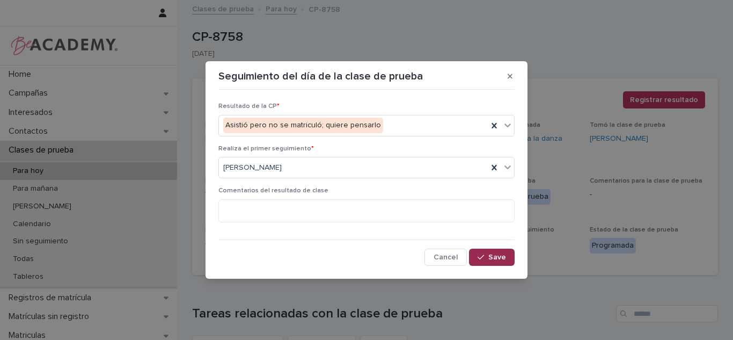
click at [491, 260] on span "Save" at bounding box center [498, 257] width 18 height 8
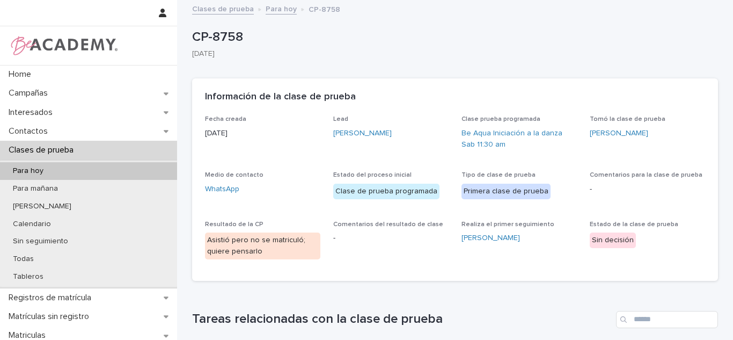
click at [483, 260] on span "Realiza el primer seguimiento Carolina Castillo Cuadrado" at bounding box center [519, 244] width 115 height 47
click at [482, 260] on span "Realiza el primer seguimiento Carolina Castillo Cuadrado" at bounding box center [519, 244] width 115 height 47
click at [464, 279] on div "Fecha creada 14/08/2025 Lead Emilia Arango Vasquez Clase prueba programada Be A…" at bounding box center [455, 197] width 526 height 165
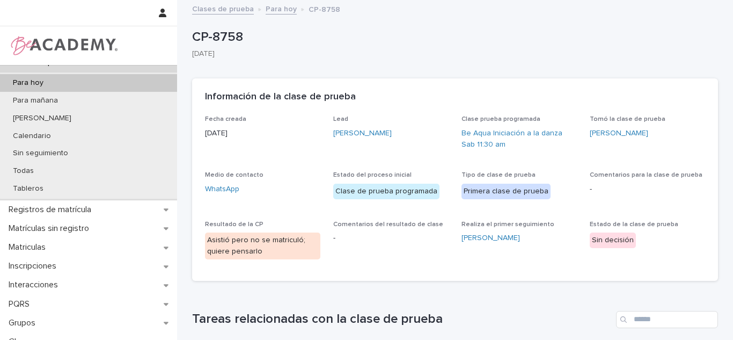
scroll to position [194, 0]
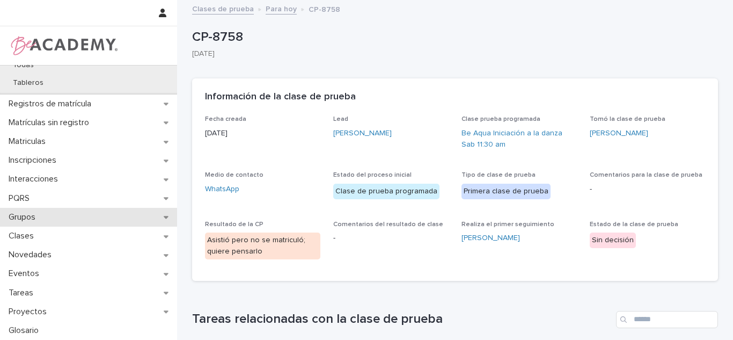
click at [49, 219] on div "Grupos" at bounding box center [88, 217] width 177 height 19
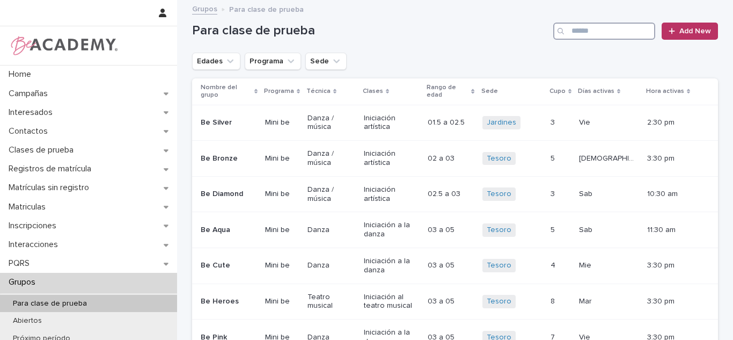
click at [606, 31] on input "Search" at bounding box center [604, 31] width 102 height 17
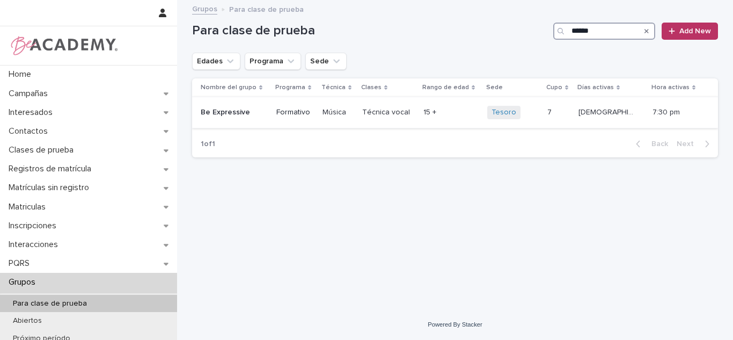
type input "******"
click at [570, 112] on p at bounding box center [559, 112] width 23 height 9
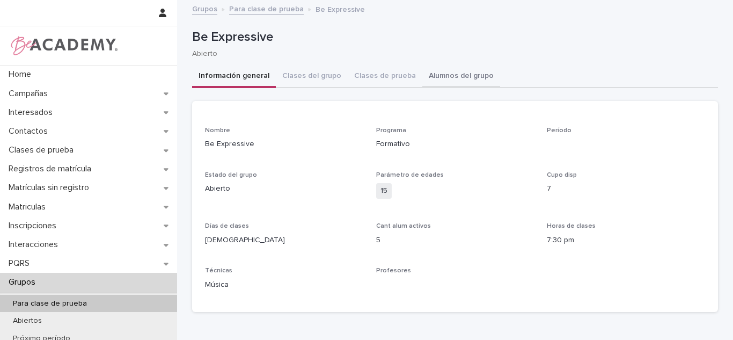
click at [445, 76] on button "Alumnos del grupo" at bounding box center [461, 76] width 78 height 23
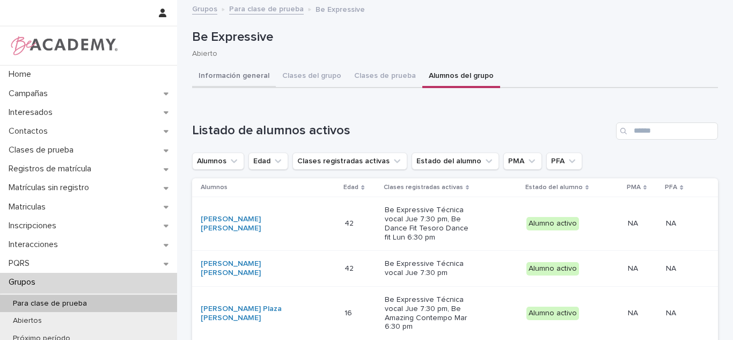
click at [225, 80] on button "Información general" at bounding box center [234, 76] width 84 height 23
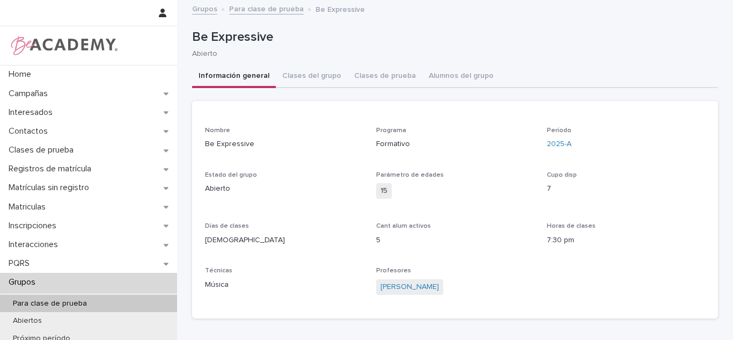
scroll to position [129, 0]
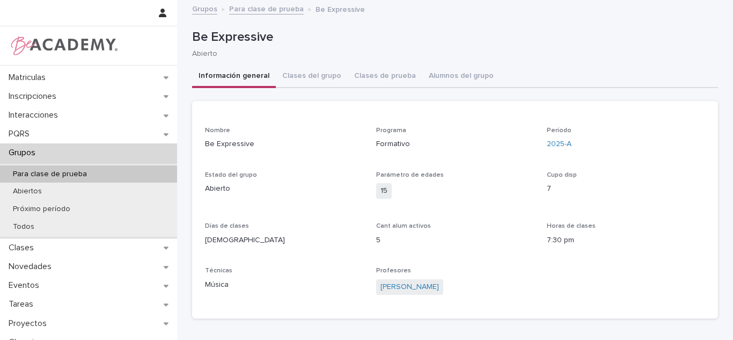
click at [44, 151] on p "Grupos" at bounding box center [24, 153] width 40 height 10
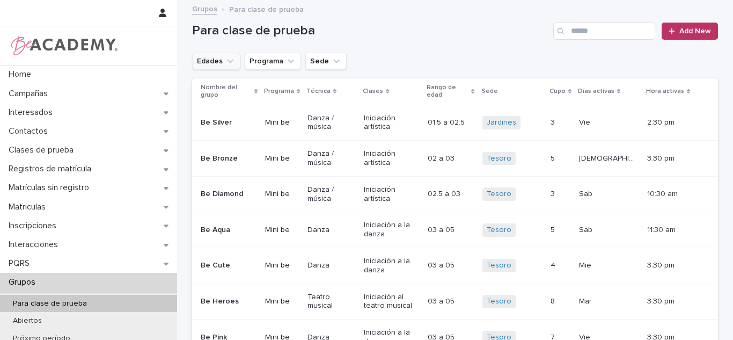
click at [225, 62] on icon "Edades" at bounding box center [230, 61] width 11 height 11
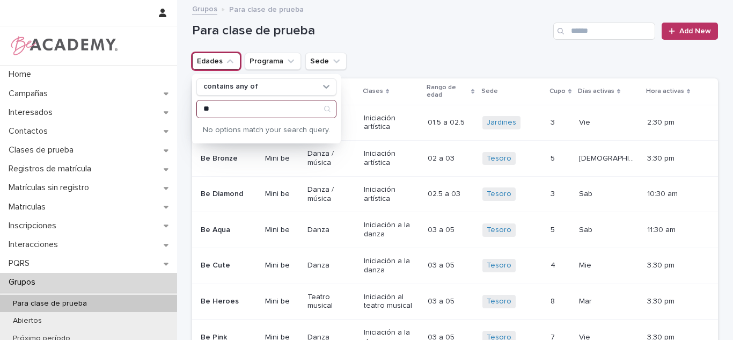
type input "*"
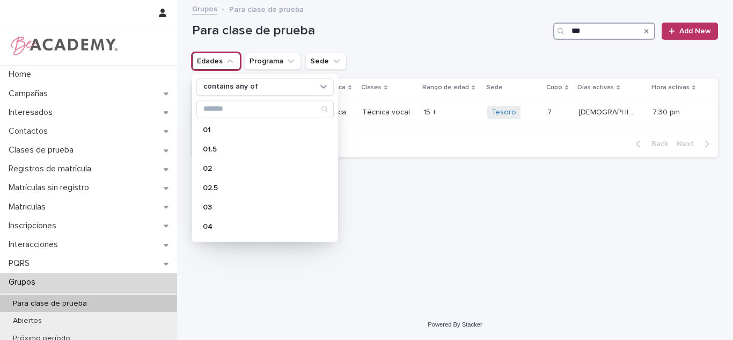
drag, startPoint x: 633, startPoint y: 38, endPoint x: 493, endPoint y: 177, distance: 197.8
click at [633, 38] on input "***" at bounding box center [604, 31] width 102 height 17
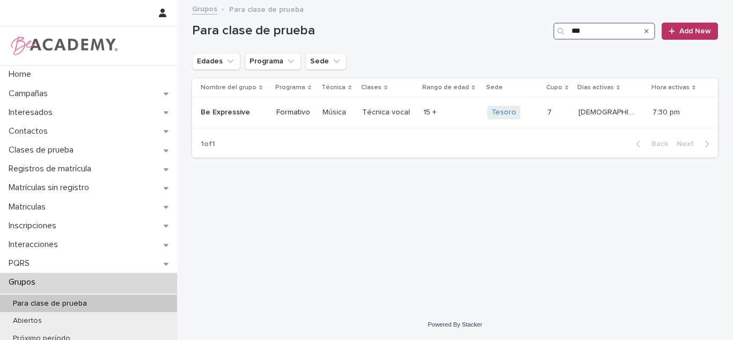
type input "***"
click at [492, 181] on div "Loading... Saving… Loading... Saving… Para clase de prueba *** Add New Edades P…" at bounding box center [455, 141] width 537 height 281
click at [84, 131] on div "Contactos" at bounding box center [88, 131] width 177 height 19
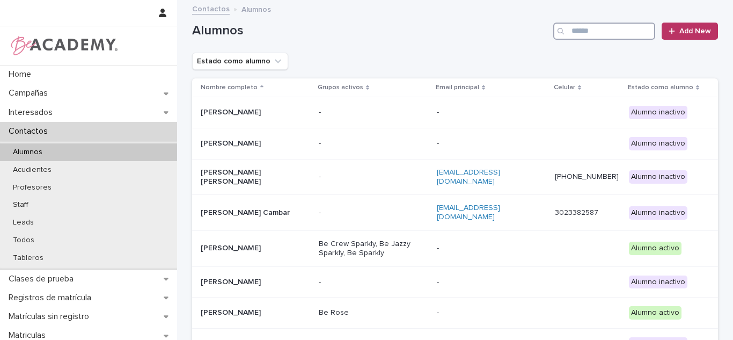
click at [604, 32] on input "Search" at bounding box center [604, 31] width 102 height 17
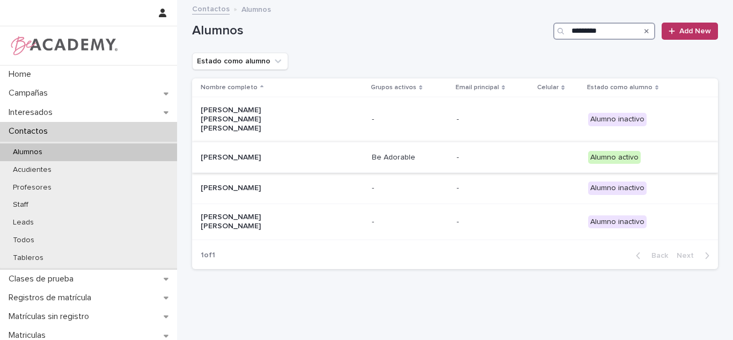
type input "*********"
click at [301, 153] on p "Susana Marin Martinez" at bounding box center [254, 157] width 107 height 9
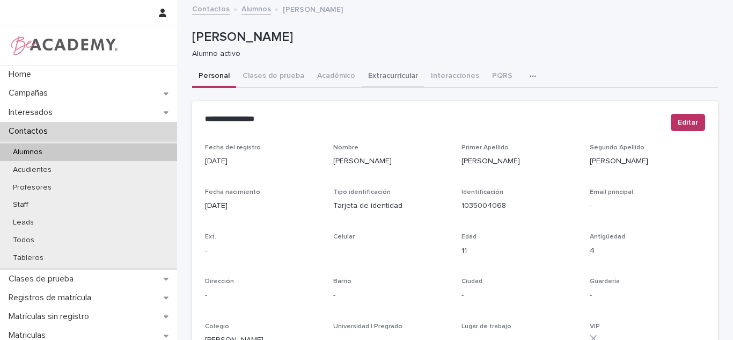
click at [336, 80] on button "Académico" at bounding box center [336, 76] width 51 height 23
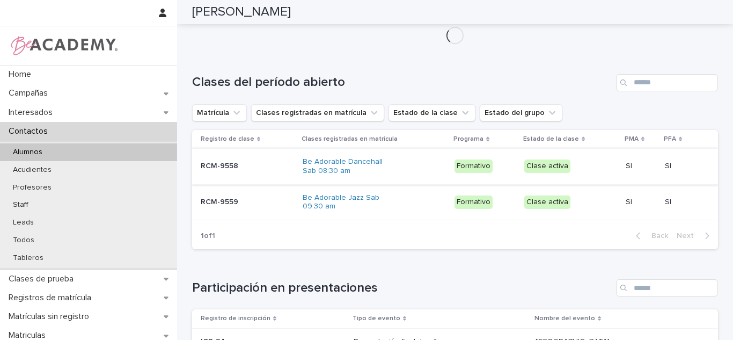
scroll to position [74, 0]
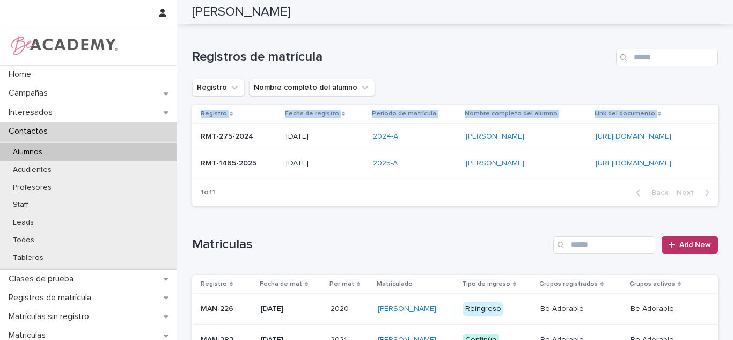
drag, startPoint x: 667, startPoint y: 105, endPoint x: 667, endPoint y: 99, distance: 5.9
click at [667, 99] on div "Registros de matrícula Registro Nombre completo del alumno Registro Fecha de re…" at bounding box center [455, 127] width 526 height 157
click at [665, 98] on div "Registros de matrícula Registro Nombre completo del alumno Registro Fecha de re…" at bounding box center [455, 127] width 526 height 157
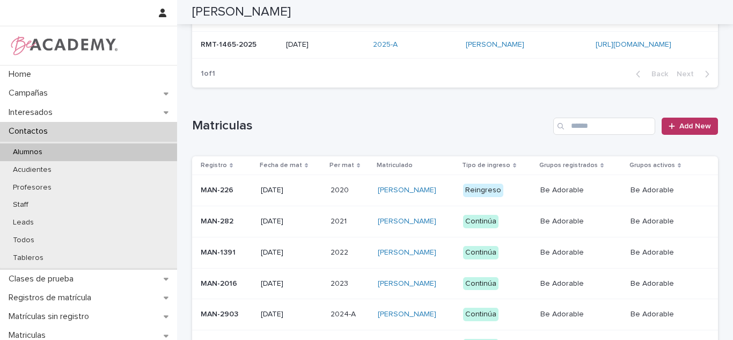
scroll to position [275, 0]
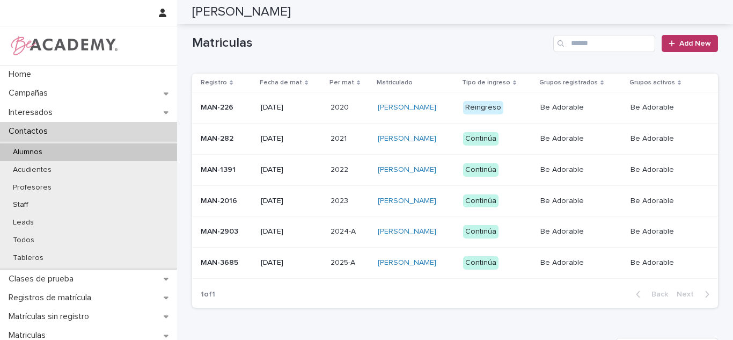
click at [333, 267] on p "2025-A" at bounding box center [344, 261] width 27 height 11
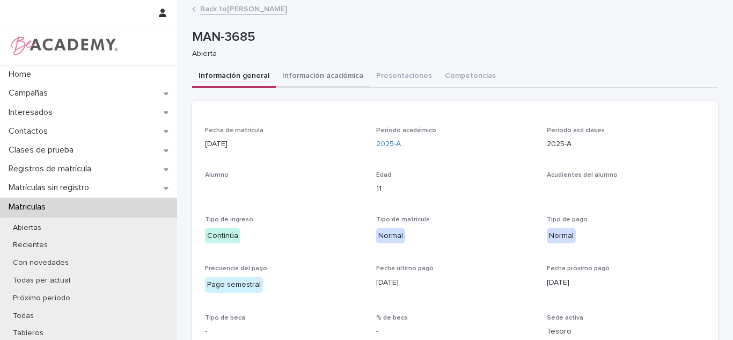
click at [353, 72] on button "Información académica" at bounding box center [323, 76] width 94 height 23
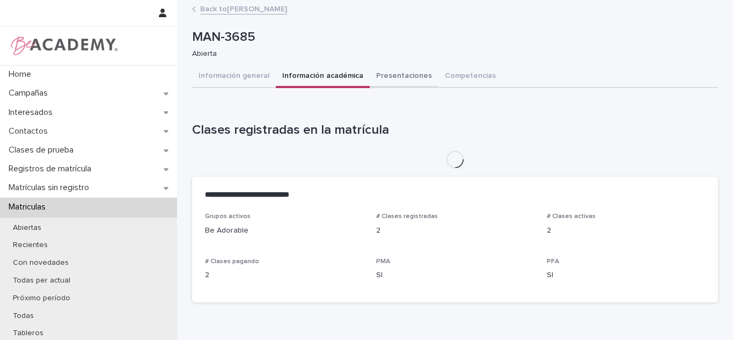
click at [373, 75] on button "Presentaciones" at bounding box center [404, 76] width 69 height 23
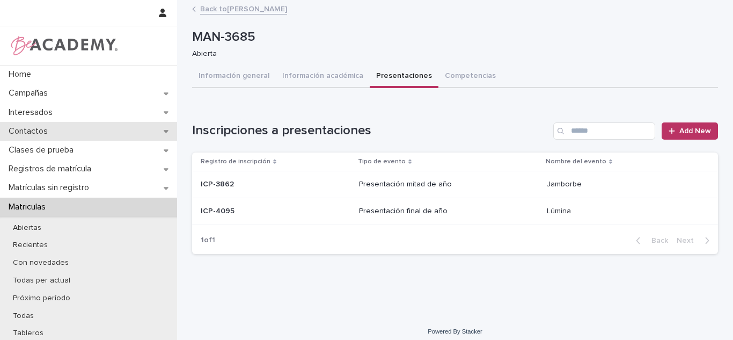
click at [137, 125] on div "Contactos" at bounding box center [88, 131] width 177 height 19
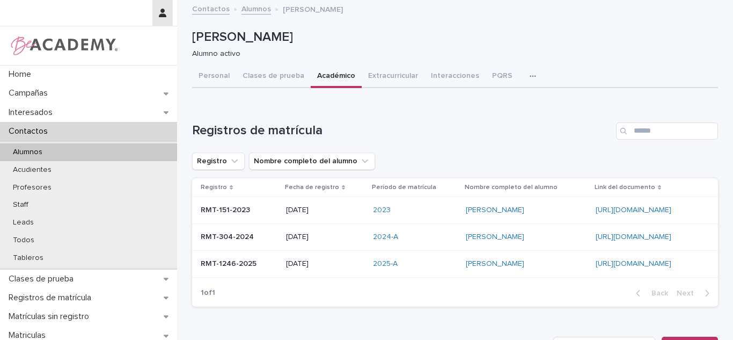
scroll to position [6, 0]
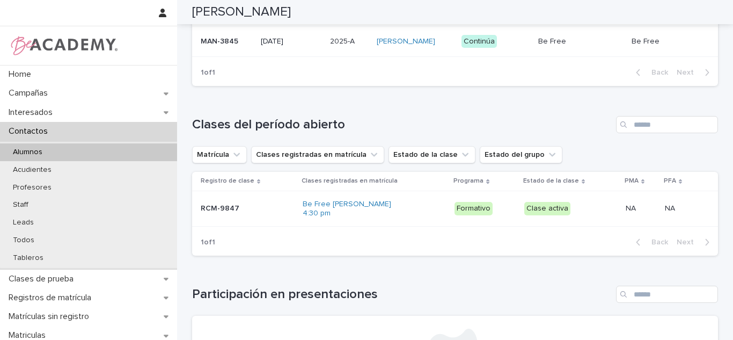
scroll to position [440, 0]
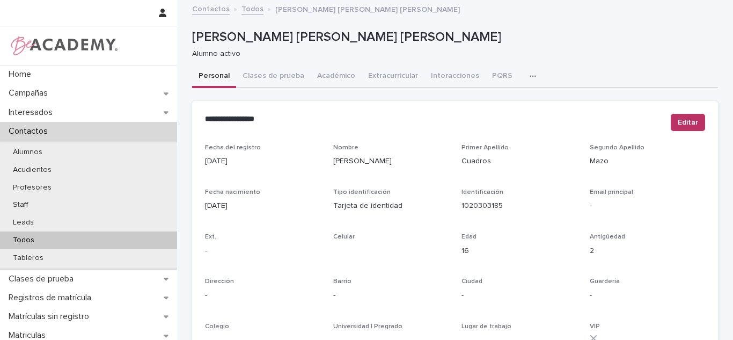
scroll to position [194, 0]
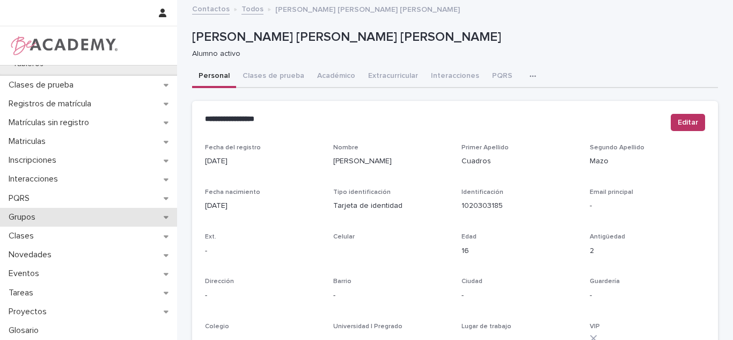
click at [36, 221] on p "Grupos" at bounding box center [24, 217] width 40 height 10
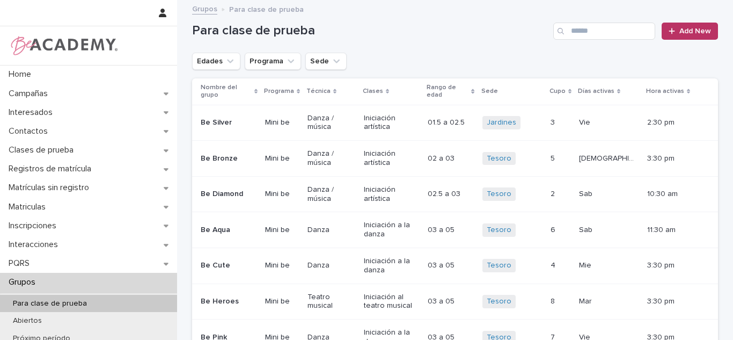
click at [212, 49] on div "Para clase de prueba Add New" at bounding box center [455, 27] width 526 height 52
click at [215, 59] on button "Edades" at bounding box center [216, 61] width 48 height 17
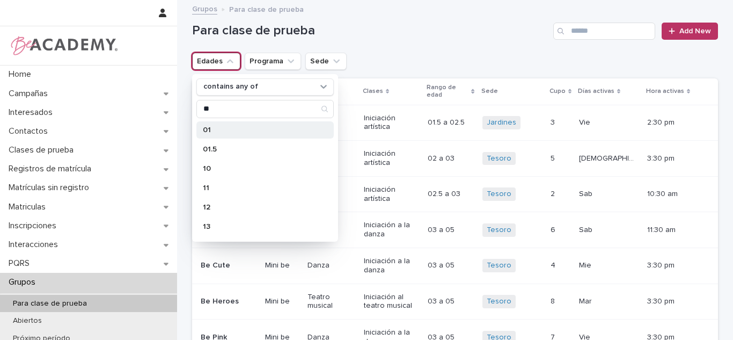
type input "**"
click at [217, 184] on p "11" at bounding box center [260, 188] width 114 height 8
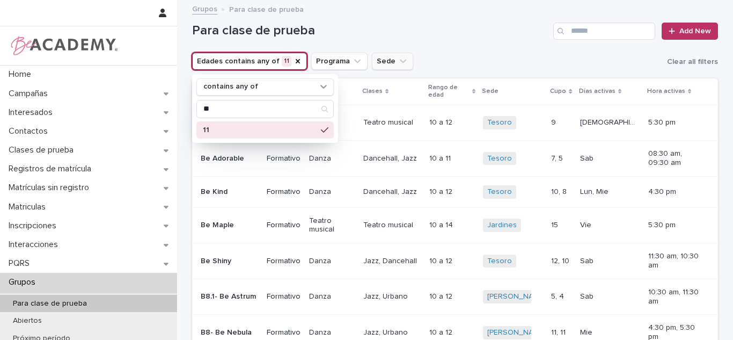
click at [383, 61] on button "Sede" at bounding box center [392, 61] width 41 height 17
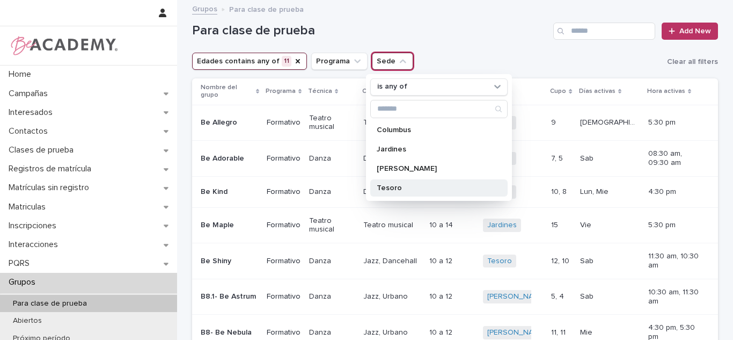
click at [416, 184] on p "Tesoro" at bounding box center [434, 188] width 114 height 8
click at [530, 47] on div "Para clase de prueba Add New" at bounding box center [455, 27] width 526 height 52
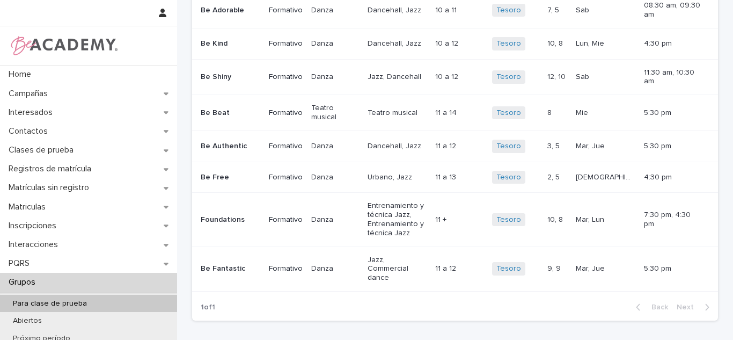
scroll to position [115, 0]
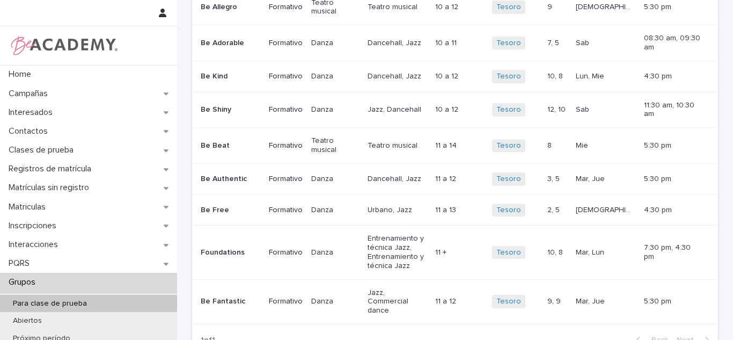
click at [562, 172] on p "3, 5" at bounding box center [555, 177] width 14 height 11
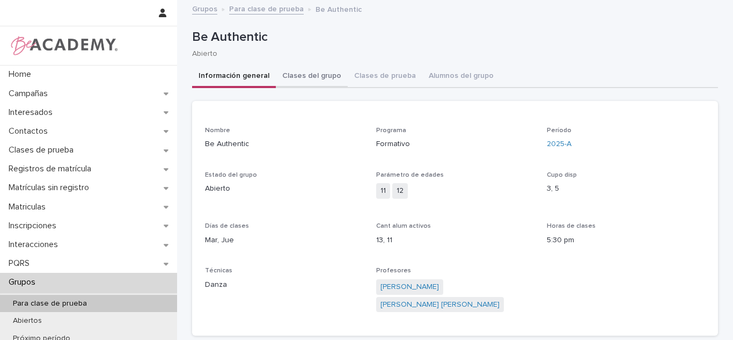
click at [319, 74] on button "Clases del grupo" at bounding box center [312, 76] width 72 height 23
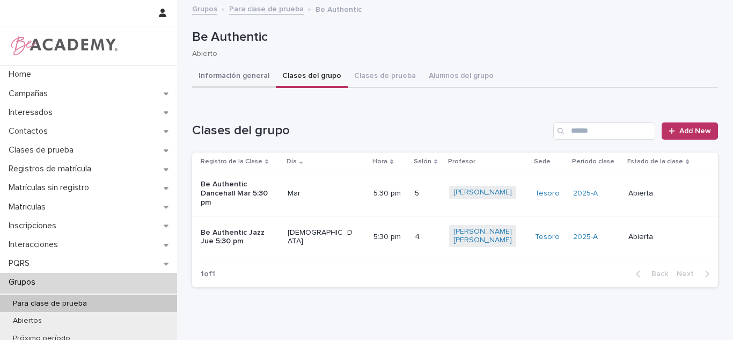
drag, startPoint x: 256, startPoint y: 76, endPoint x: 266, endPoint y: 83, distance: 13.1
click at [256, 76] on button "Información general" at bounding box center [234, 76] width 84 height 23
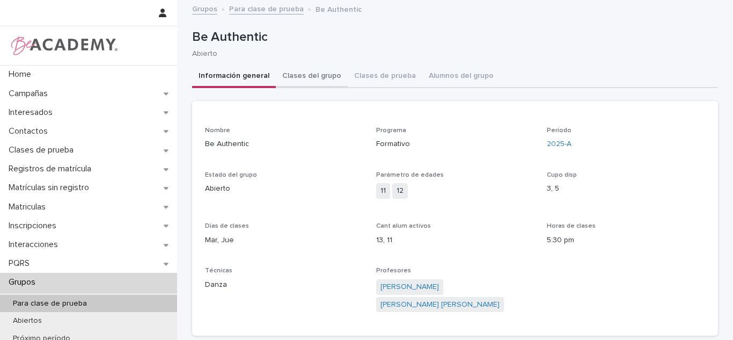
click at [314, 71] on button "Clases del grupo" at bounding box center [312, 76] width 72 height 23
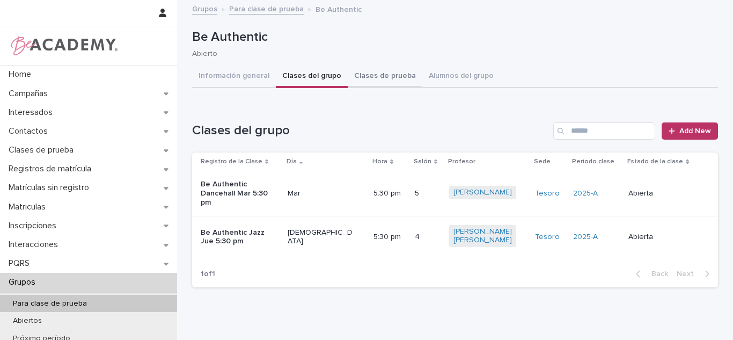
click at [369, 79] on button "Clases de prueba" at bounding box center [385, 76] width 75 height 23
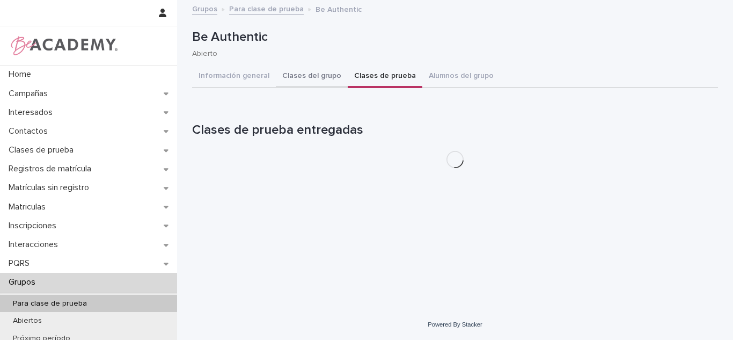
click at [282, 78] on button "Clases del grupo" at bounding box center [312, 76] width 72 height 23
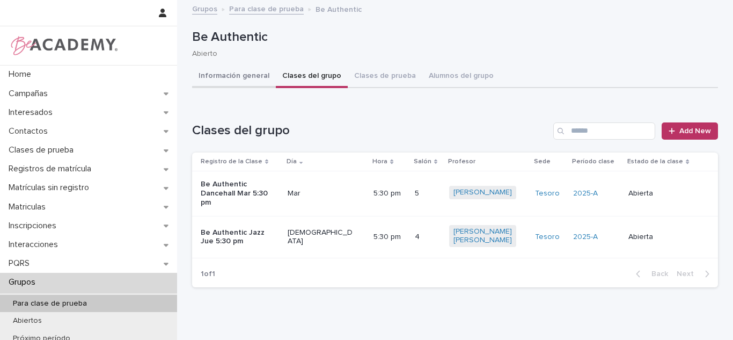
click at [261, 70] on button "Información general" at bounding box center [234, 76] width 84 height 23
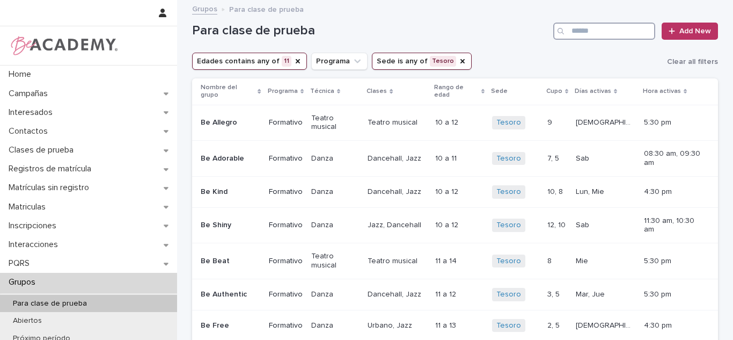
click at [598, 33] on input "Search" at bounding box center [604, 31] width 102 height 17
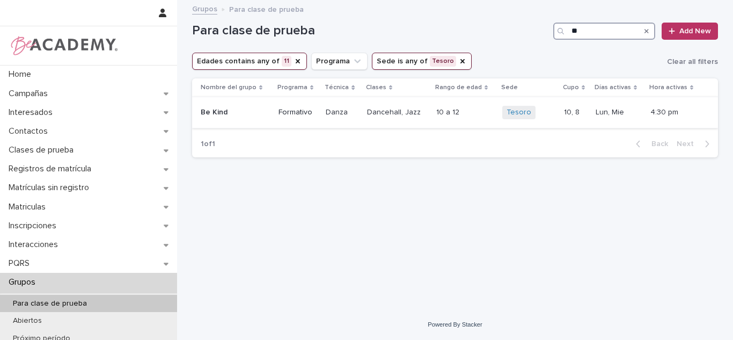
type input "**"
click at [468, 118] on div "10 a 12 10 a 12" at bounding box center [464, 113] width 57 height 18
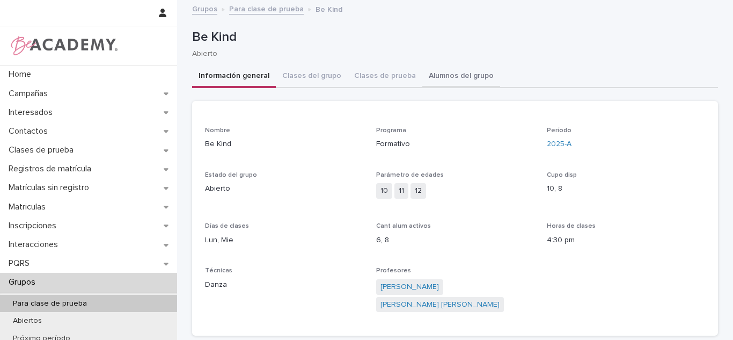
click at [422, 76] on button "Alumnos del grupo" at bounding box center [461, 76] width 78 height 23
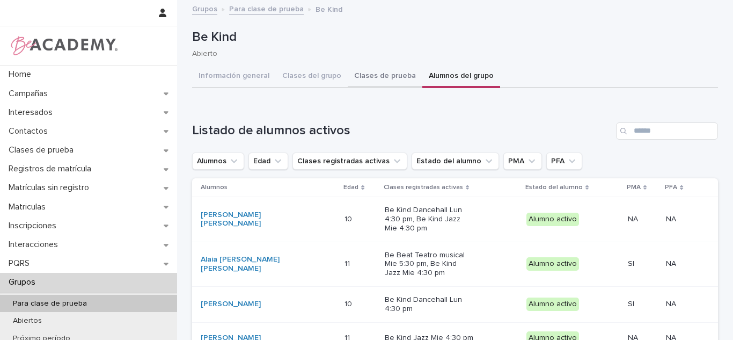
click at [398, 81] on button "Clases de prueba" at bounding box center [385, 76] width 75 height 23
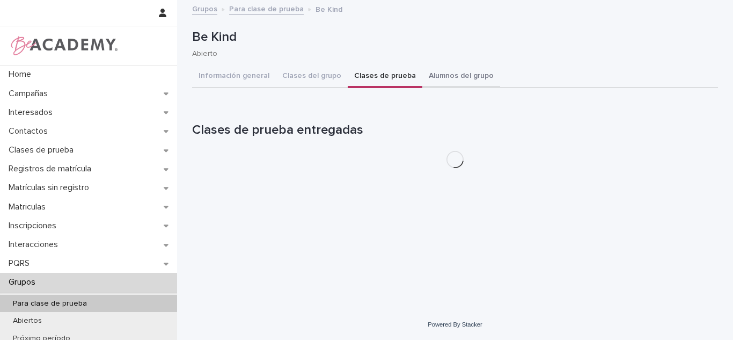
click at [449, 84] on button "Alumnos del grupo" at bounding box center [461, 76] width 78 height 23
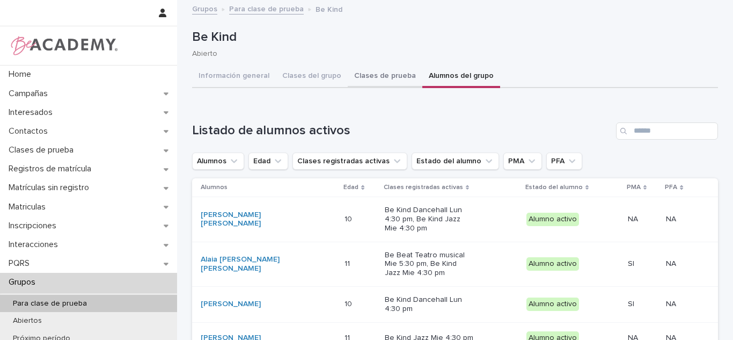
click at [389, 75] on button "Clases de prueba" at bounding box center [385, 76] width 75 height 23
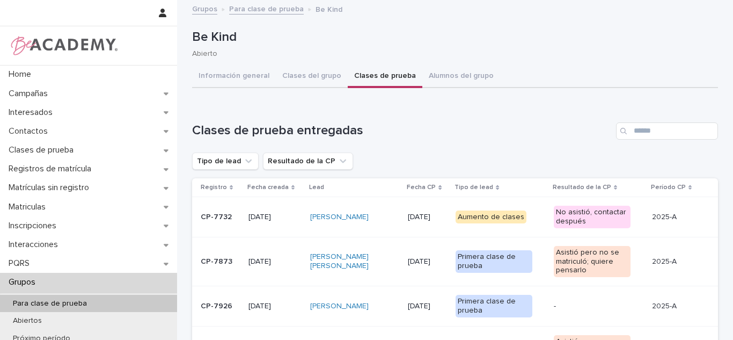
click at [460, 86] on button "Alumnos del grupo" at bounding box center [461, 76] width 78 height 23
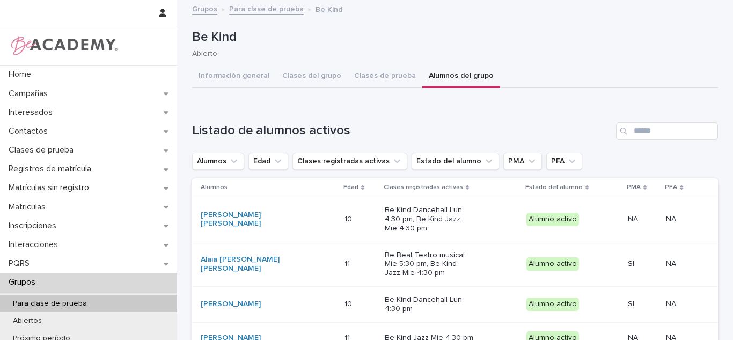
scroll to position [43, 0]
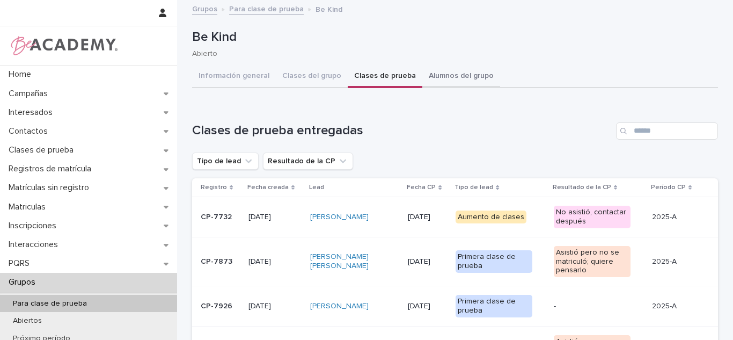
click at [453, 75] on button "Alumnos del grupo" at bounding box center [461, 76] width 78 height 23
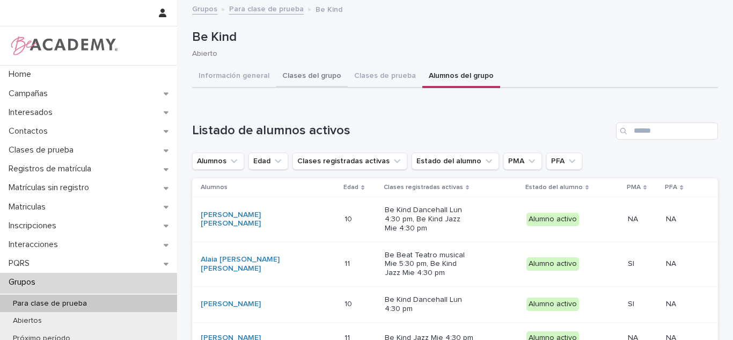
click at [338, 69] on button "Clases del grupo" at bounding box center [312, 76] width 72 height 23
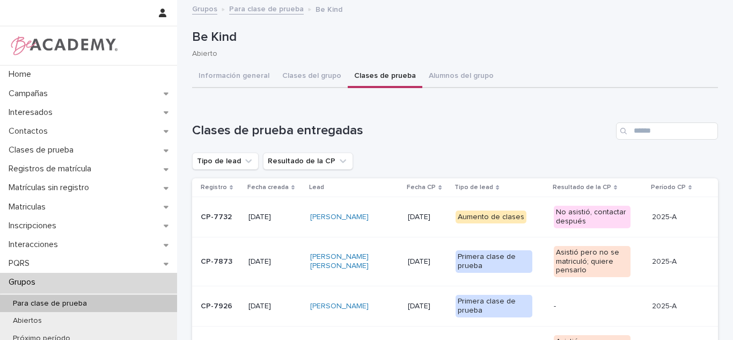
click at [395, 80] on button "Clases de prueba" at bounding box center [385, 76] width 75 height 23
click at [260, 80] on button "Información general" at bounding box center [234, 76] width 84 height 23
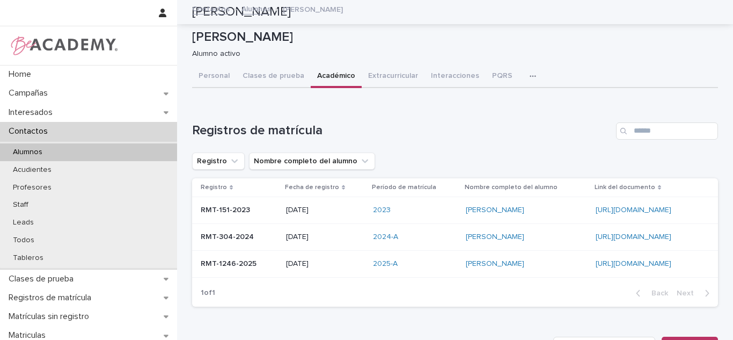
scroll to position [440, 0]
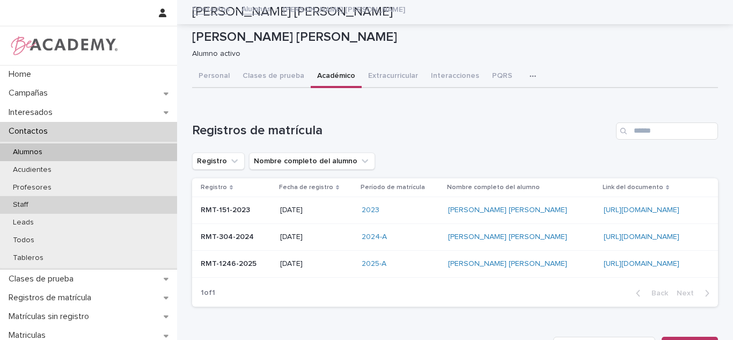
scroll to position [440, 0]
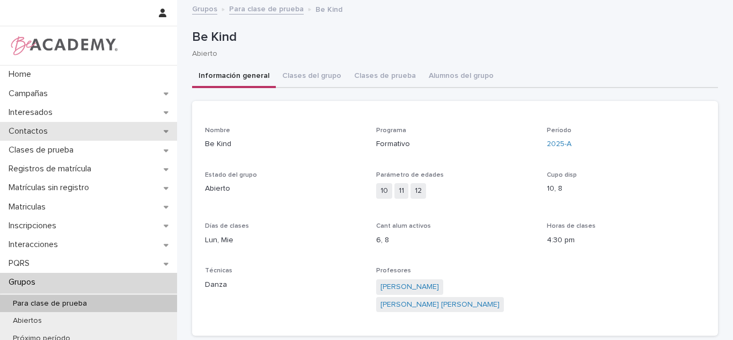
drag, startPoint x: 0, startPoint y: 0, endPoint x: 49, endPoint y: 132, distance: 141.0
click at [49, 132] on p "Contactos" at bounding box center [30, 131] width 52 height 10
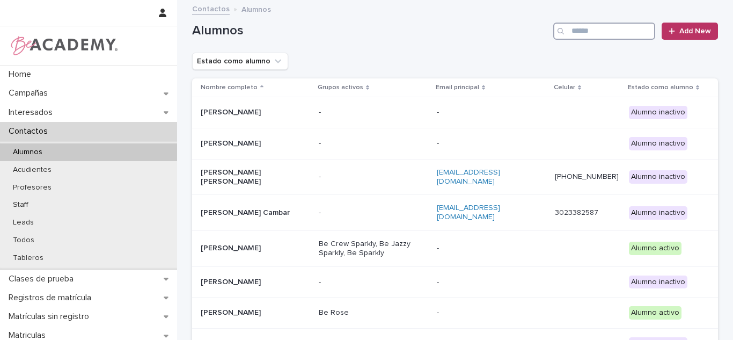
click at [607, 27] on input "Search" at bounding box center [604, 31] width 102 height 17
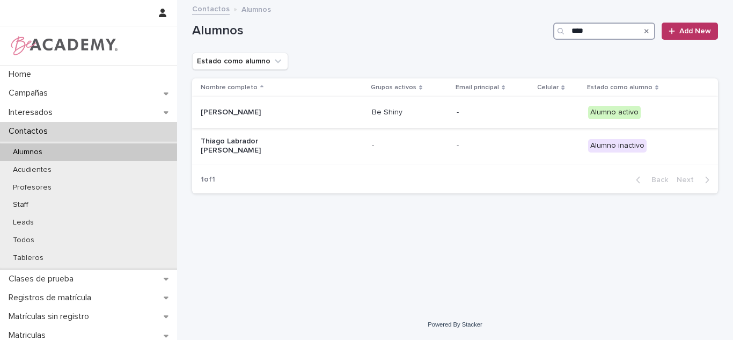
type input "****"
click at [352, 105] on div "[PERSON_NAME]" at bounding box center [282, 113] width 163 height 18
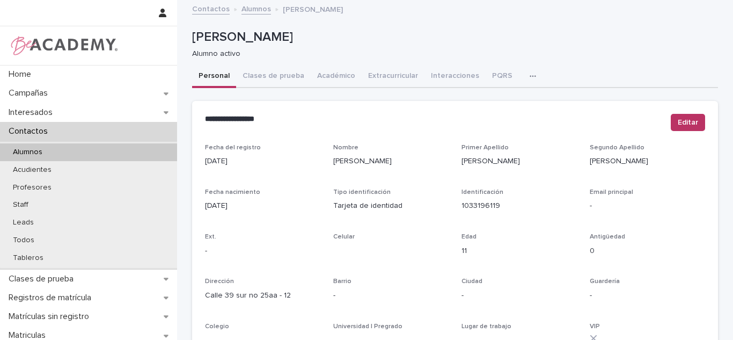
scroll to position [459, 0]
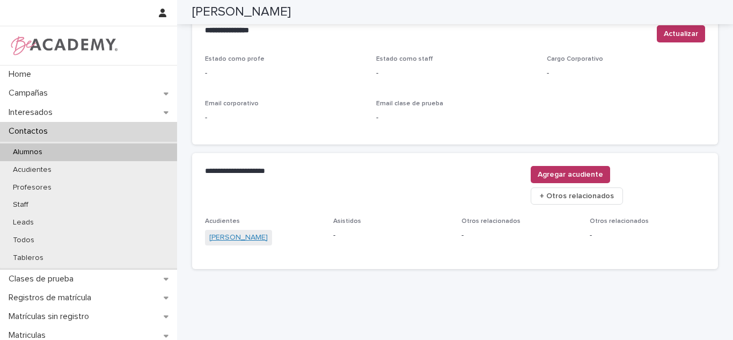
click at [218, 232] on link "[PERSON_NAME]" at bounding box center [238, 237] width 59 height 11
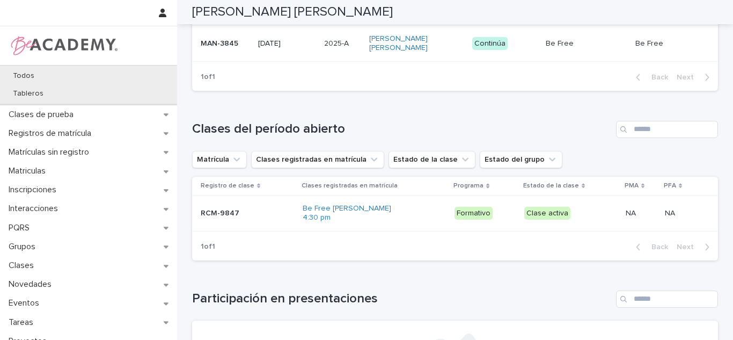
scroll to position [194, 0]
